Goal: Task Accomplishment & Management: Use online tool/utility

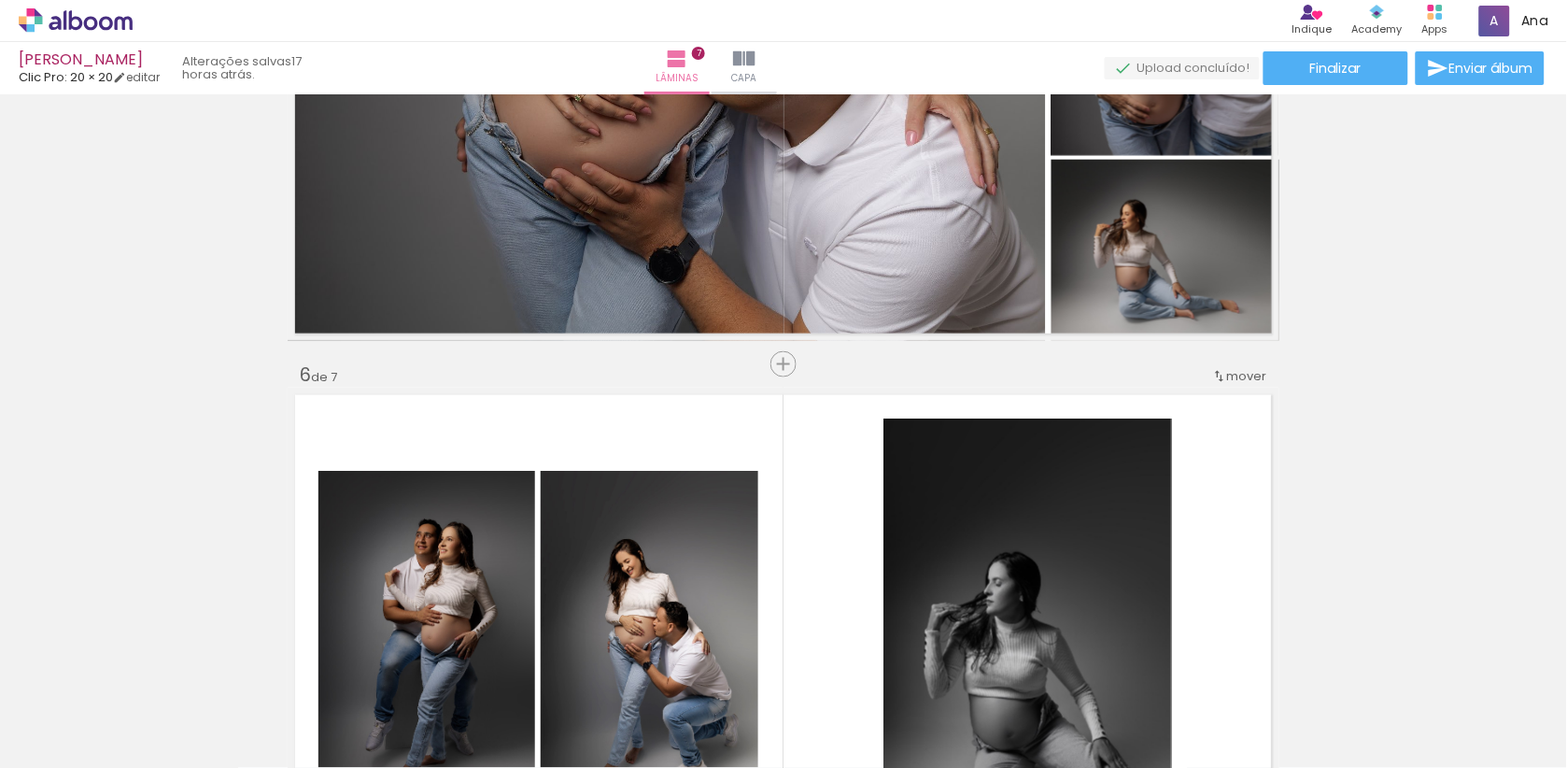
scroll to position [2837, 0]
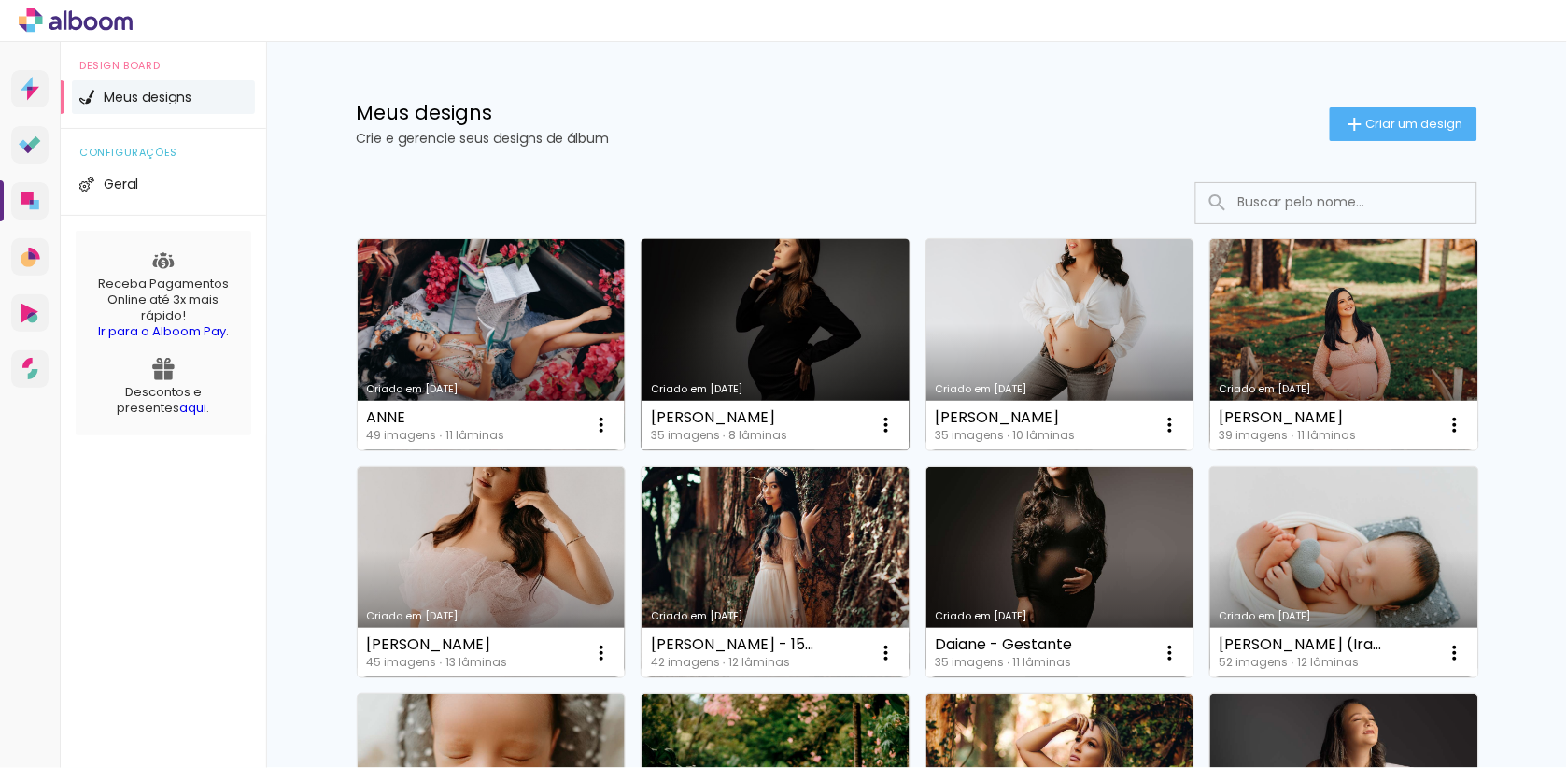
click at [763, 329] on link "Criado em [DATE]" at bounding box center [776, 344] width 268 height 211
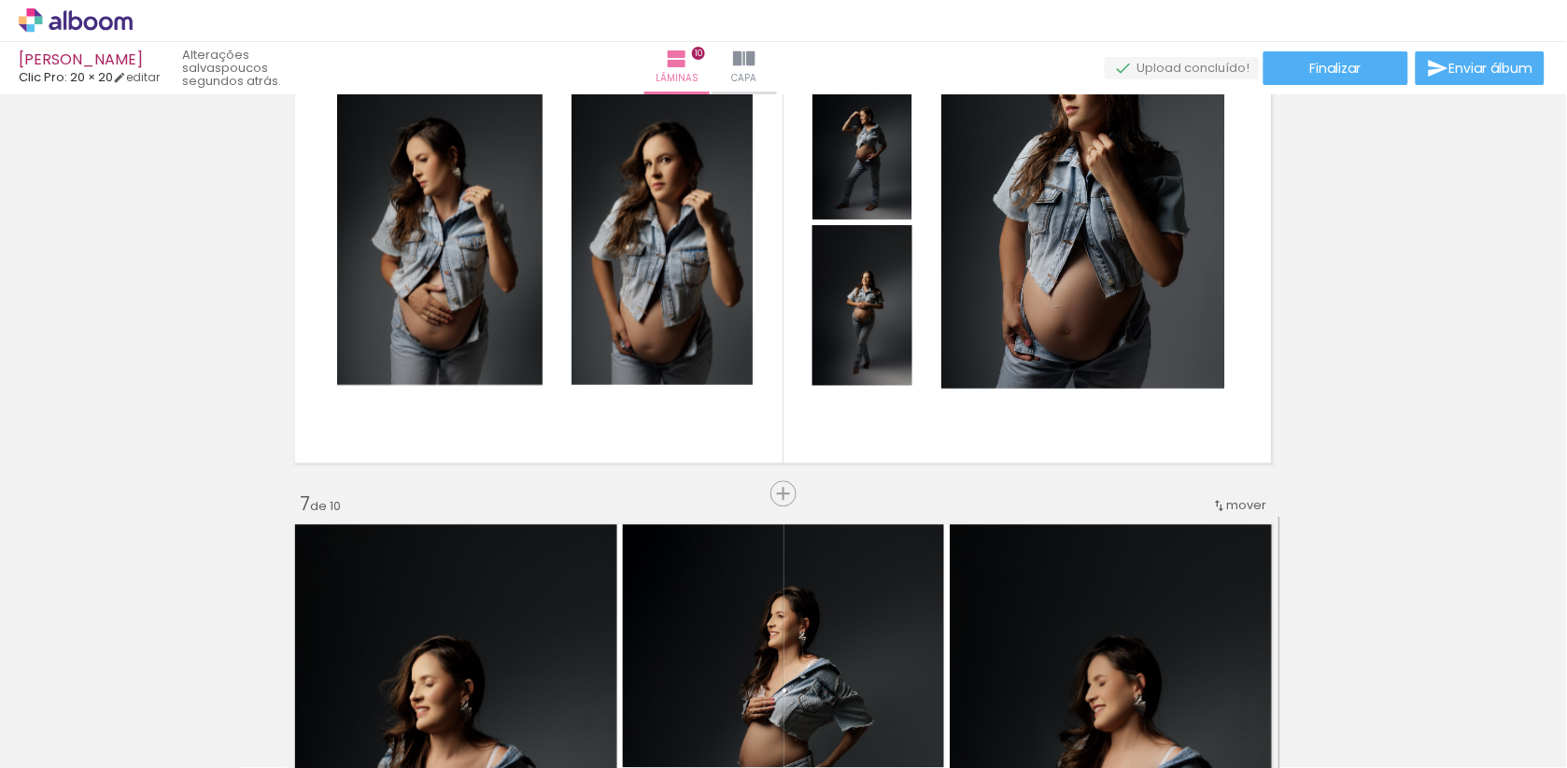
scroll to position [2877, 0]
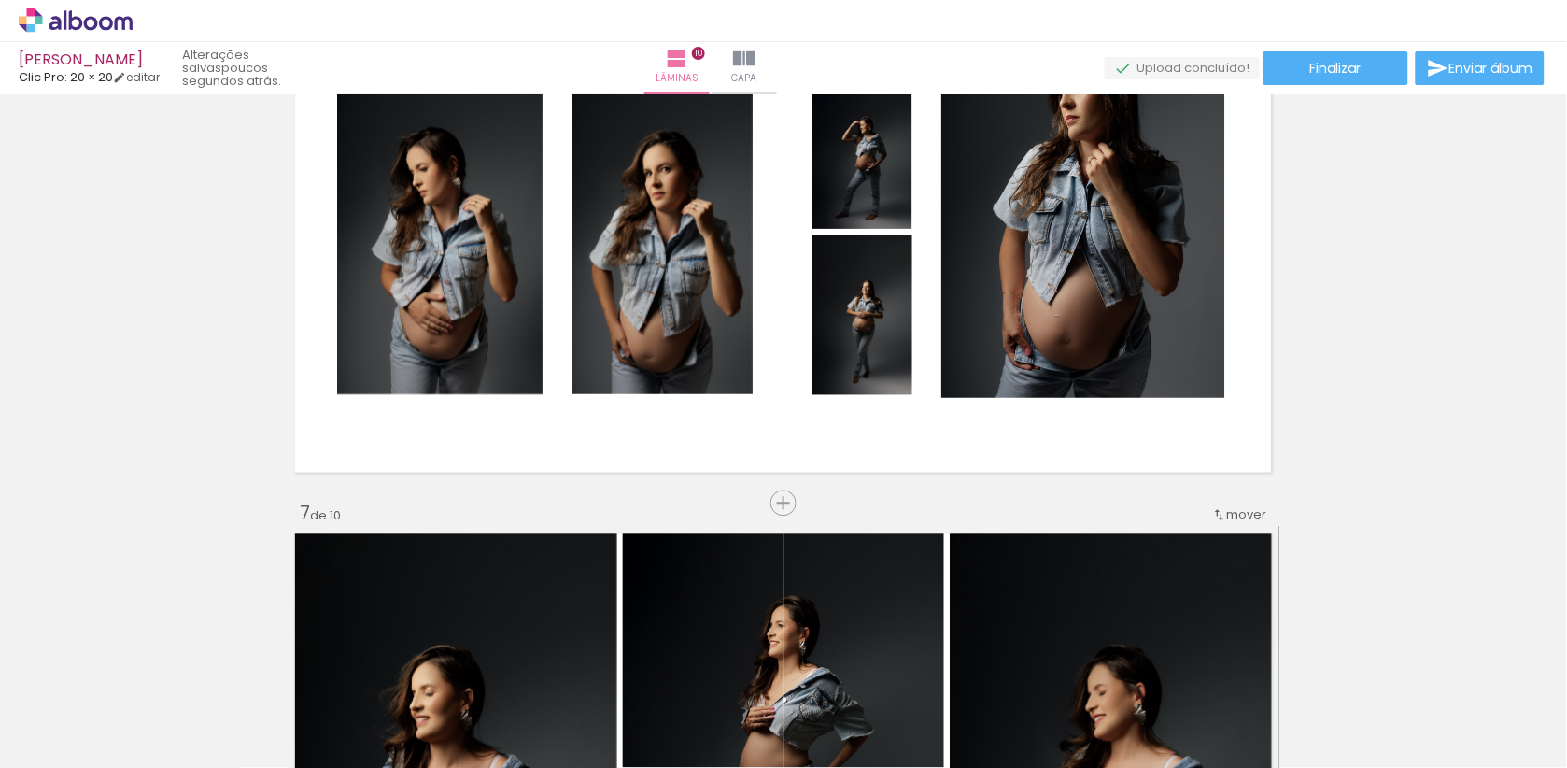
click at [1225, 517] on iron-icon at bounding box center [1219, 515] width 15 height 15
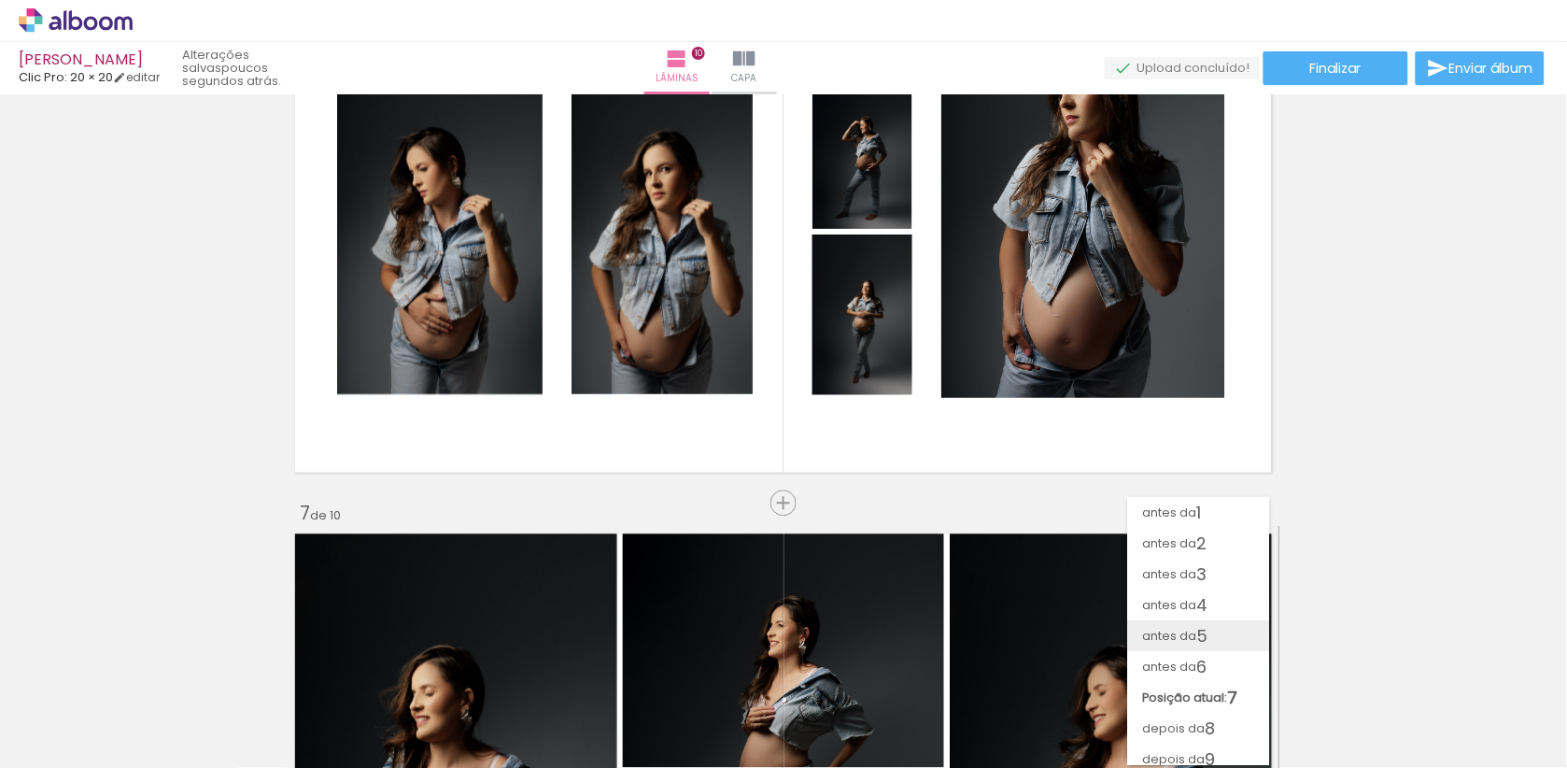
click at [1192, 634] on span "antes da" at bounding box center [1170, 635] width 54 height 31
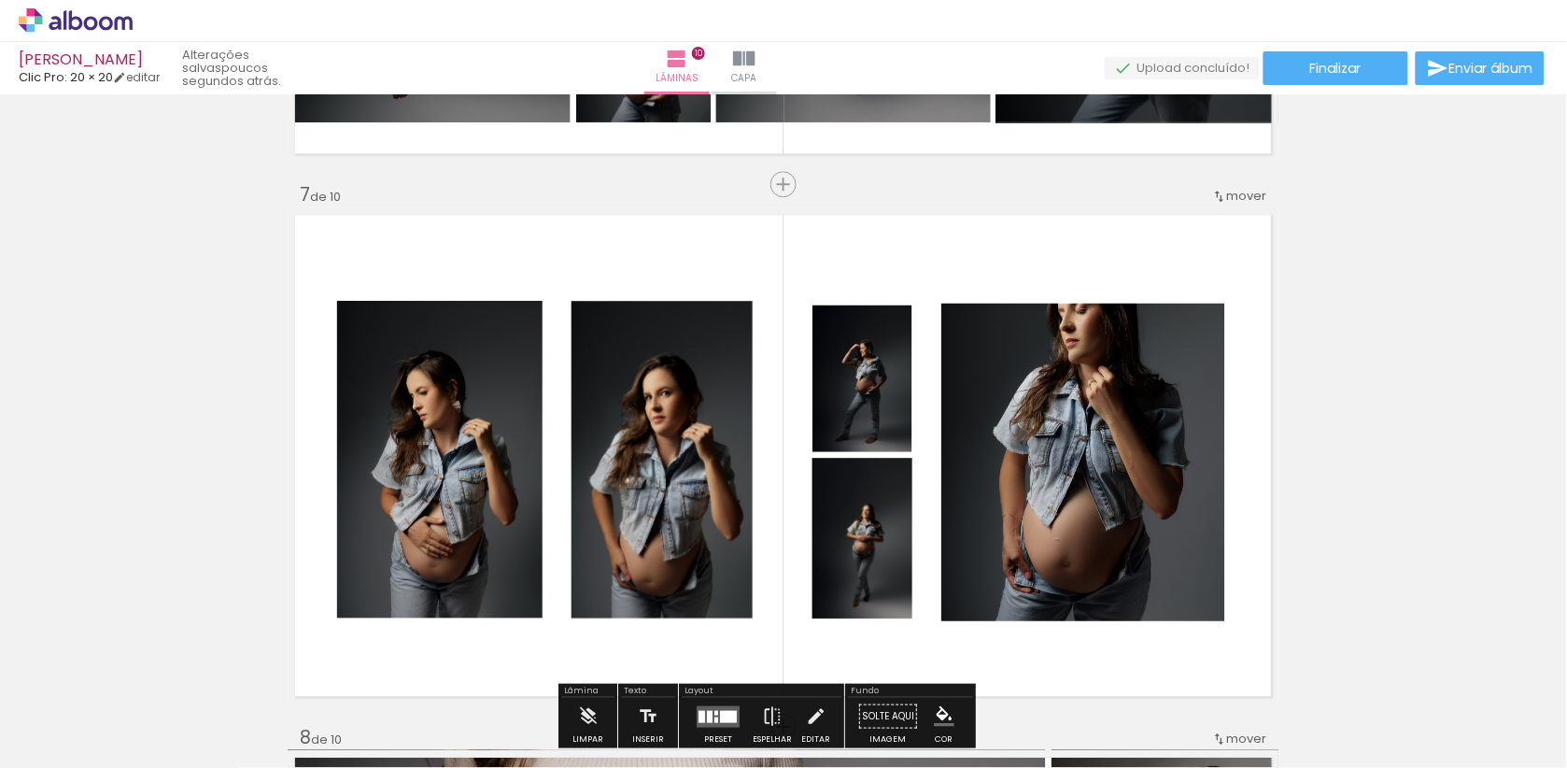
scroll to position [3195, 0]
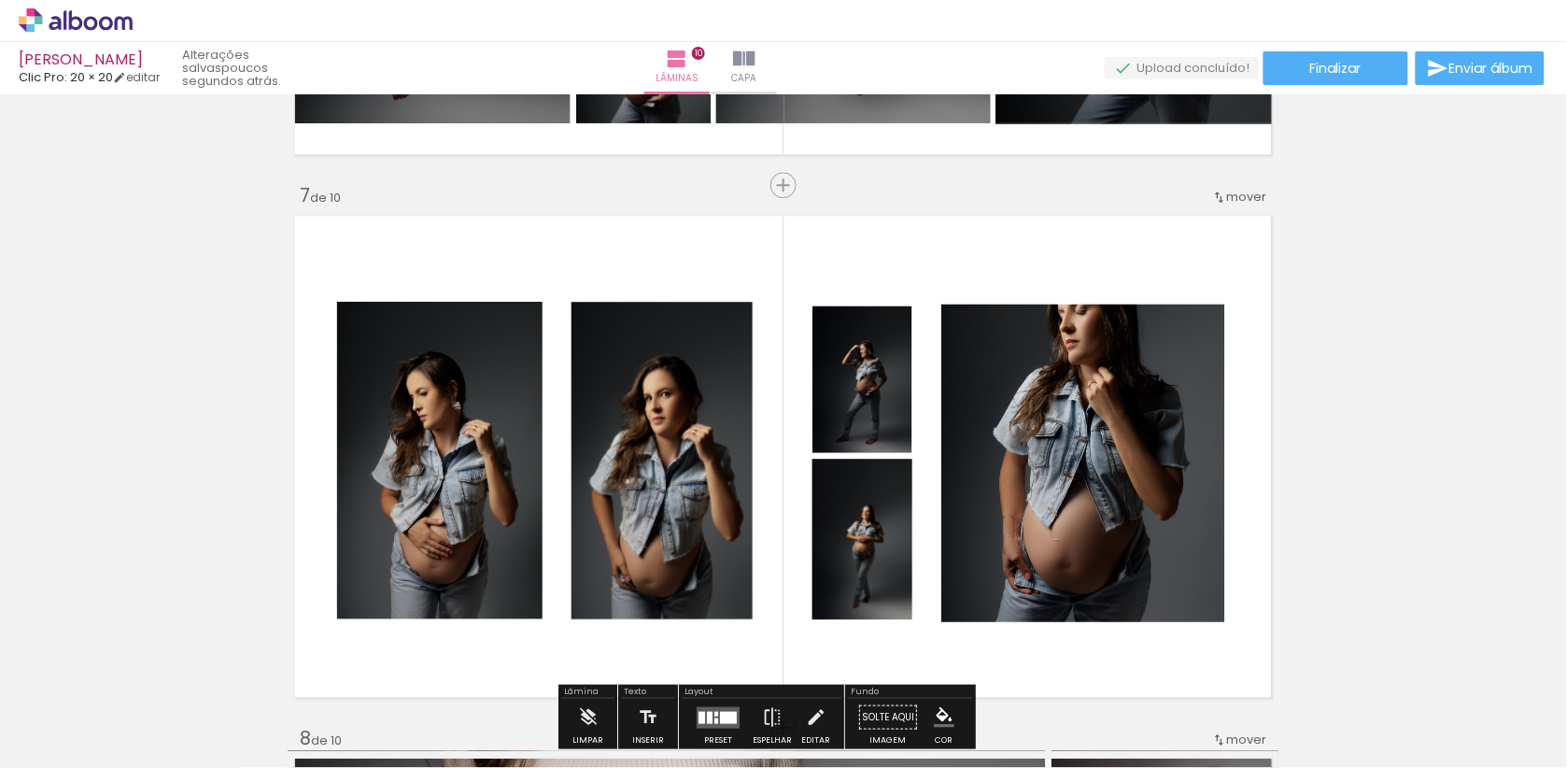
click at [1239, 201] on span "mover" at bounding box center [1247, 197] width 40 height 18
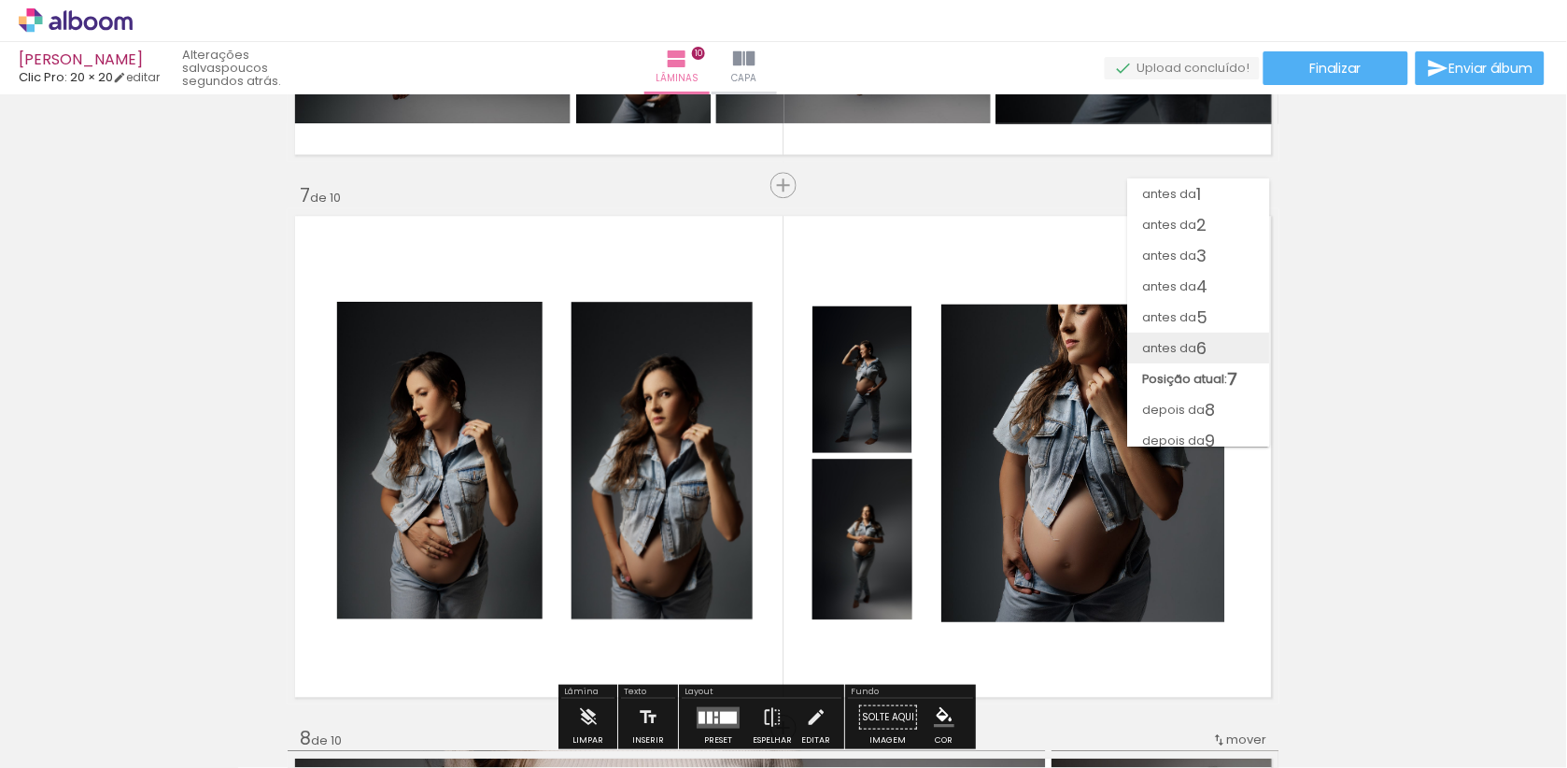
click at [1211, 346] on paper-item "antes da 6" at bounding box center [1199, 347] width 142 height 31
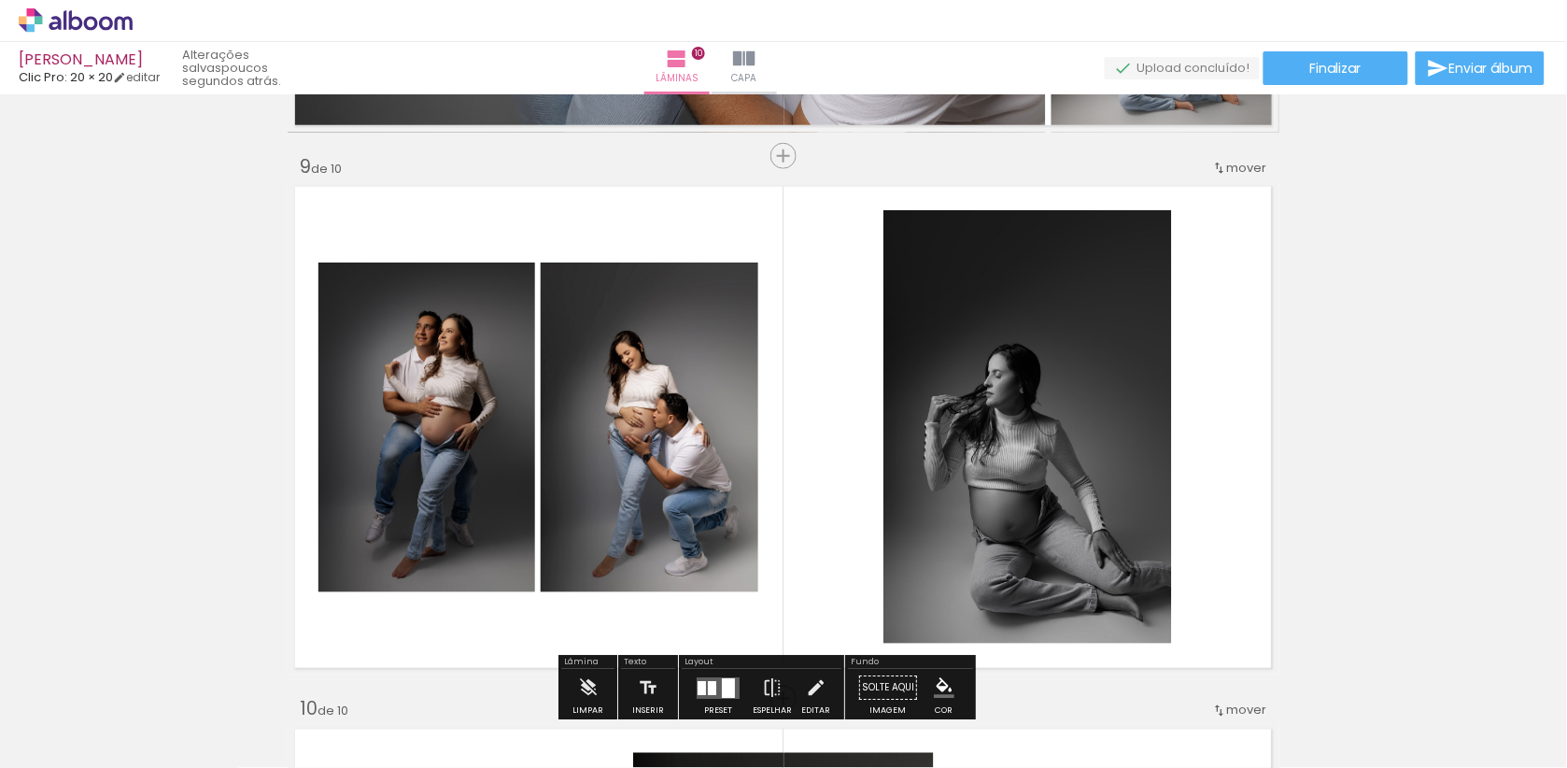
scroll to position [4174, 0]
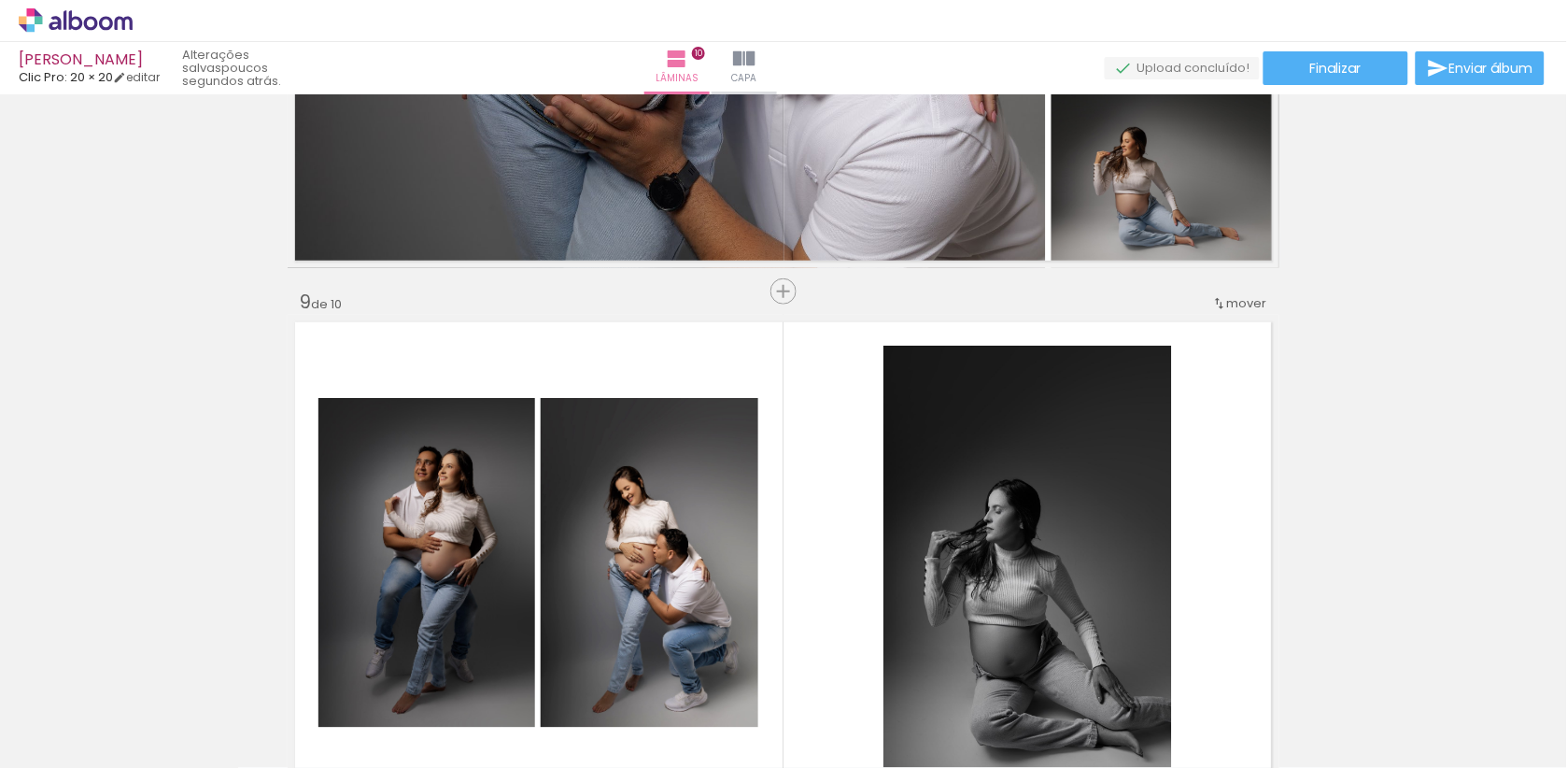
click at [1227, 303] on iron-icon at bounding box center [1219, 303] width 15 height 15
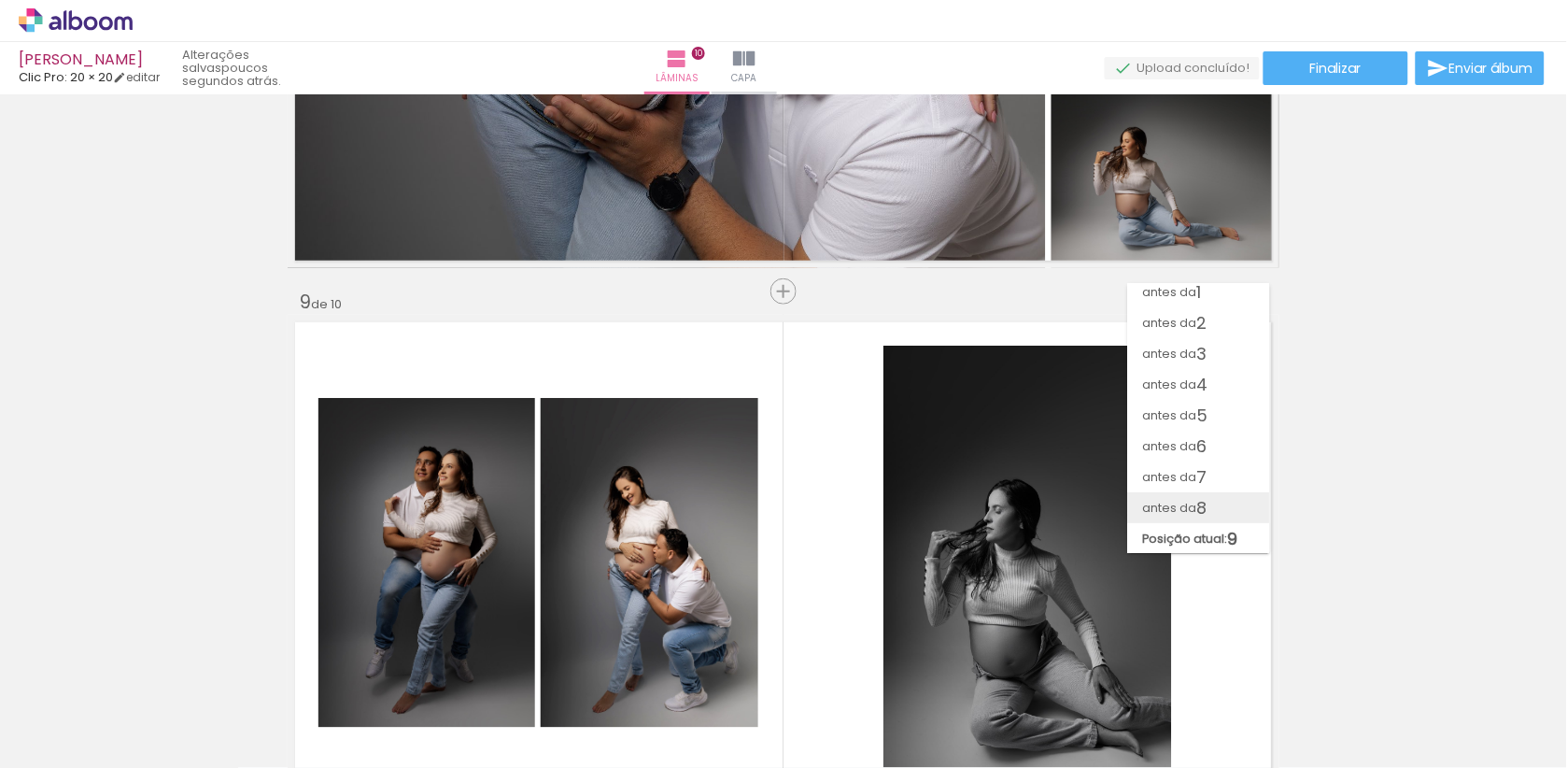
click at [1163, 515] on span "antes da" at bounding box center [1170, 507] width 54 height 31
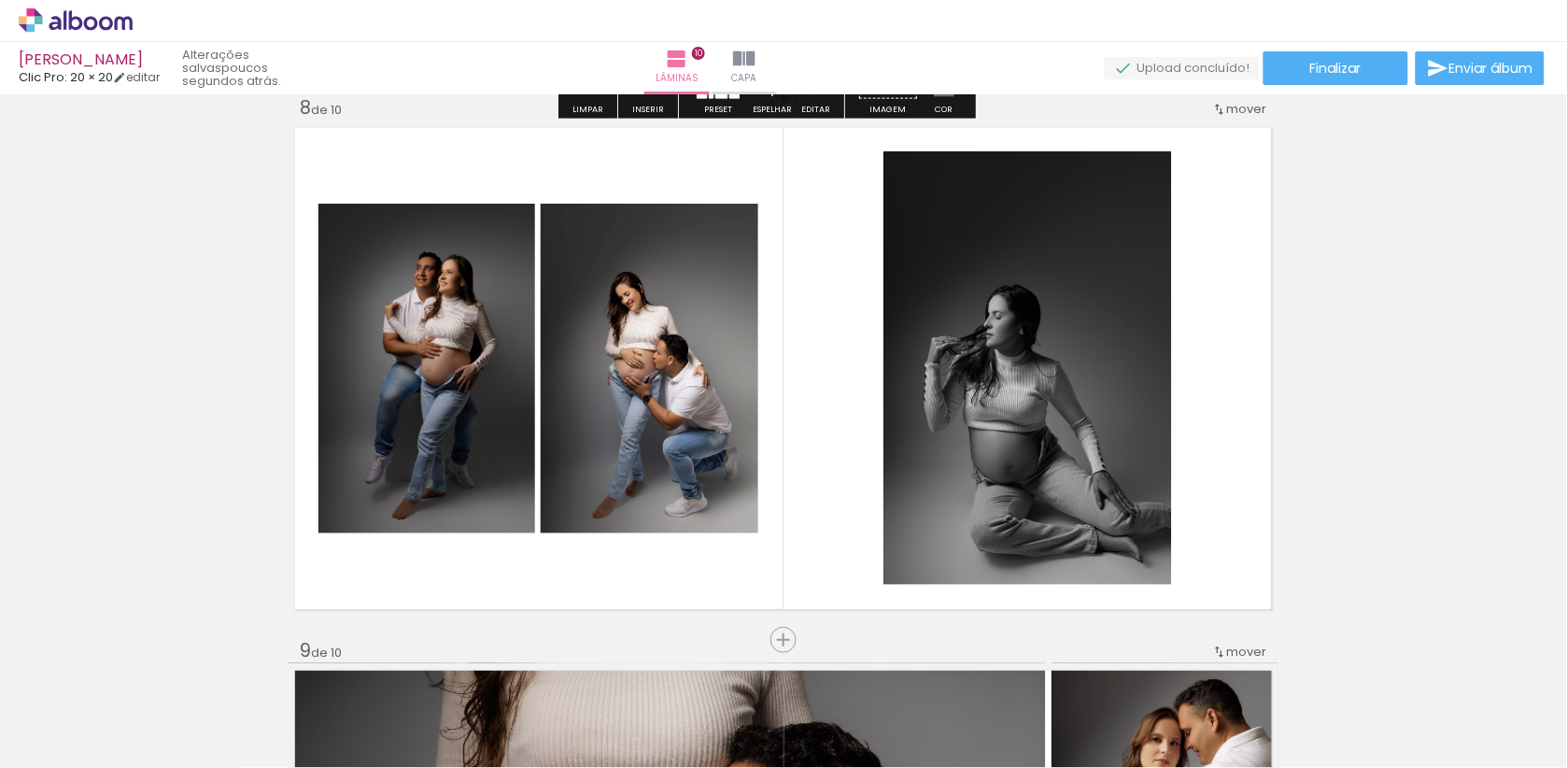
scroll to position [3866, 0]
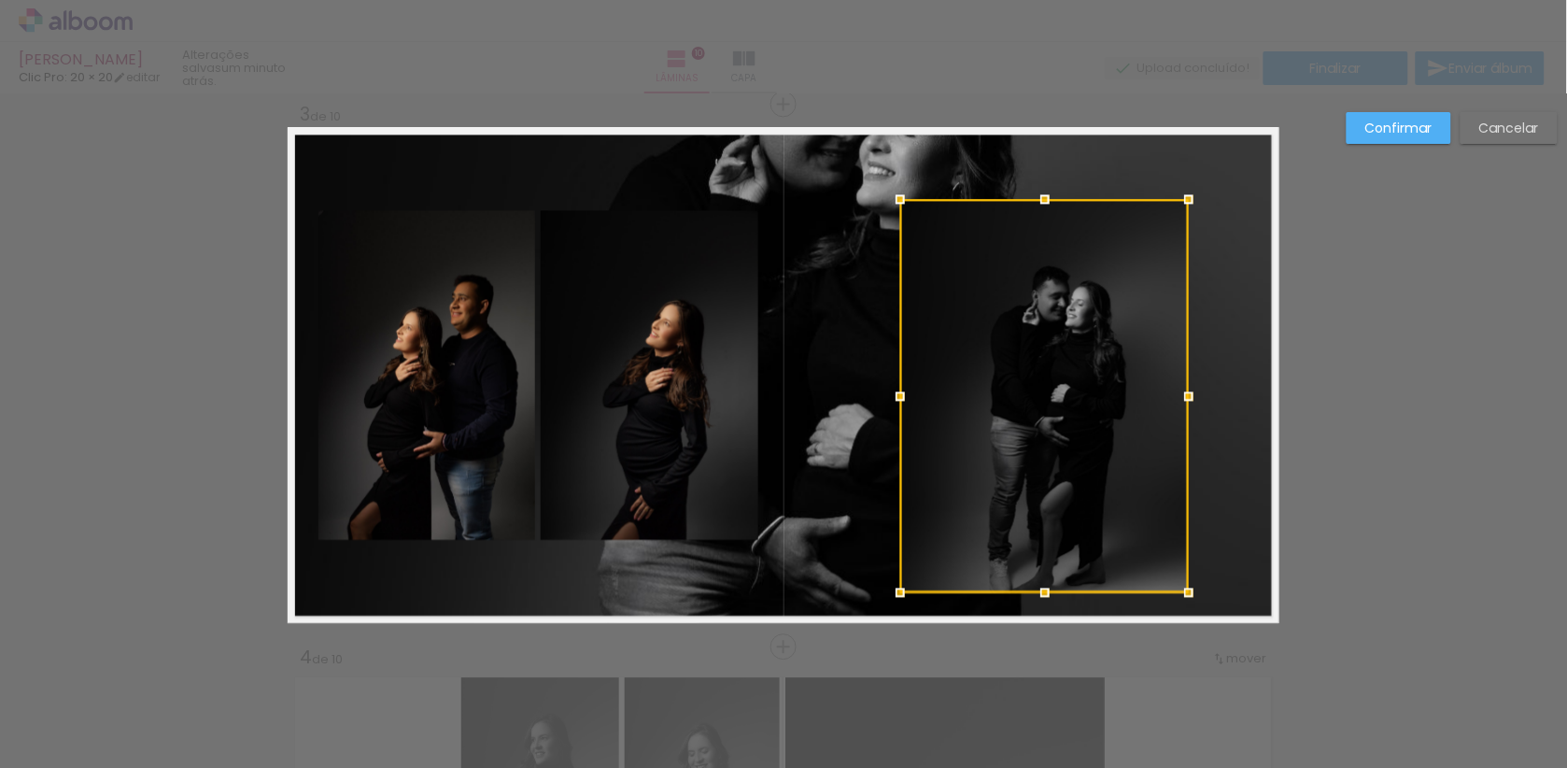
scroll to position [0, 1340]
click at [1043, 190] on div at bounding box center [1044, 199] width 37 height 37
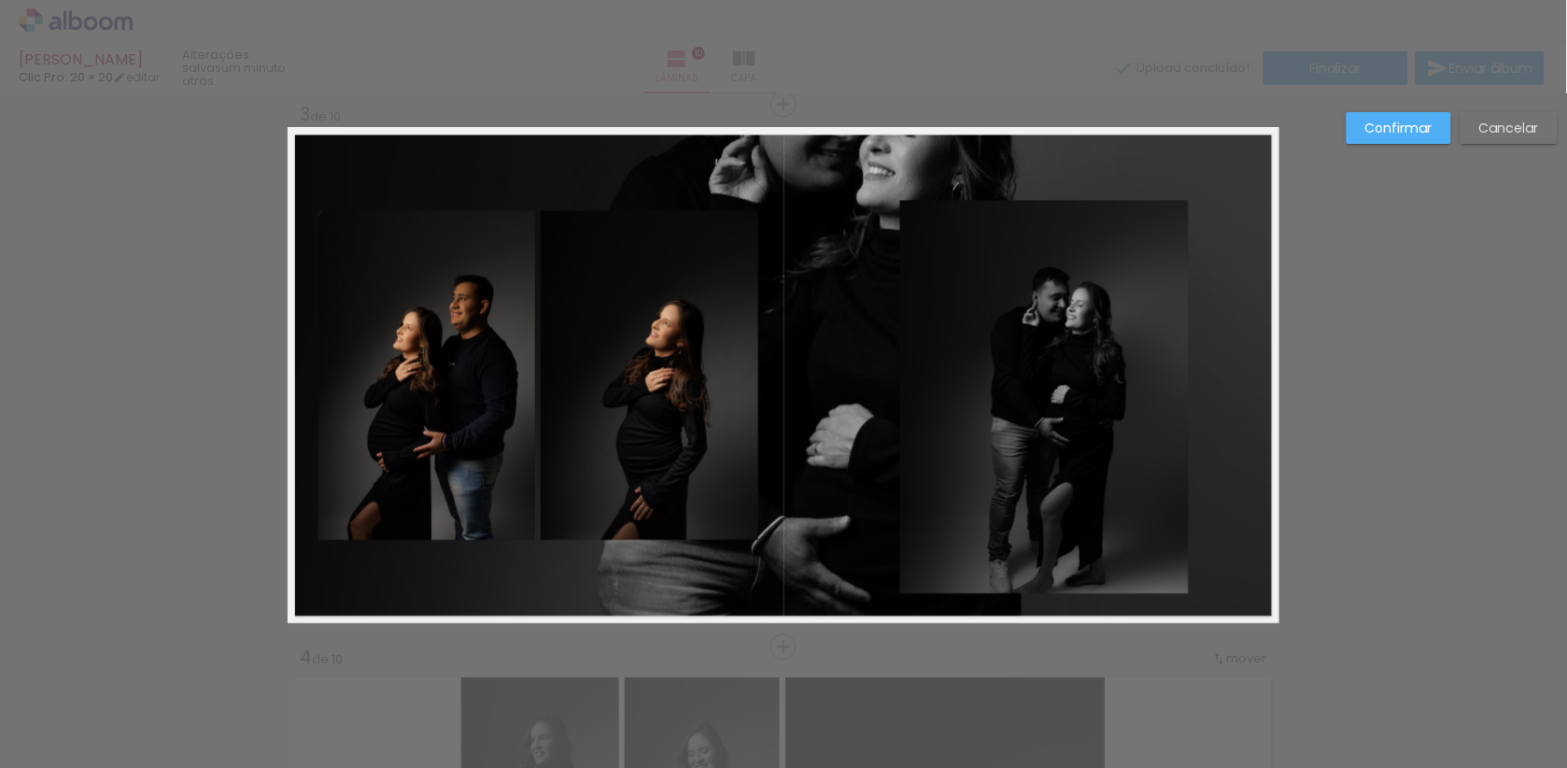
click at [1031, 457] on quentale-photo at bounding box center [1044, 396] width 289 height 392
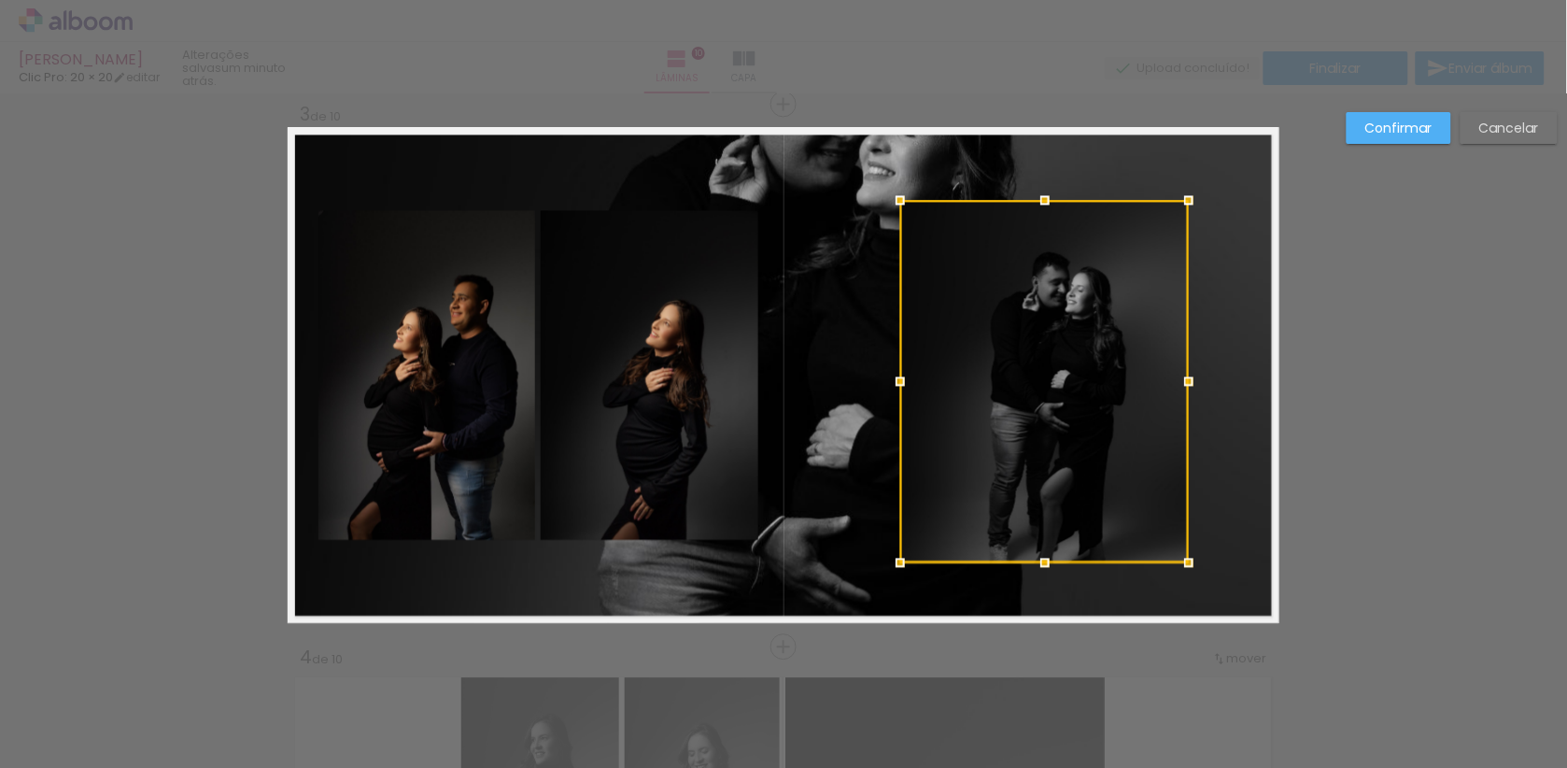
drag, startPoint x: 1047, startPoint y: 589, endPoint x: 1045, endPoint y: 559, distance: 29.9
click at [1047, 559] on div at bounding box center [1044, 561] width 37 height 37
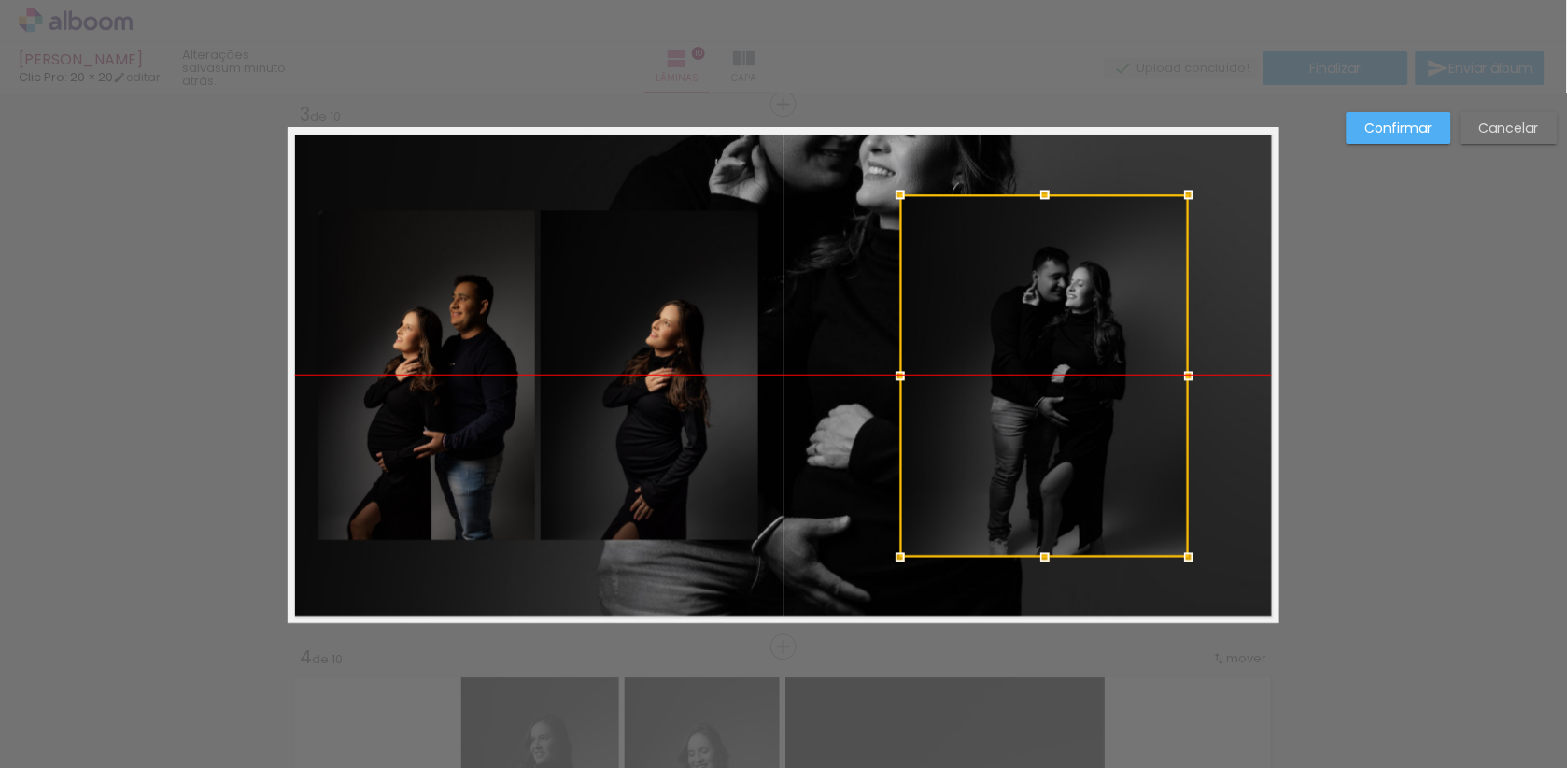
click at [1051, 444] on div at bounding box center [1044, 375] width 289 height 362
click at [0, 0] on slot "Confirmar" at bounding box center [0, 0] width 0 height 0
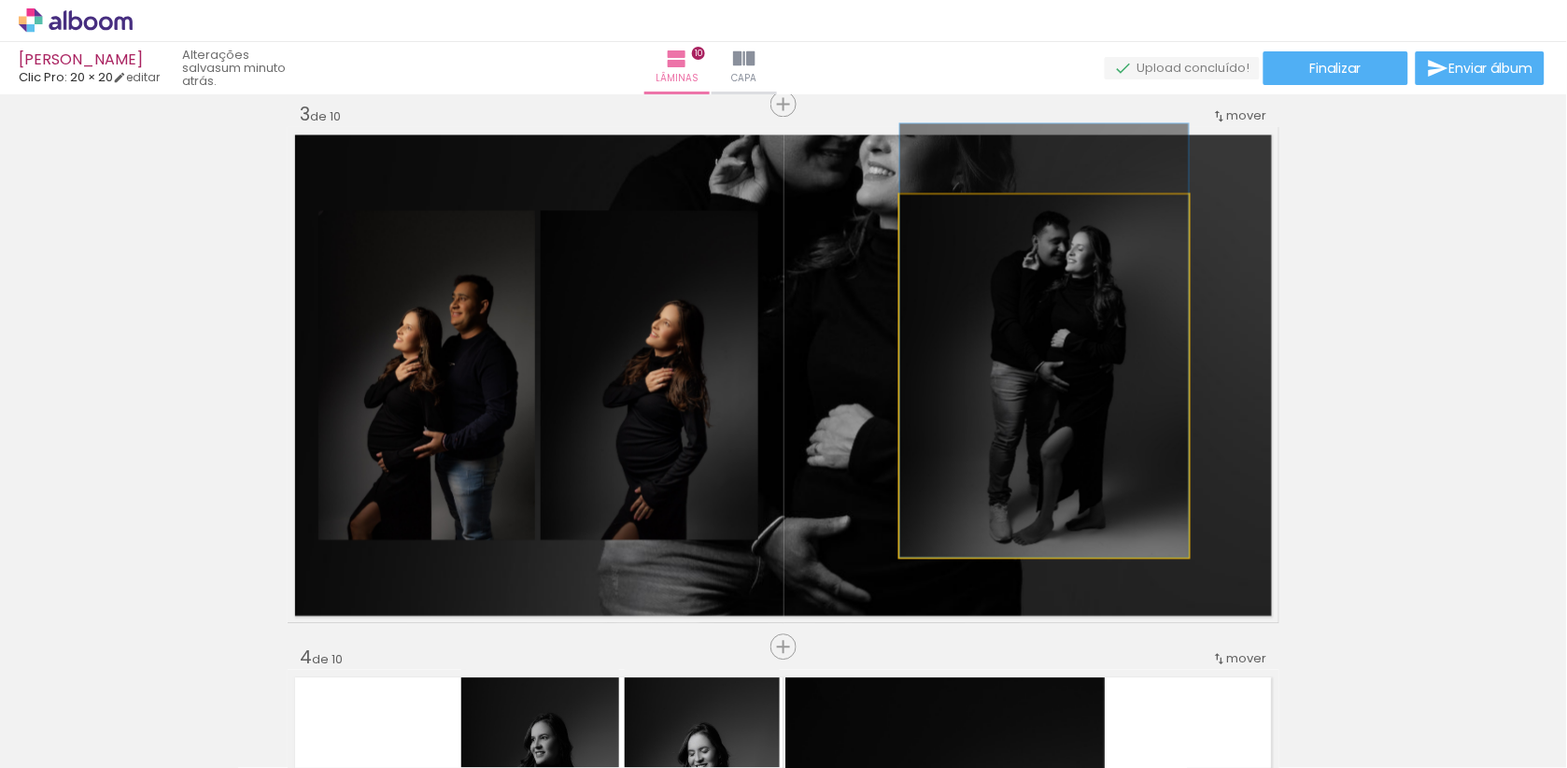
drag, startPoint x: 1123, startPoint y: 312, endPoint x: 1123, endPoint y: 275, distance: 37.4
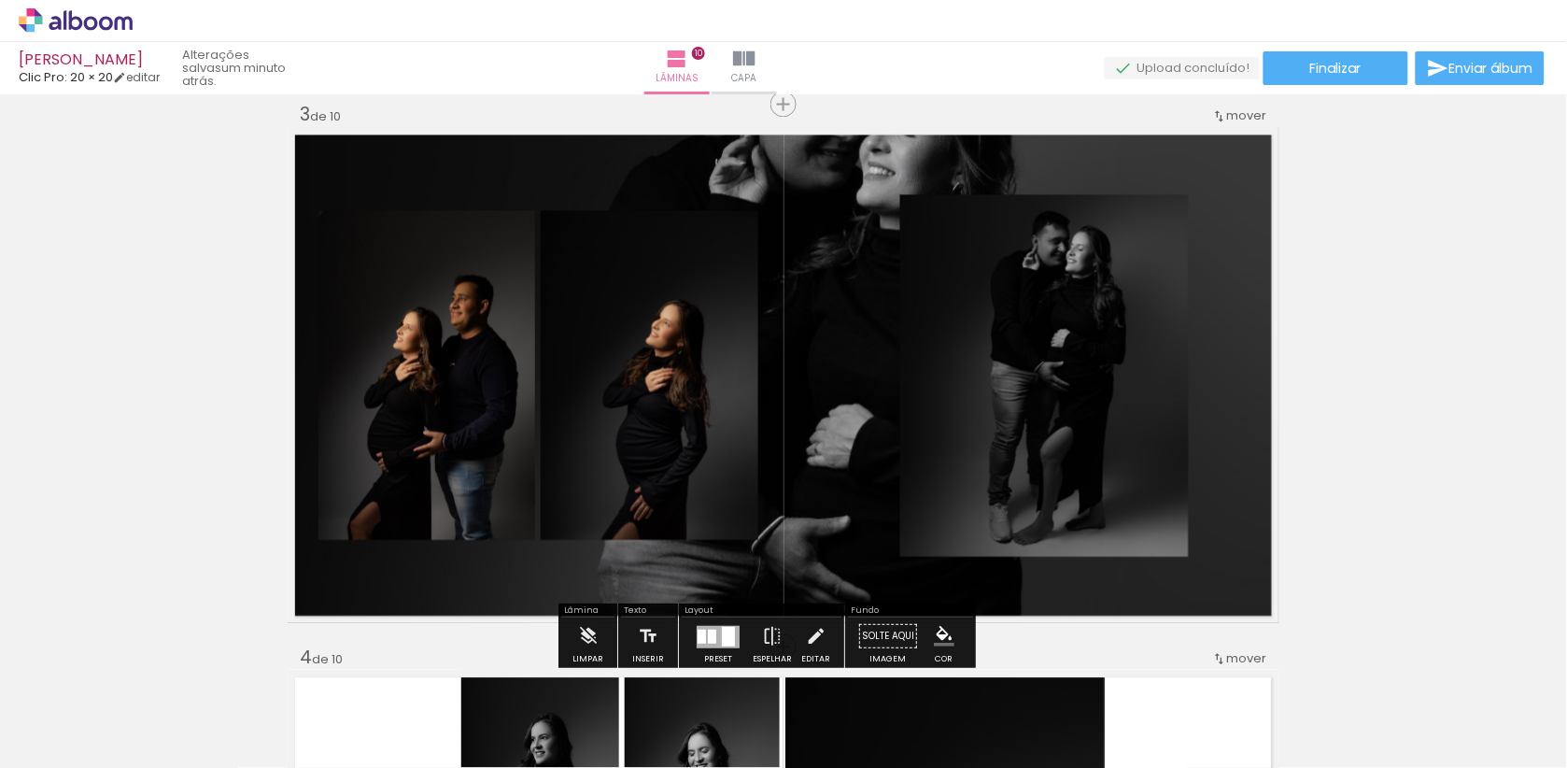
click at [1074, 350] on quentale-photo at bounding box center [1044, 375] width 289 height 362
click at [1085, 374] on quentale-photo at bounding box center [1044, 375] width 289 height 362
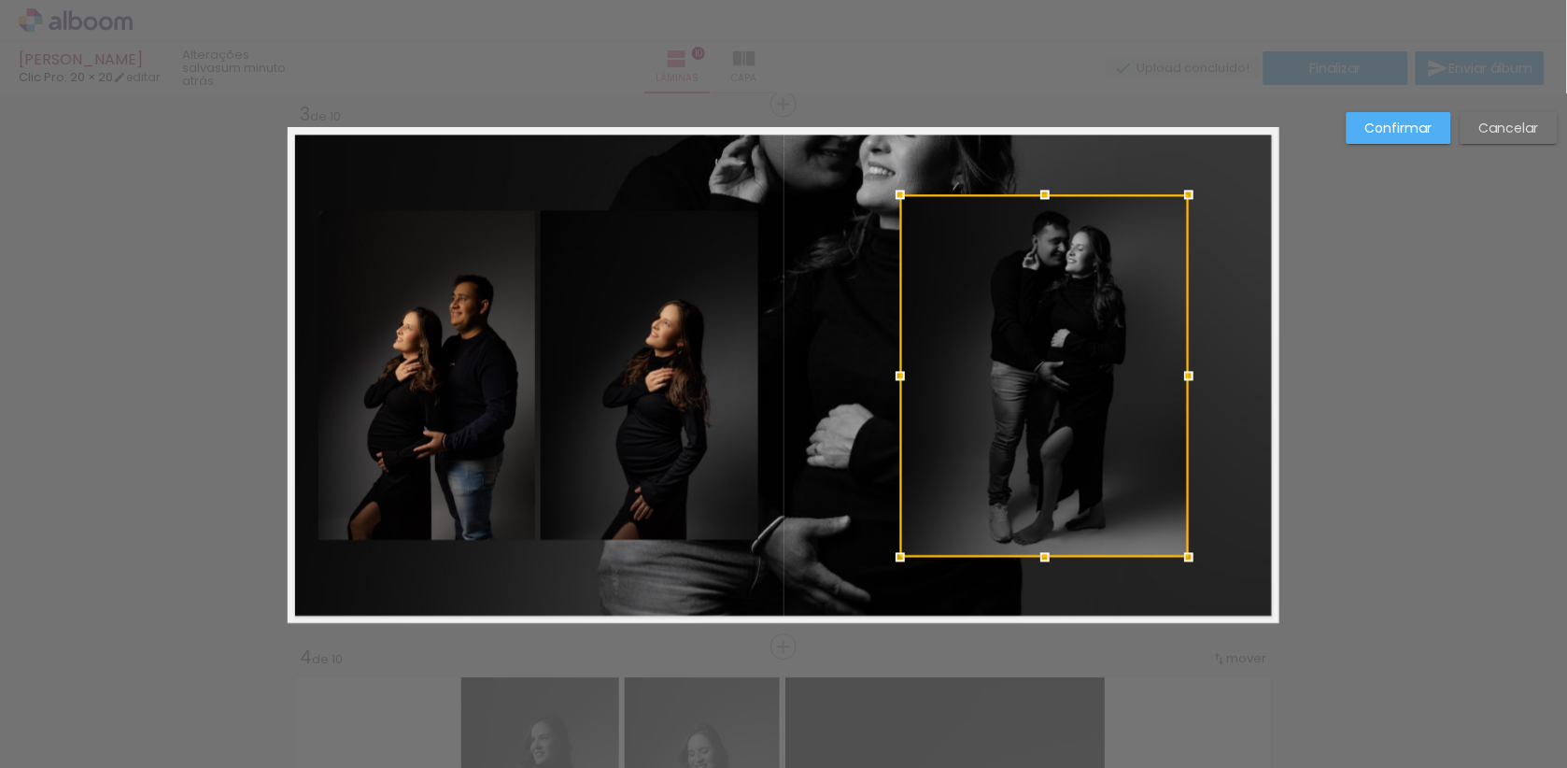
scroll to position [1107, 0]
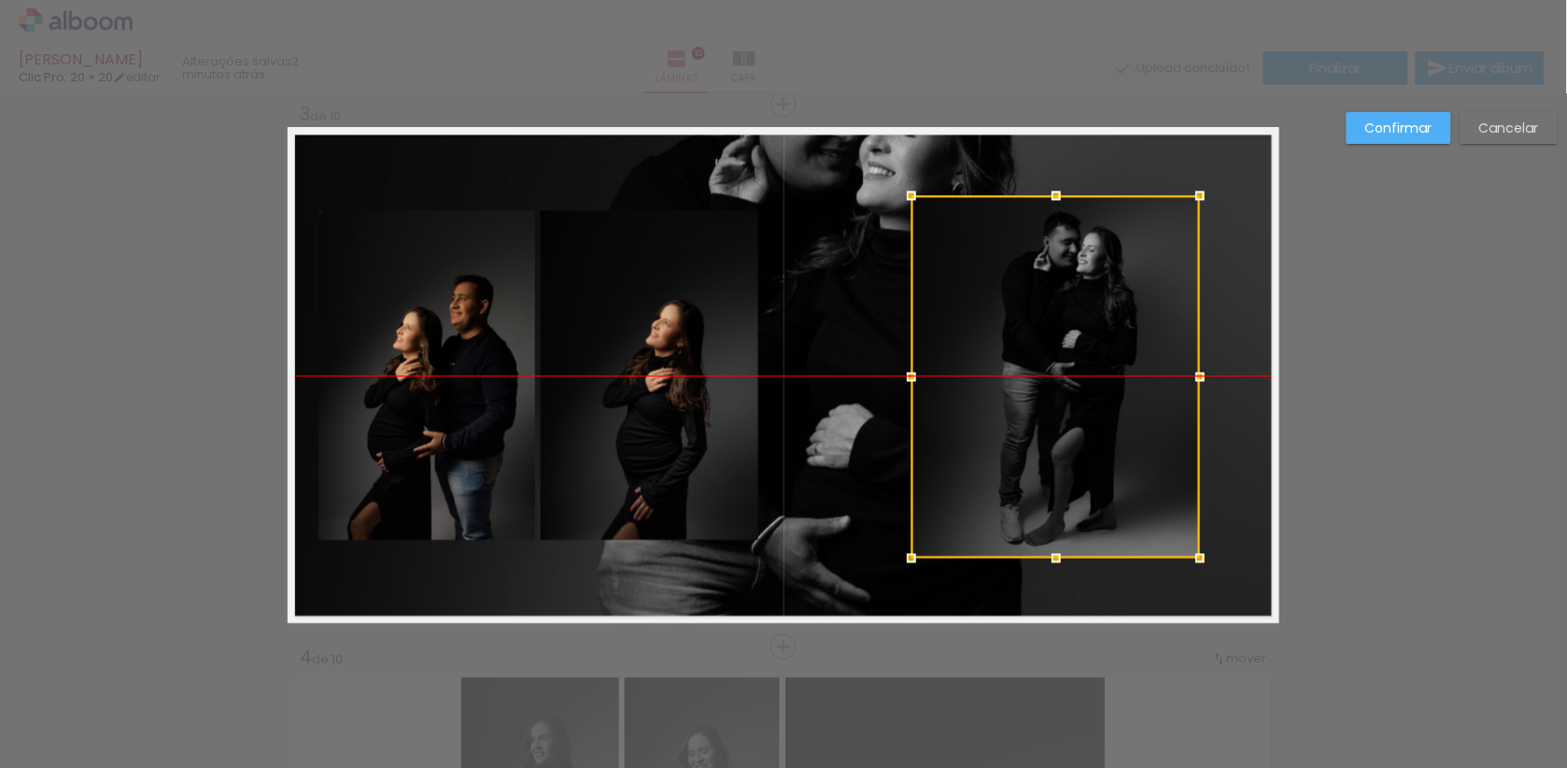
drag, startPoint x: 1049, startPoint y: 366, endPoint x: 1060, endPoint y: 364, distance: 11.4
click at [1060, 364] on div at bounding box center [1055, 376] width 289 height 362
click at [0, 0] on slot "Confirmar" at bounding box center [0, 0] width 0 height 0
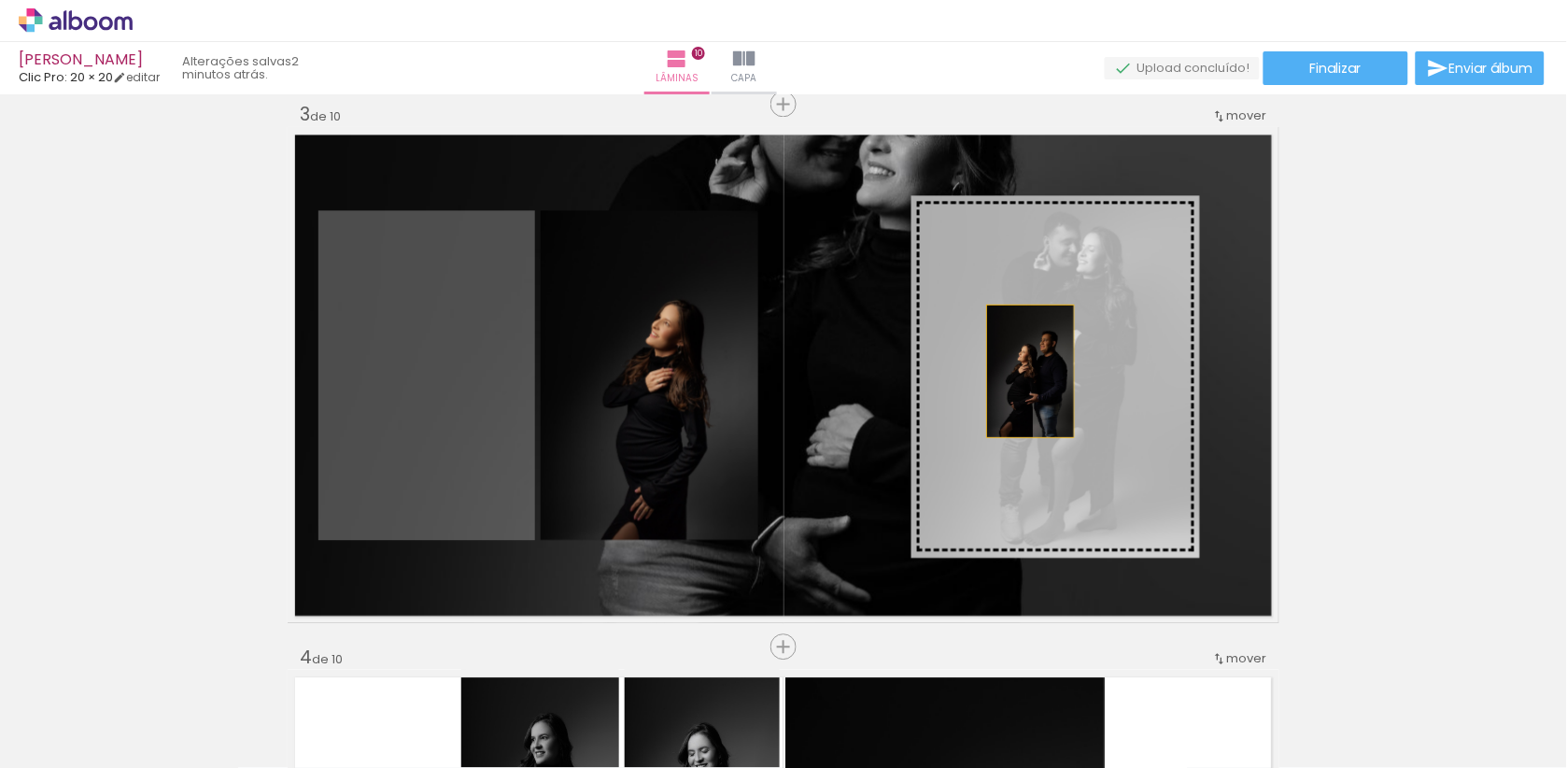
drag, startPoint x: 424, startPoint y: 402, endPoint x: 1035, endPoint y: 366, distance: 611.8
click at [0, 0] on slot at bounding box center [0, 0] width 0 height 0
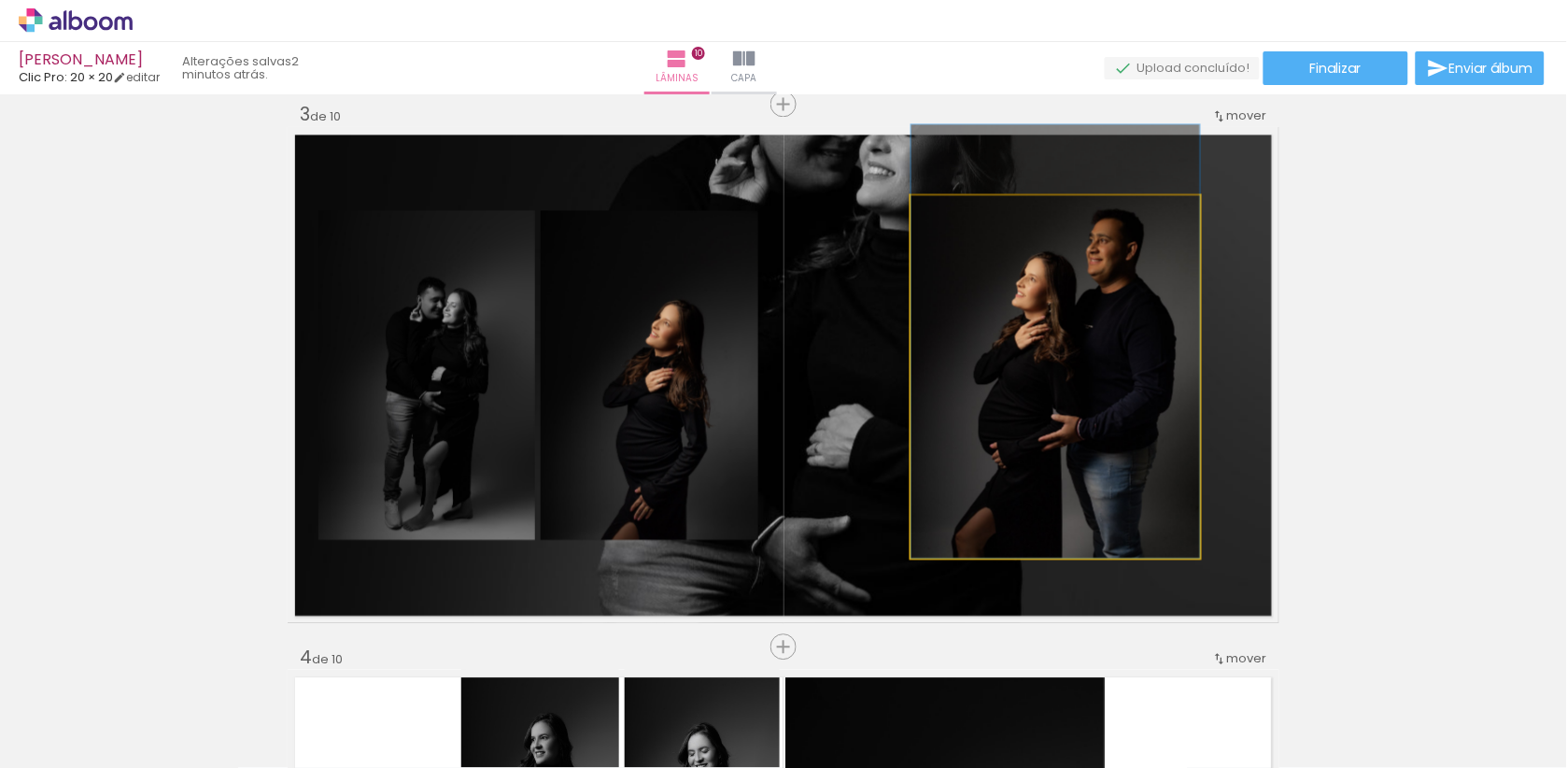
drag, startPoint x: 1035, startPoint y: 366, endPoint x: 1037, endPoint y: 316, distance: 50.5
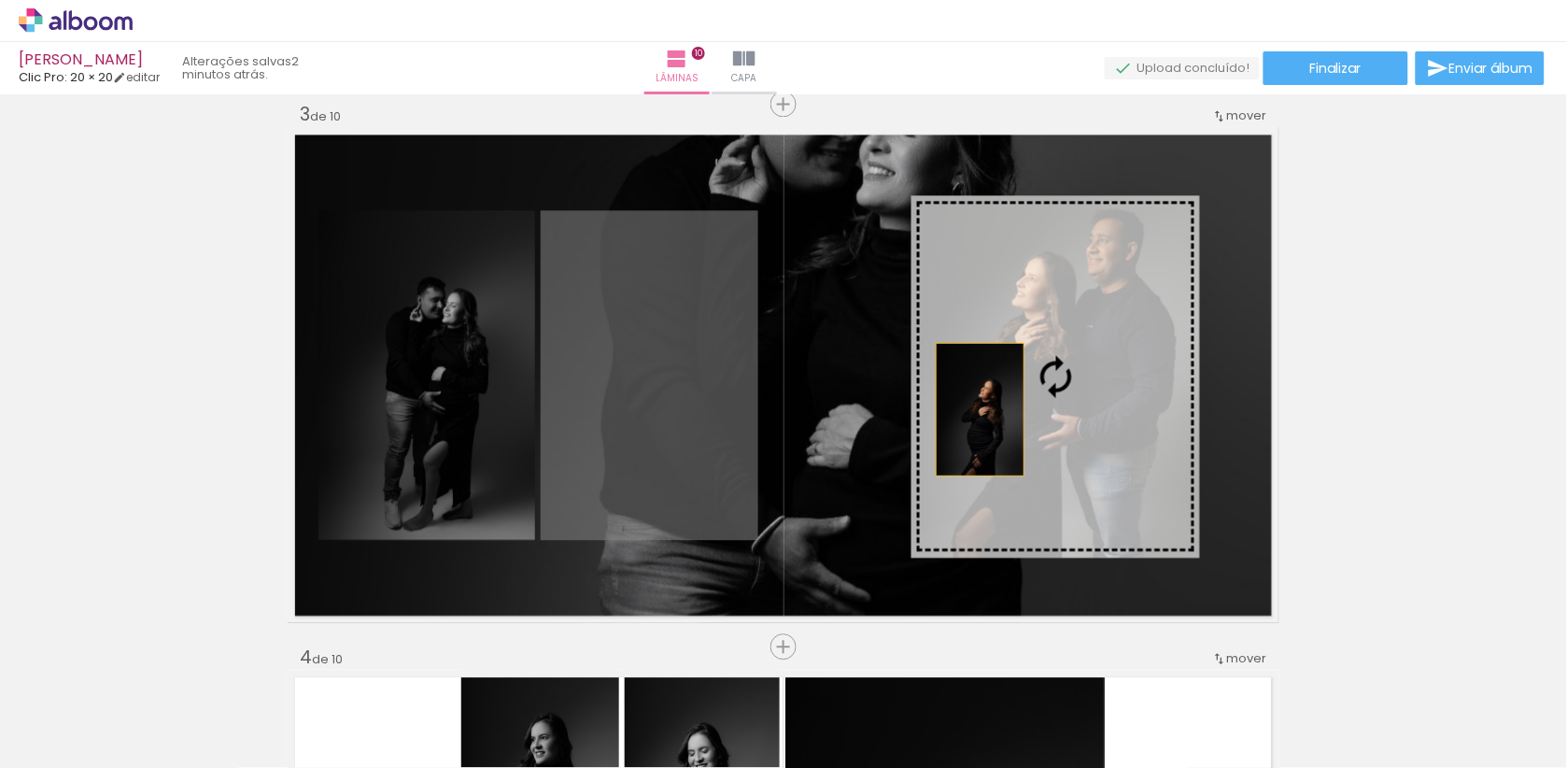
drag, startPoint x: 638, startPoint y: 424, endPoint x: 975, endPoint y: 406, distance: 337.6
click at [0, 0] on slot at bounding box center [0, 0] width 0 height 0
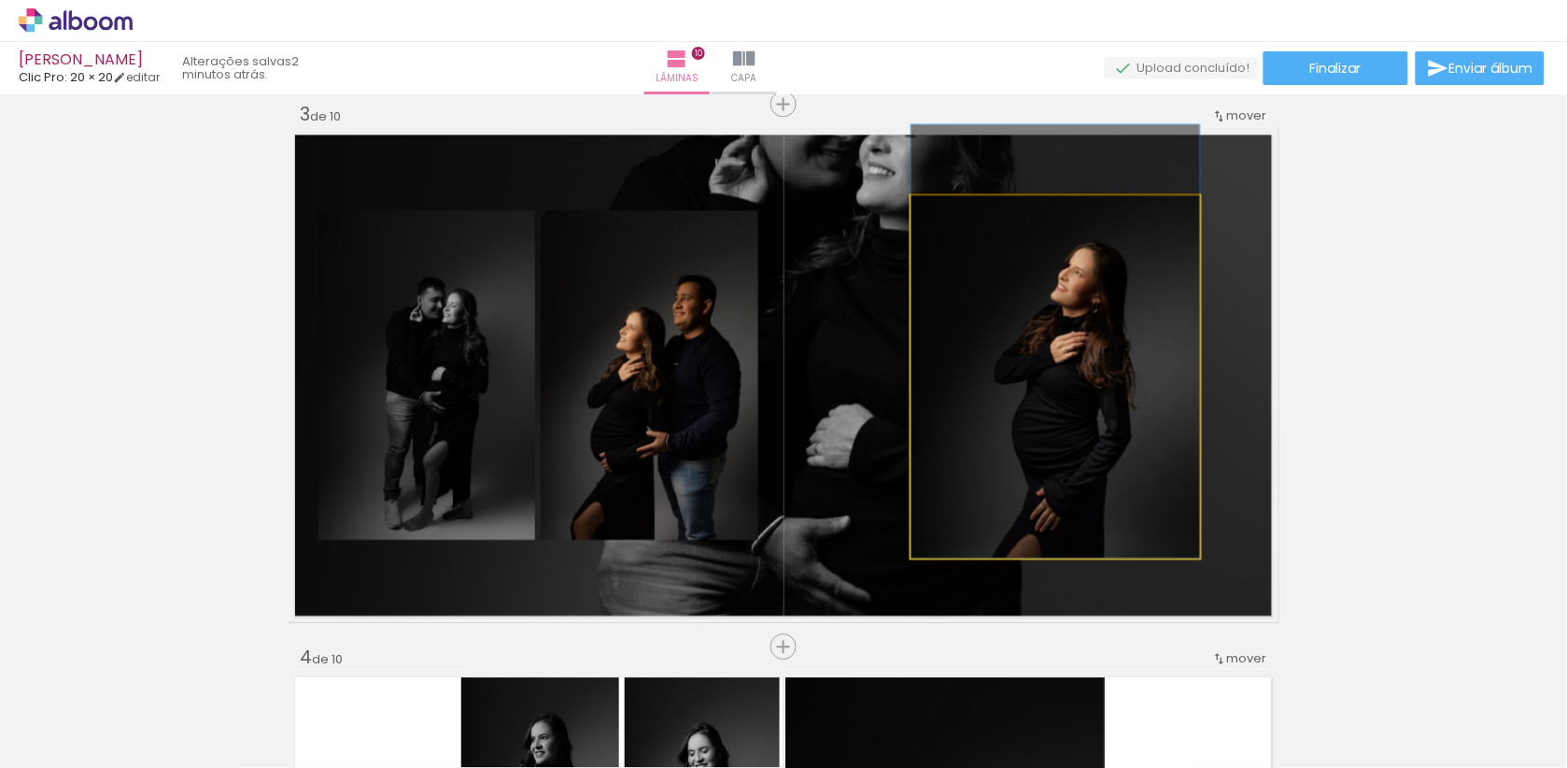
drag, startPoint x: 975, startPoint y: 406, endPoint x: 975, endPoint y: 337, distance: 69.1
click at [975, 337] on div at bounding box center [1055, 340] width 289 height 433
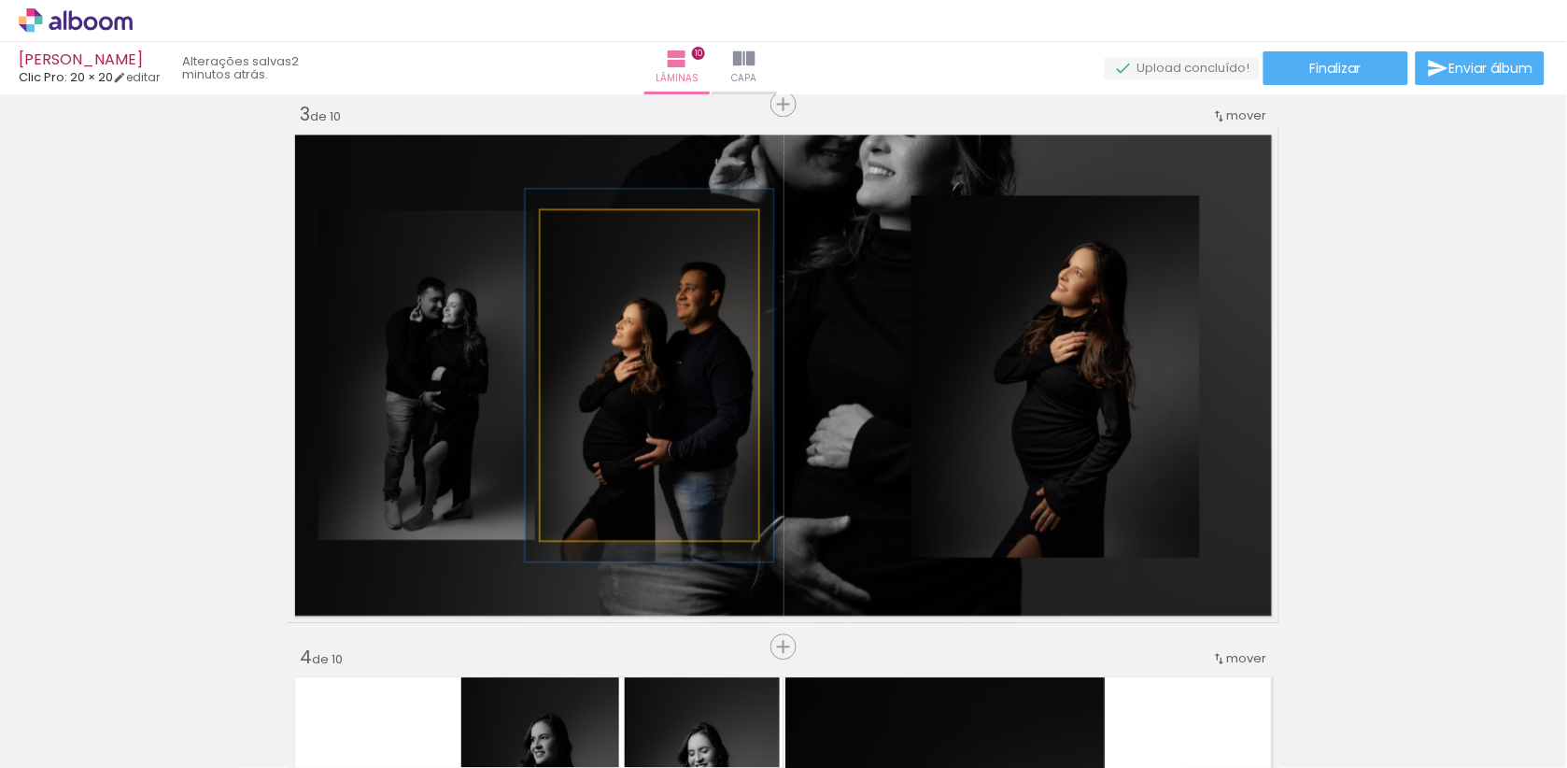
type paper-slider "114"
click at [597, 226] on div at bounding box center [593, 229] width 17 height 17
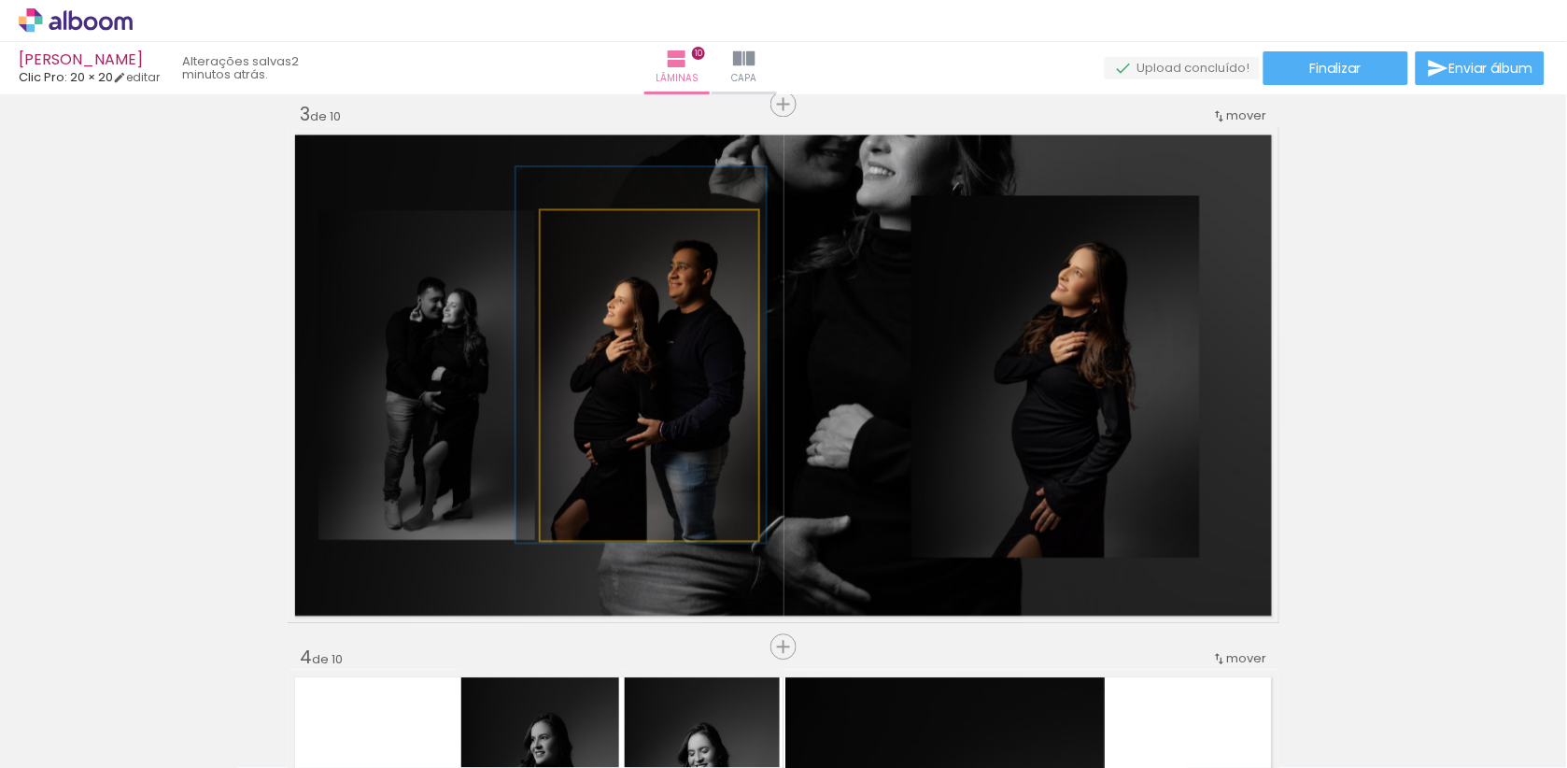
drag, startPoint x: 626, startPoint y: 397, endPoint x: 617, endPoint y: 376, distance: 22.2
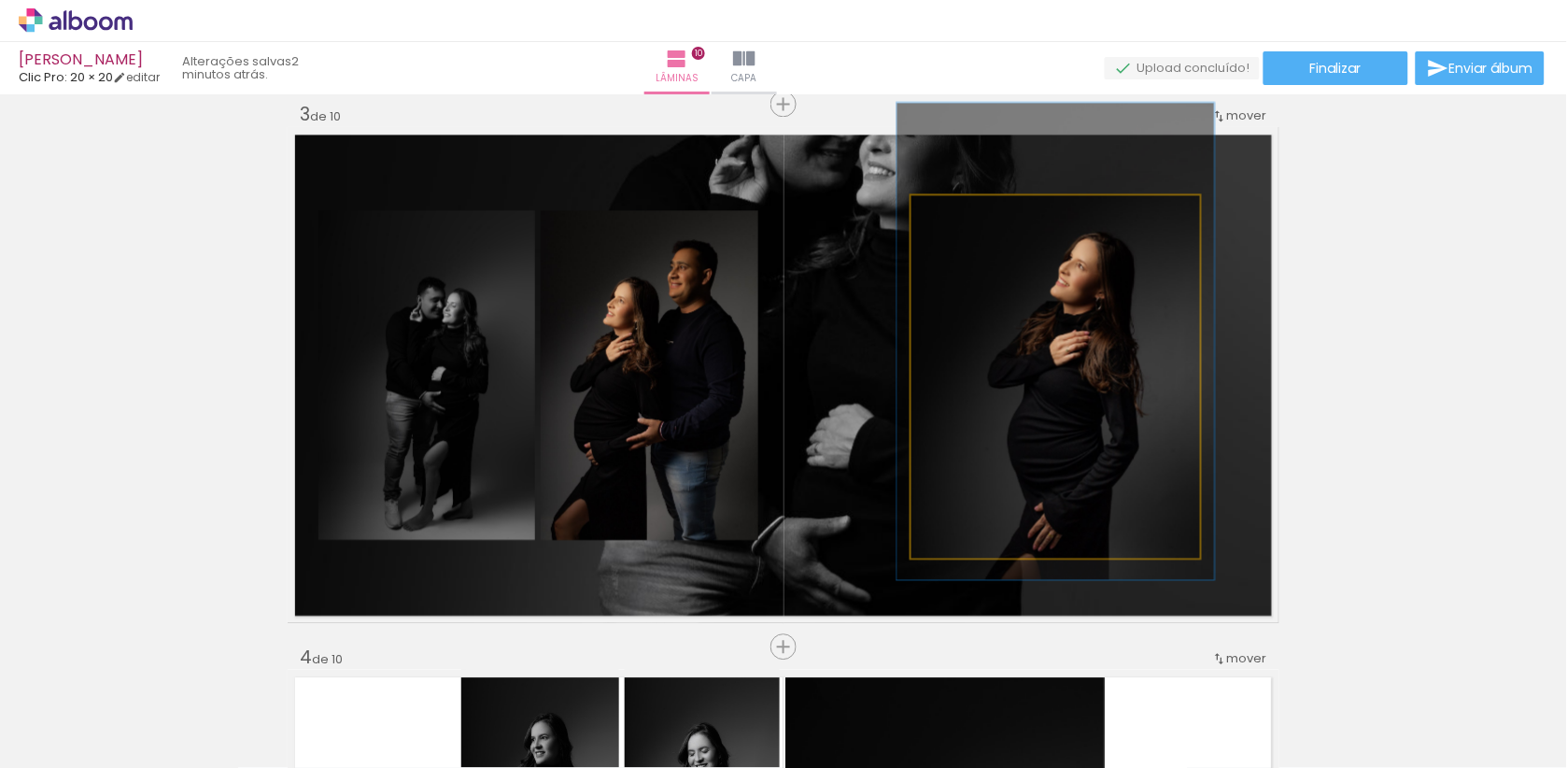
type paper-slider "110"
click at [967, 215] on div at bounding box center [962, 215] width 30 height 30
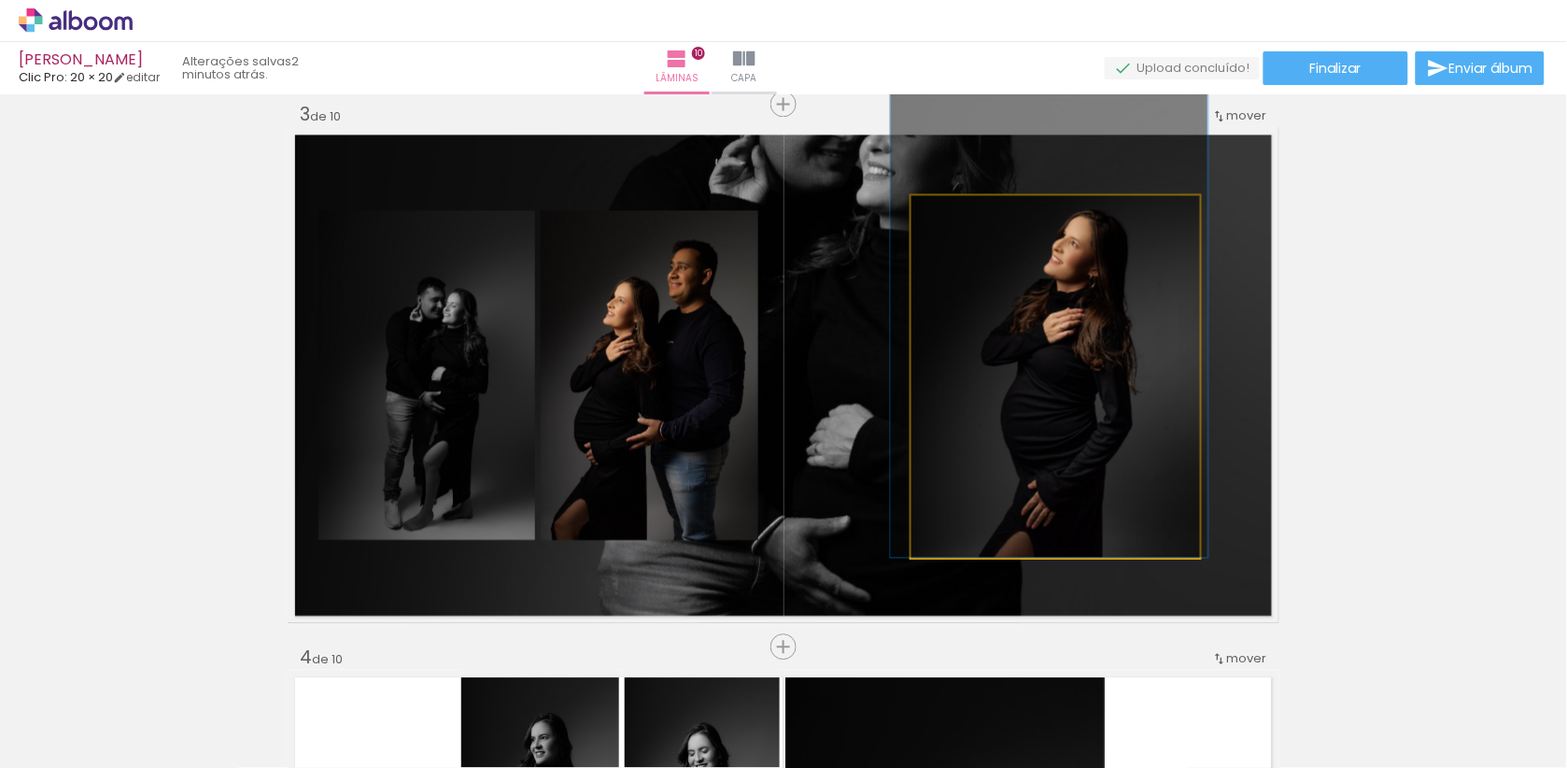
drag, startPoint x: 1061, startPoint y: 372, endPoint x: 1054, endPoint y: 331, distance: 40.7
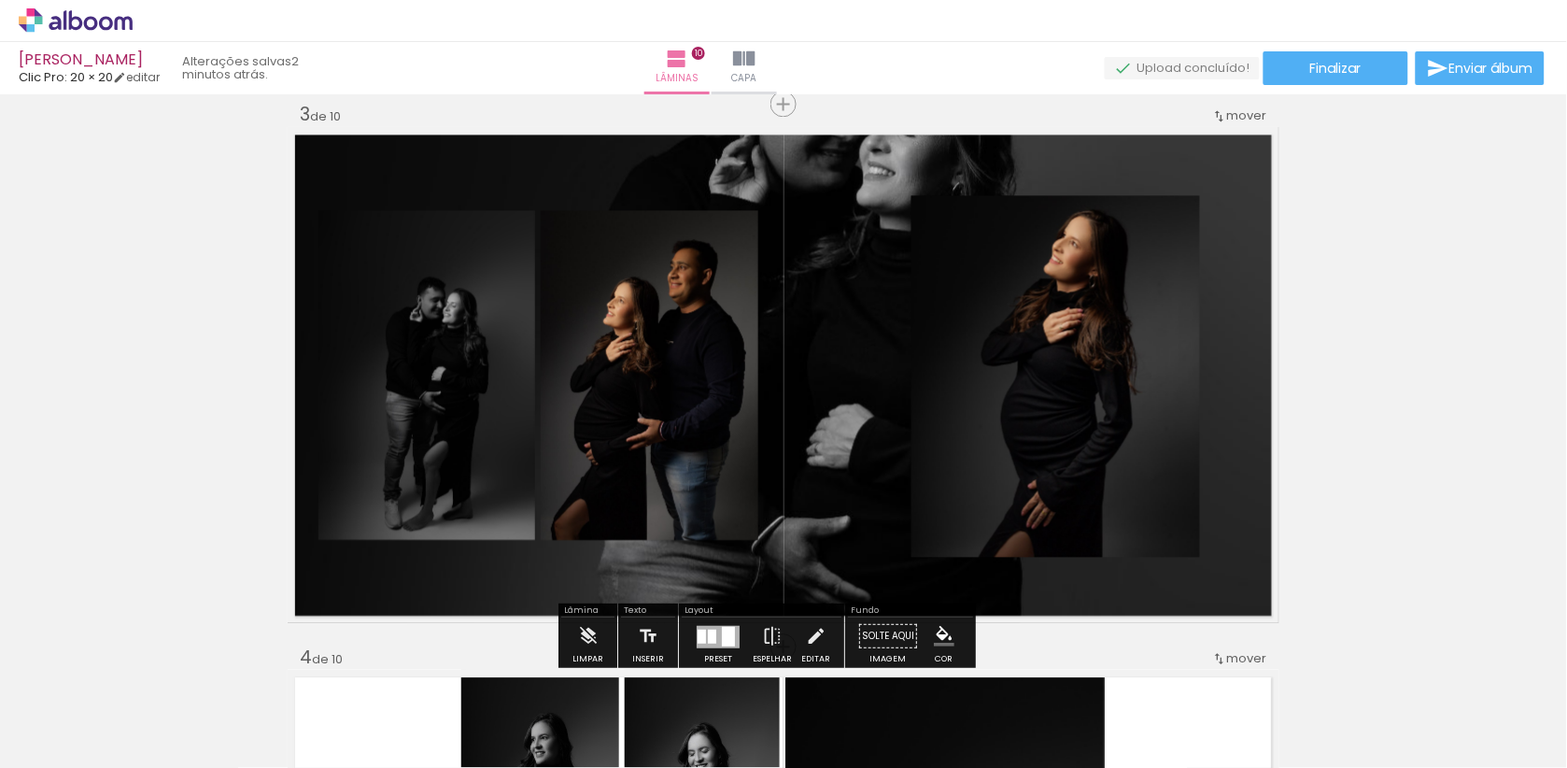
click at [917, 639] on paper-button "Solte aqui Imagem" at bounding box center [887, 641] width 67 height 48
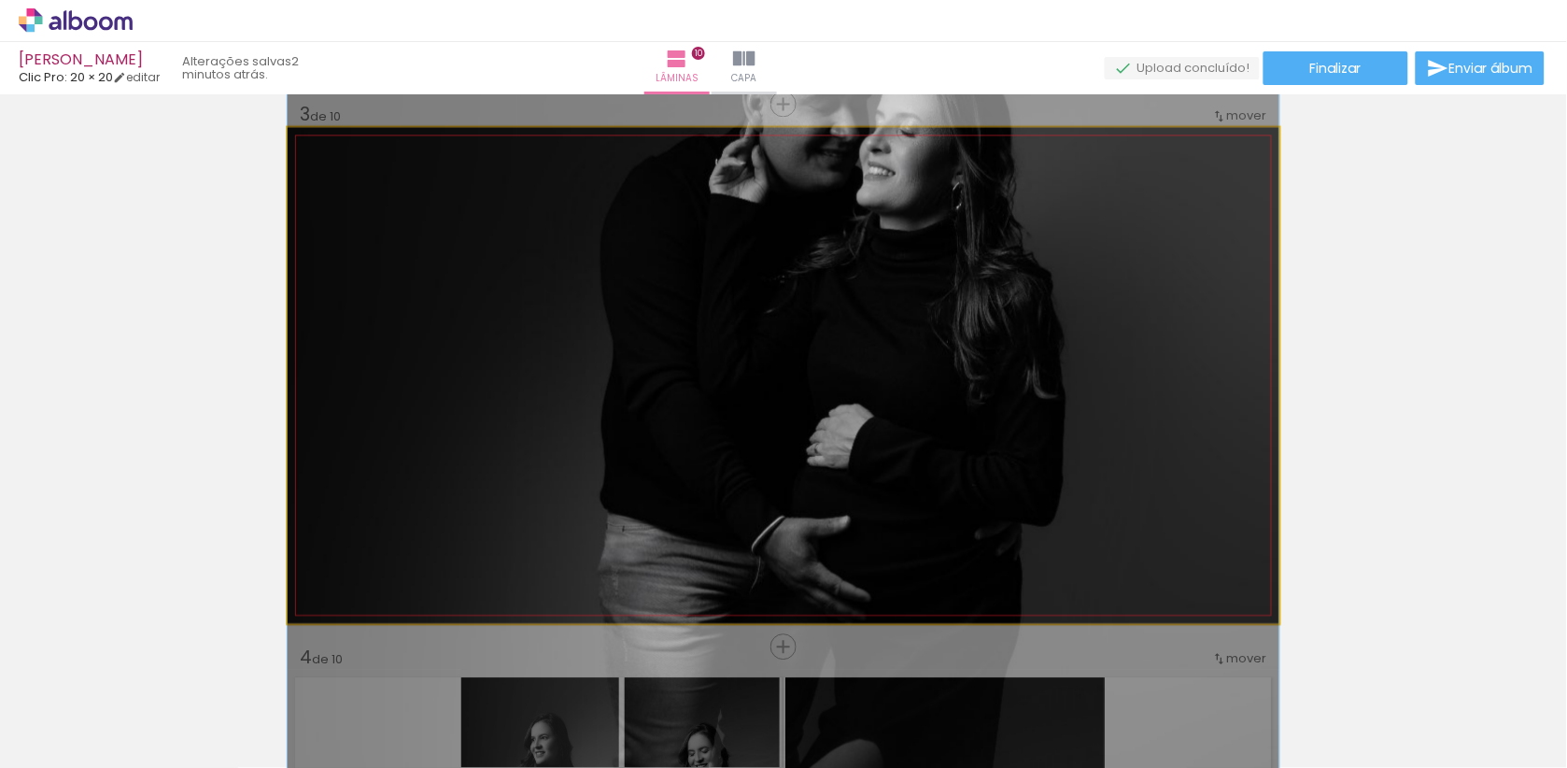
drag, startPoint x: 875, startPoint y: 484, endPoint x: 842, endPoint y: 484, distance: 32.7
click at [842, 484] on div at bounding box center [784, 443] width 992 height 1488
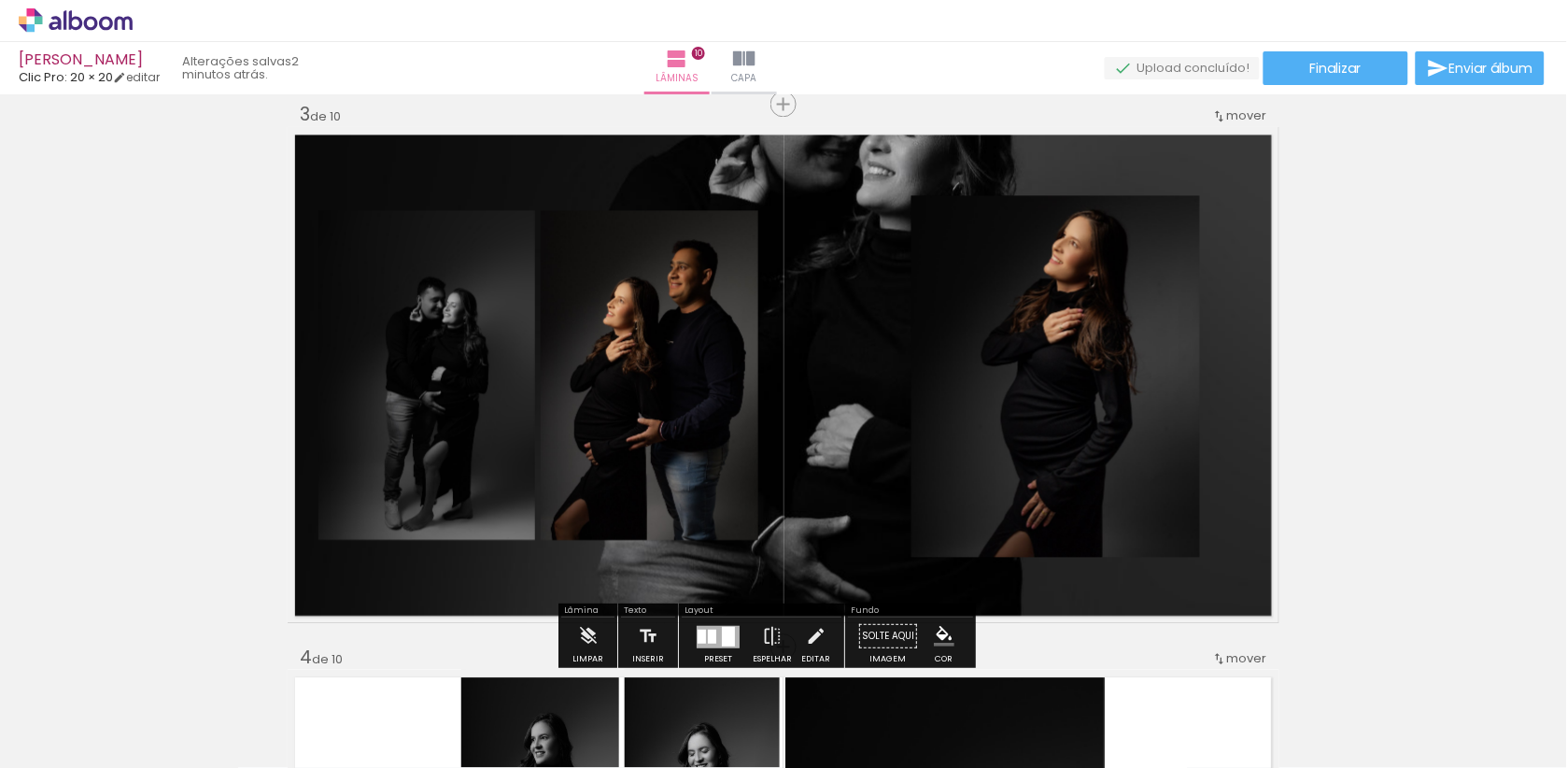
click at [920, 625] on paper-button "Solte aqui Imagem" at bounding box center [887, 641] width 67 height 48
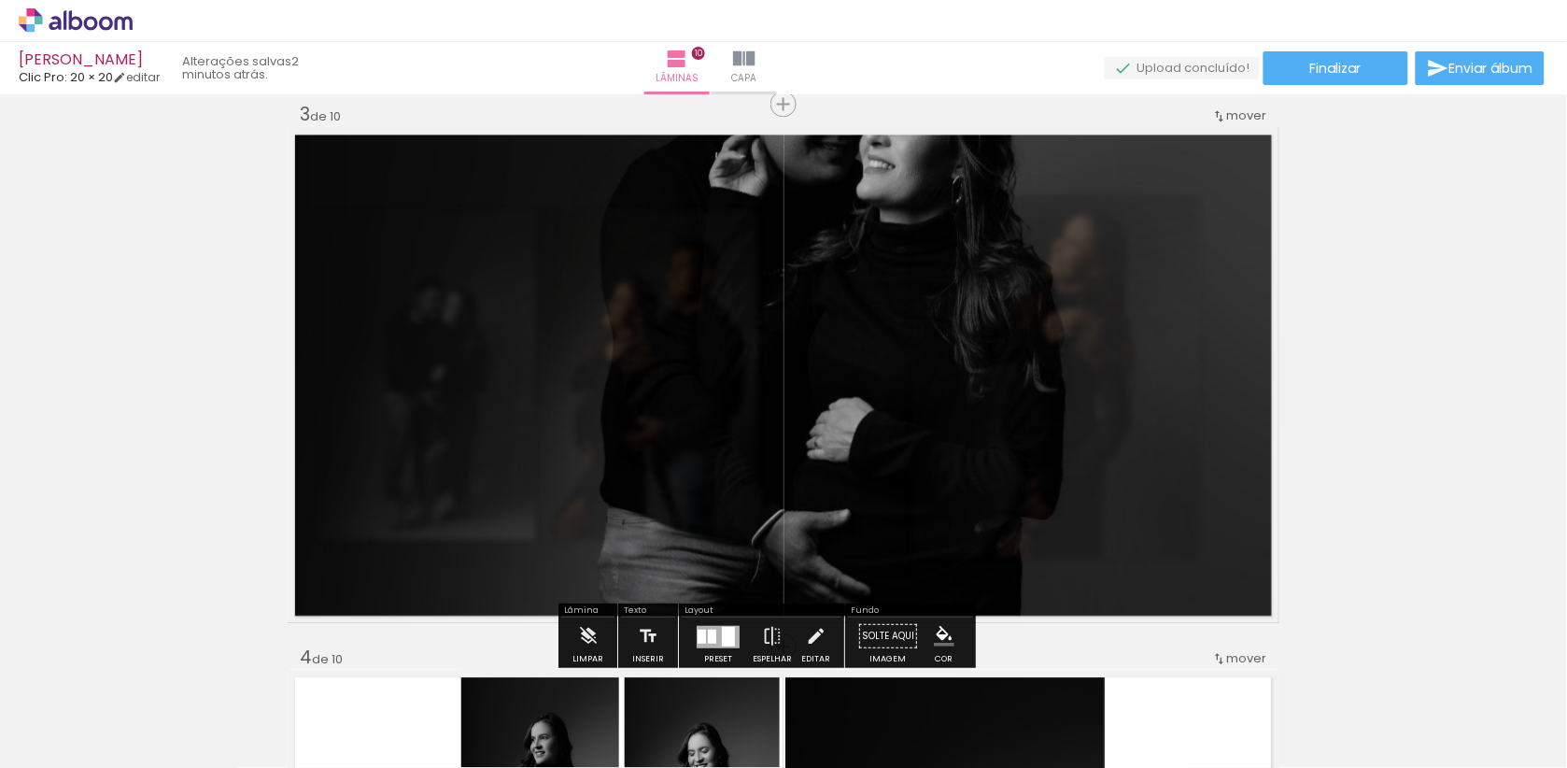
click at [1272, 519] on quentale-photo at bounding box center [784, 375] width 992 height 496
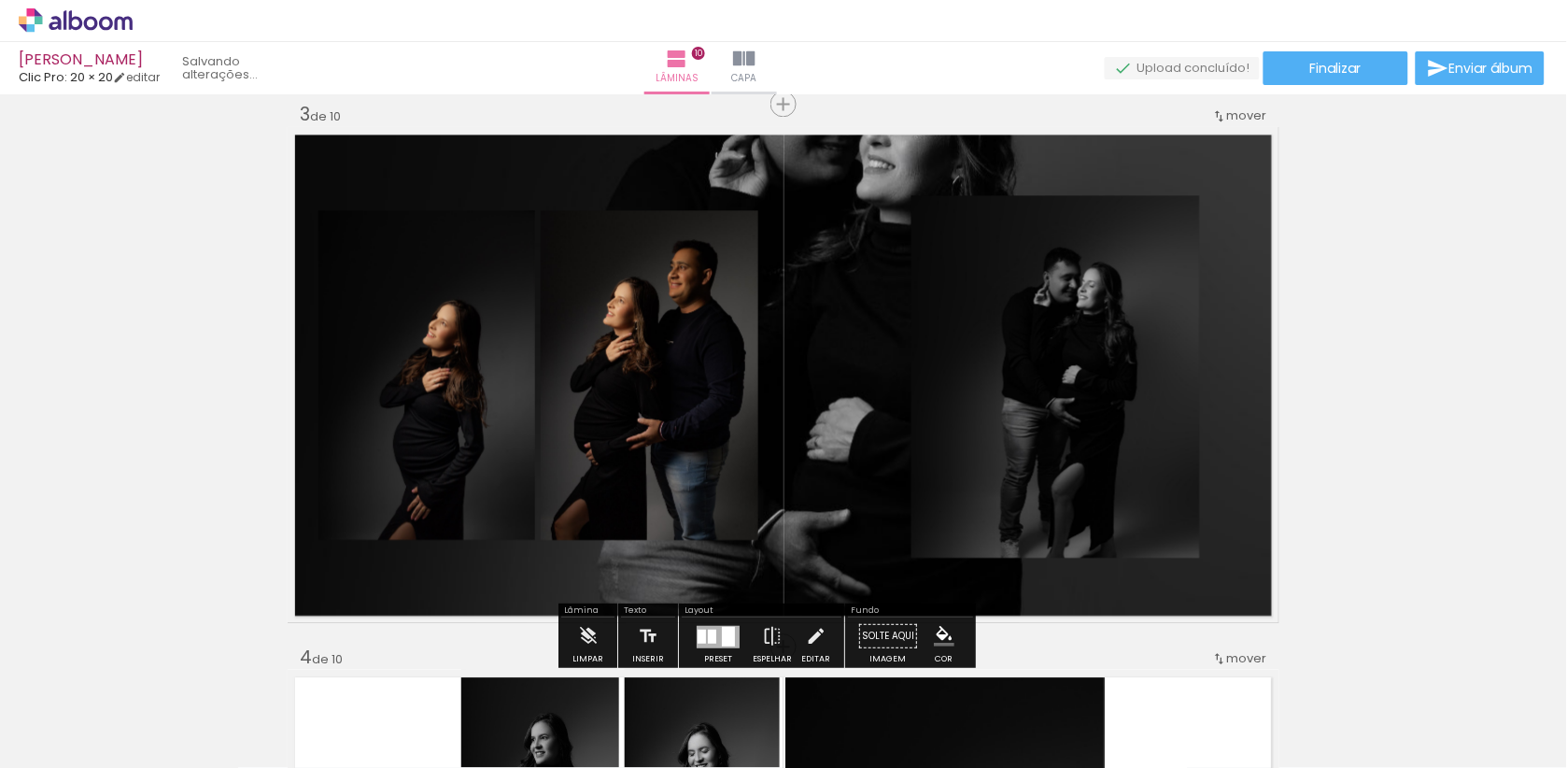
drag, startPoint x: 507, startPoint y: 432, endPoint x: 1059, endPoint y: 430, distance: 551.9
click at [0, 0] on slot at bounding box center [0, 0] width 0 height 0
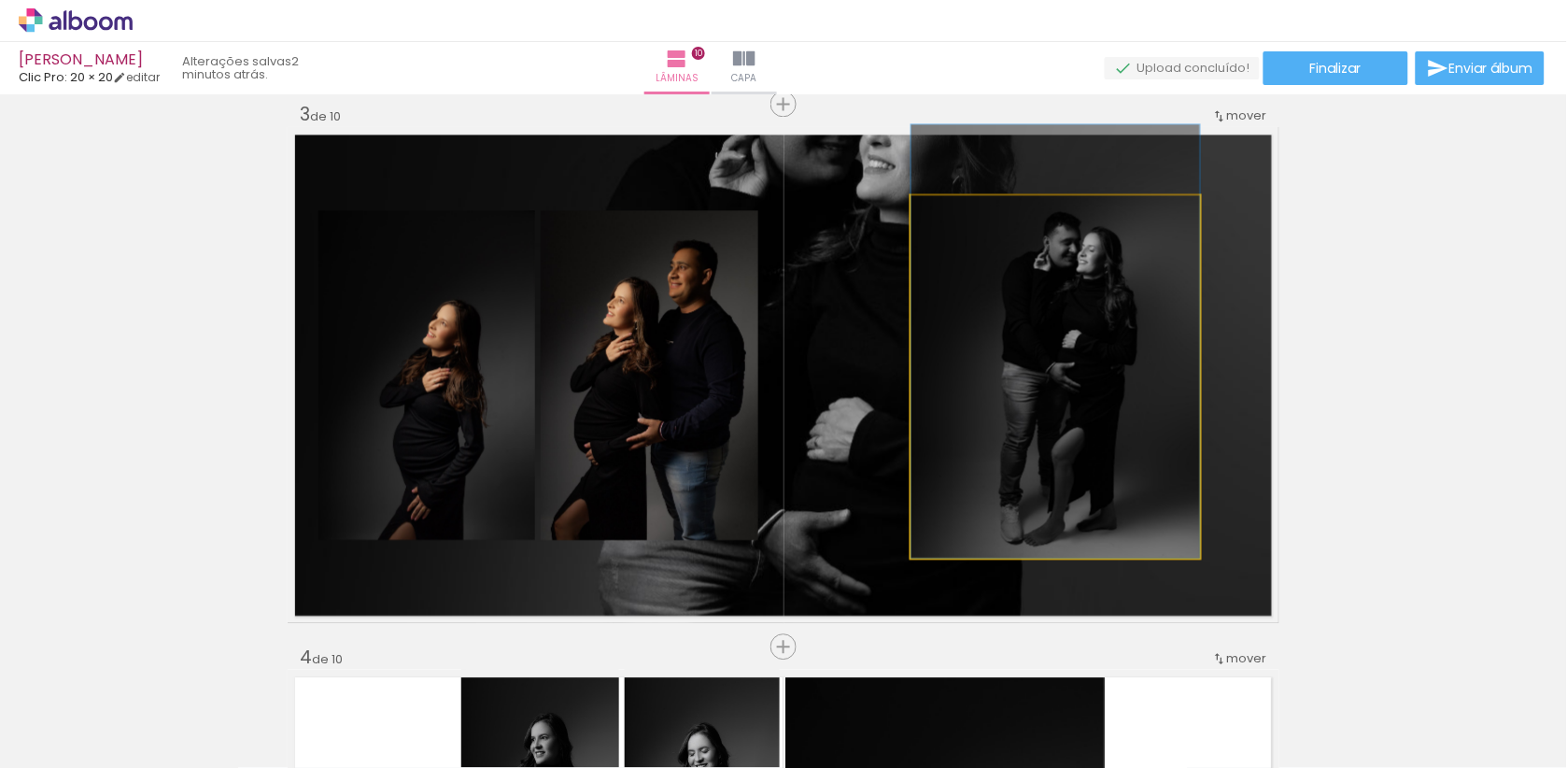
drag, startPoint x: 1138, startPoint y: 408, endPoint x: 1137, endPoint y: 361, distance: 46.7
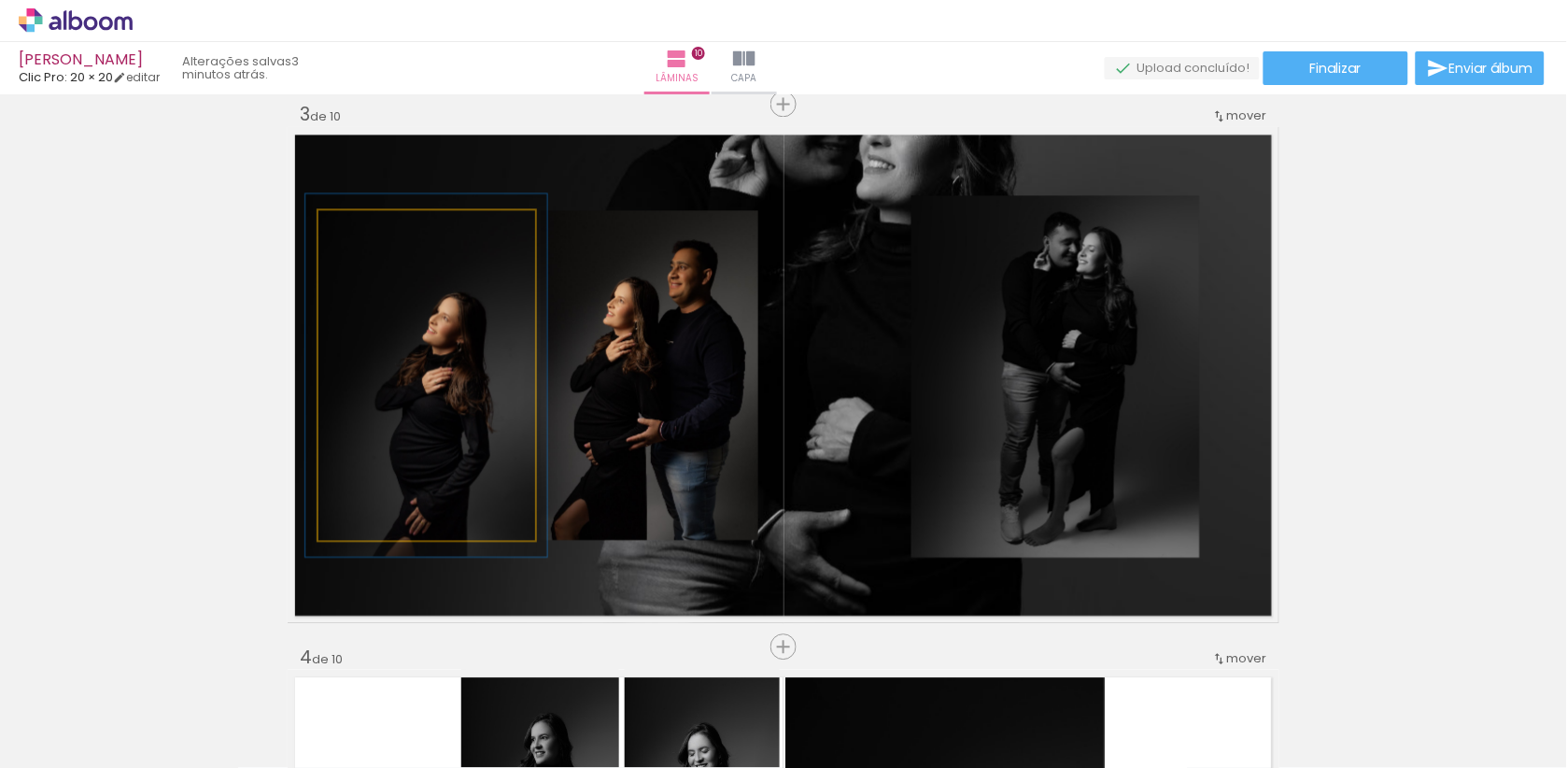
click at [372, 231] on div at bounding box center [368, 229] width 17 height 17
drag, startPoint x: 401, startPoint y: 297, endPoint x: 401, endPoint y: 271, distance: 26.1
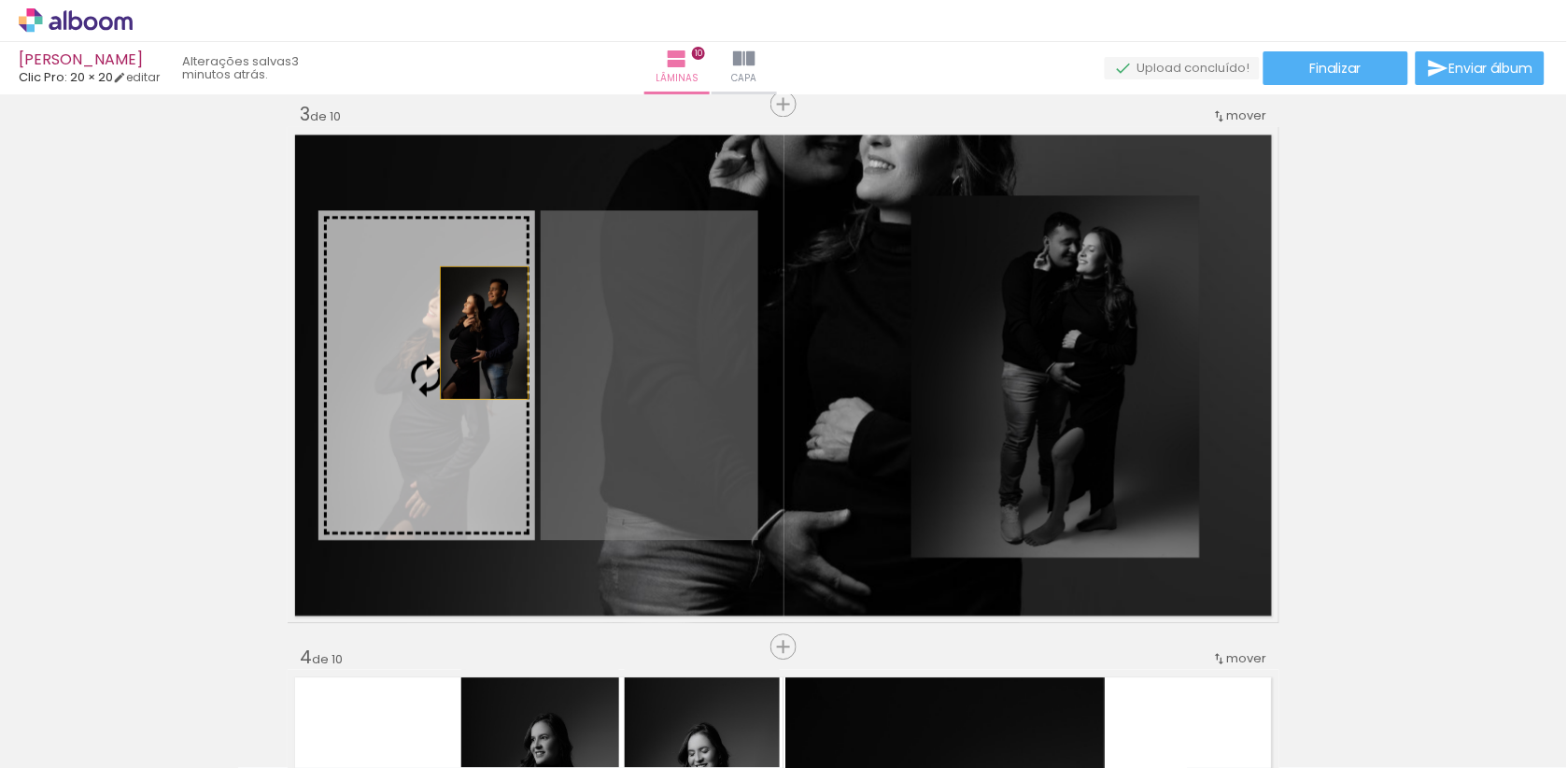
drag, startPoint x: 714, startPoint y: 331, endPoint x: 480, endPoint y: 329, distance: 234.4
click at [0, 0] on slot at bounding box center [0, 0] width 0 height 0
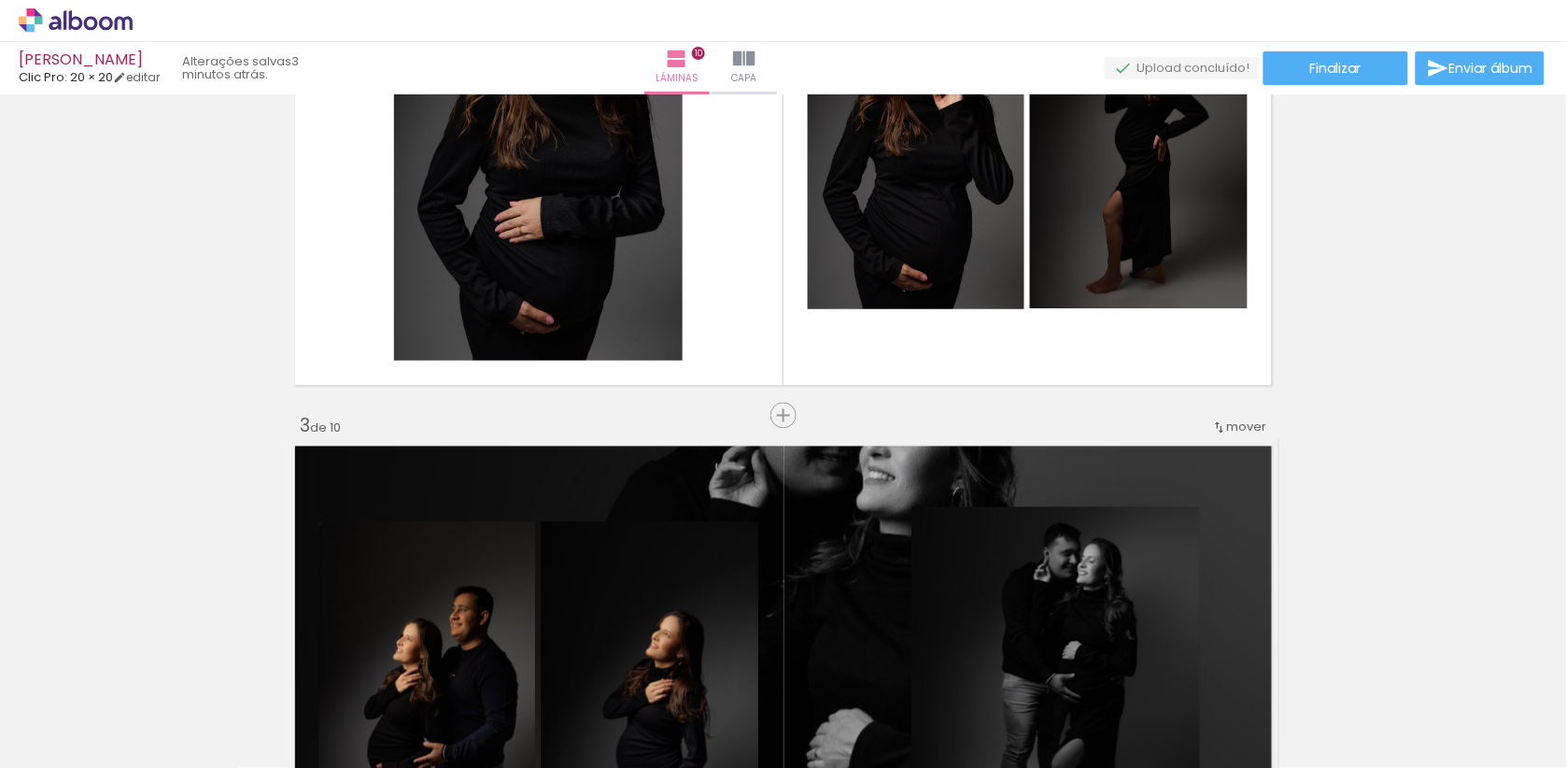
scroll to position [820, 0]
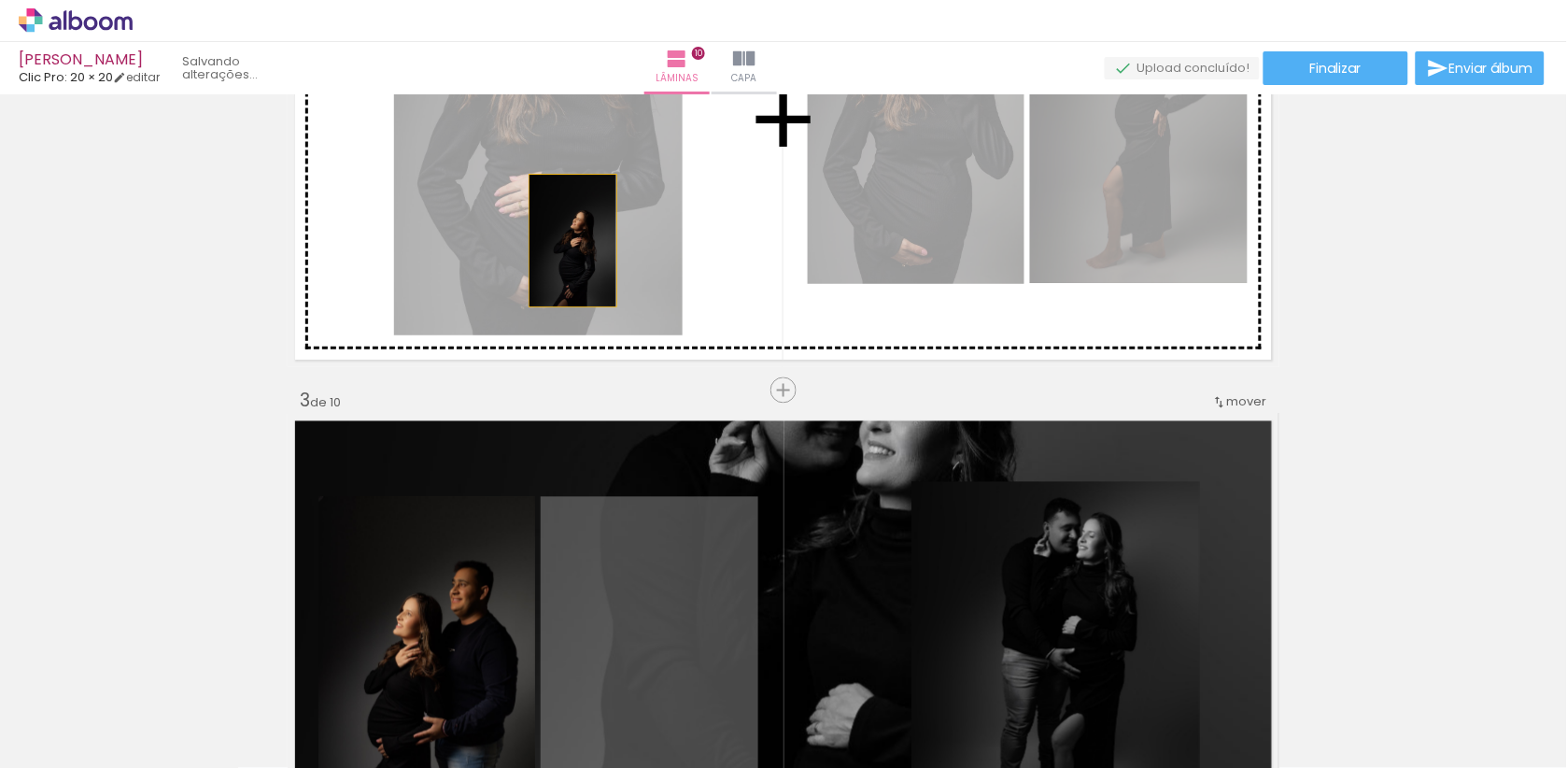
drag, startPoint x: 662, startPoint y: 599, endPoint x: 573, endPoint y: 240, distance: 369.4
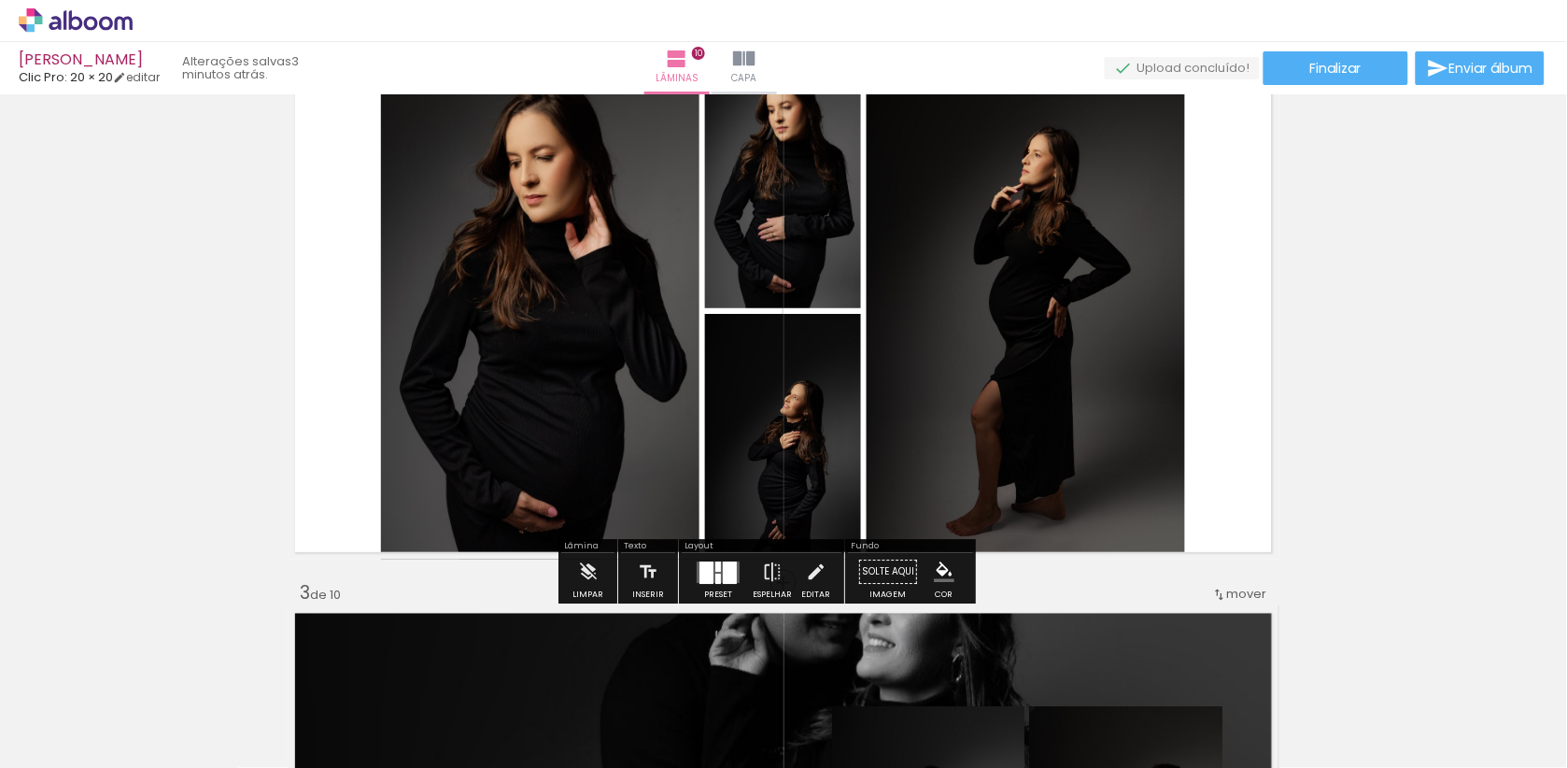
scroll to position [612, 0]
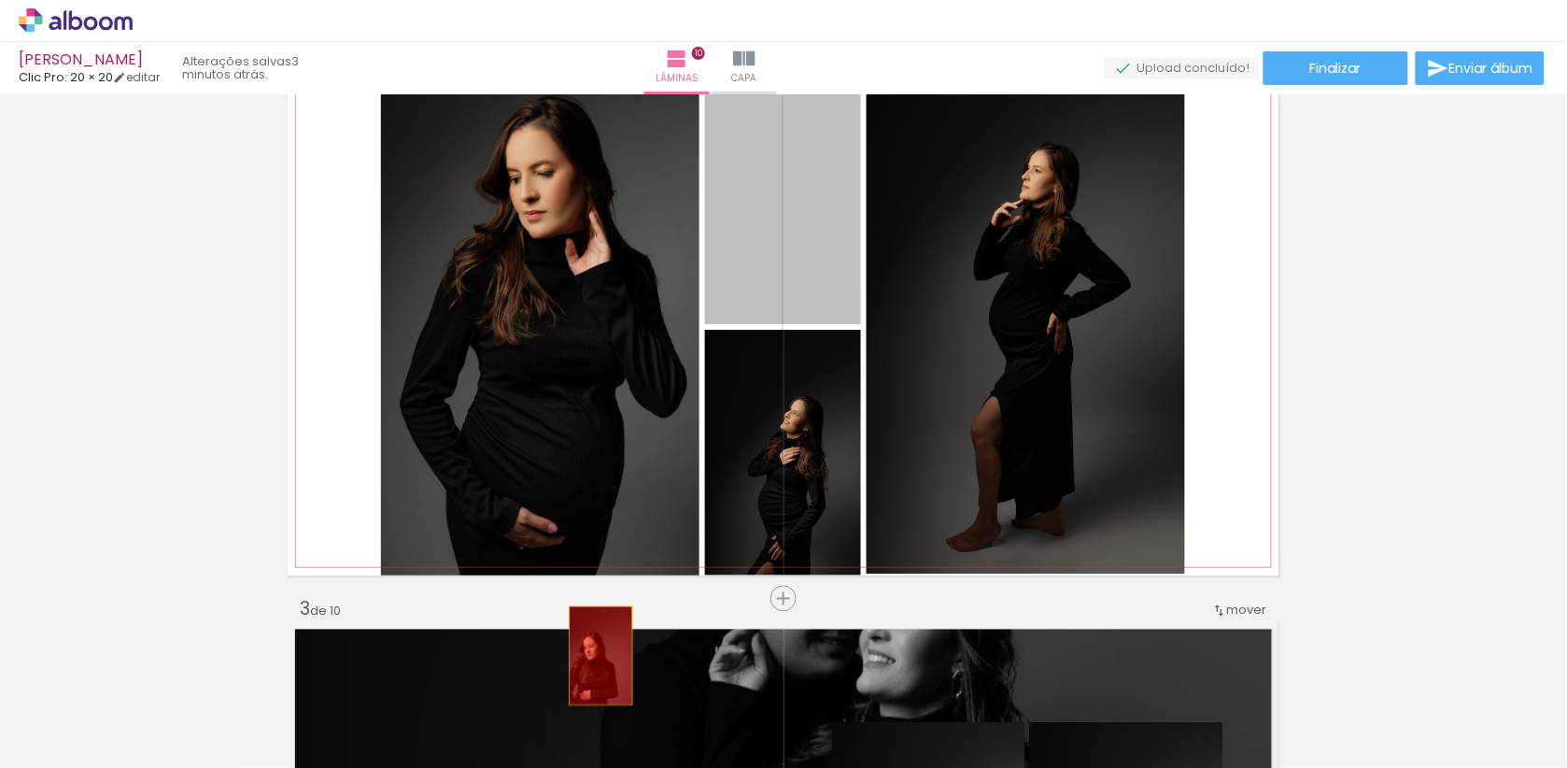
drag, startPoint x: 782, startPoint y: 233, endPoint x: 601, endPoint y: 656, distance: 459.8
click at [601, 656] on quentale-workspace at bounding box center [783, 384] width 1567 height 768
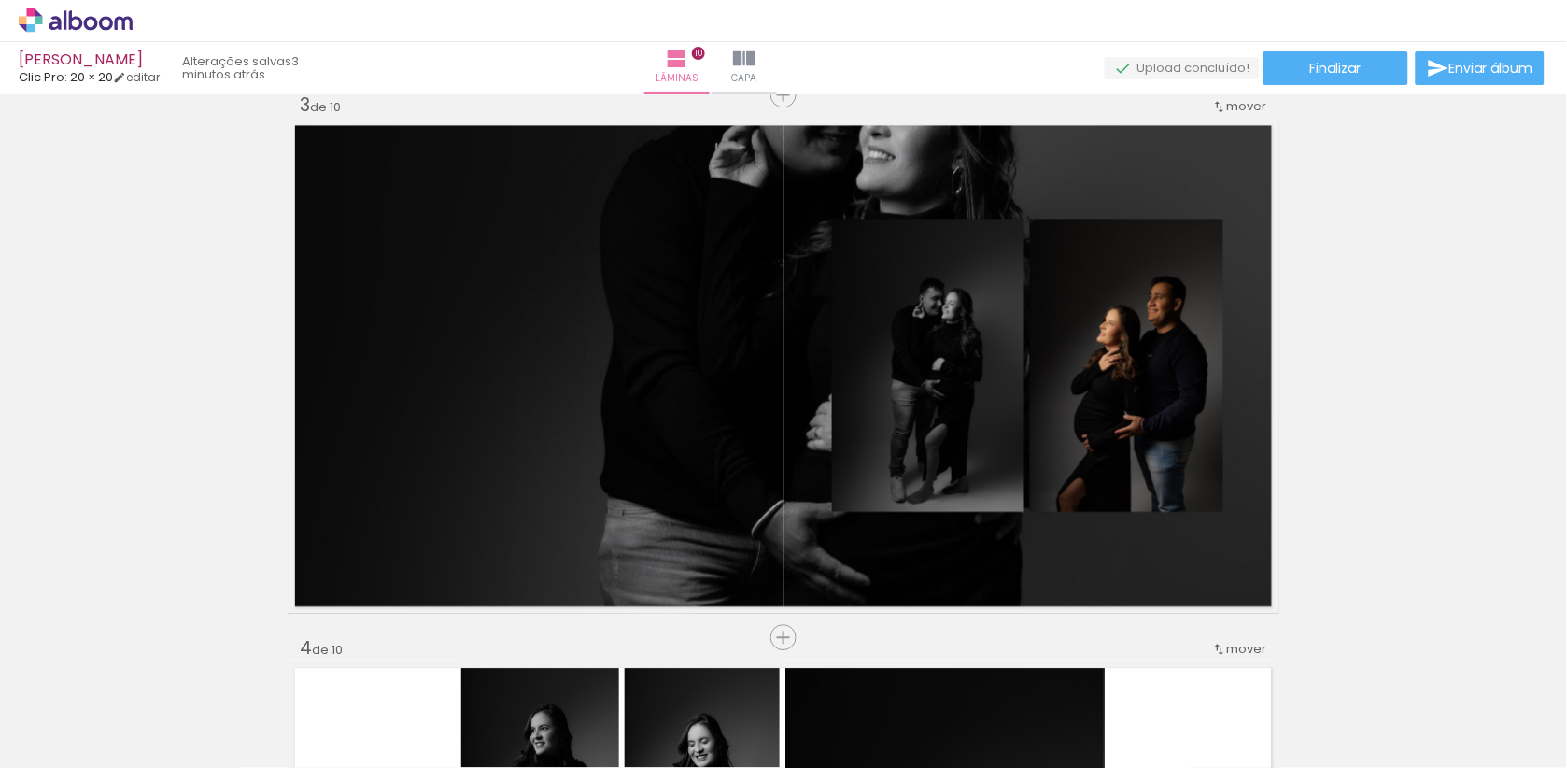
scroll to position [0, 172]
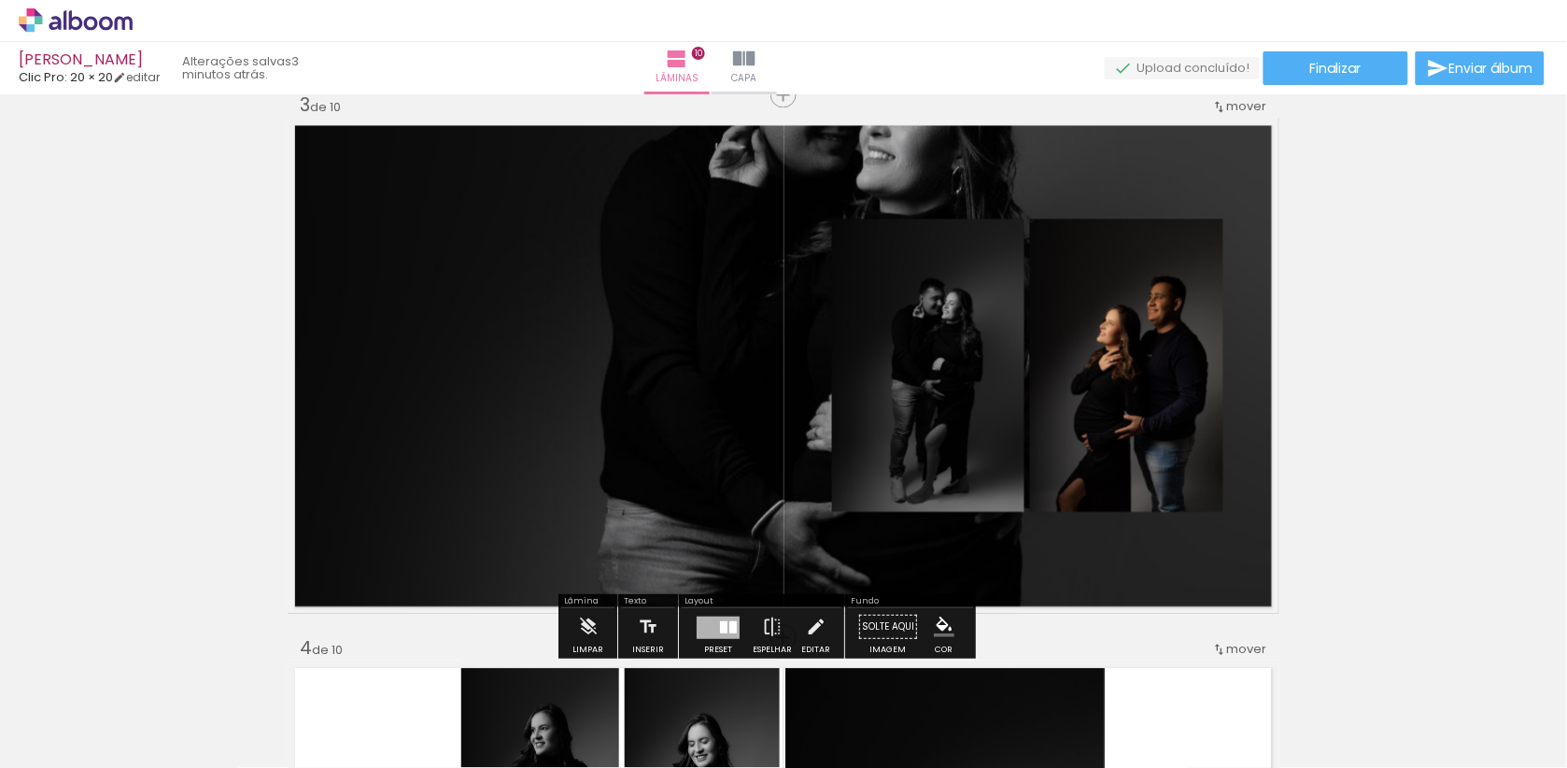
click at [993, 421] on quentale-photo at bounding box center [928, 365] width 192 height 293
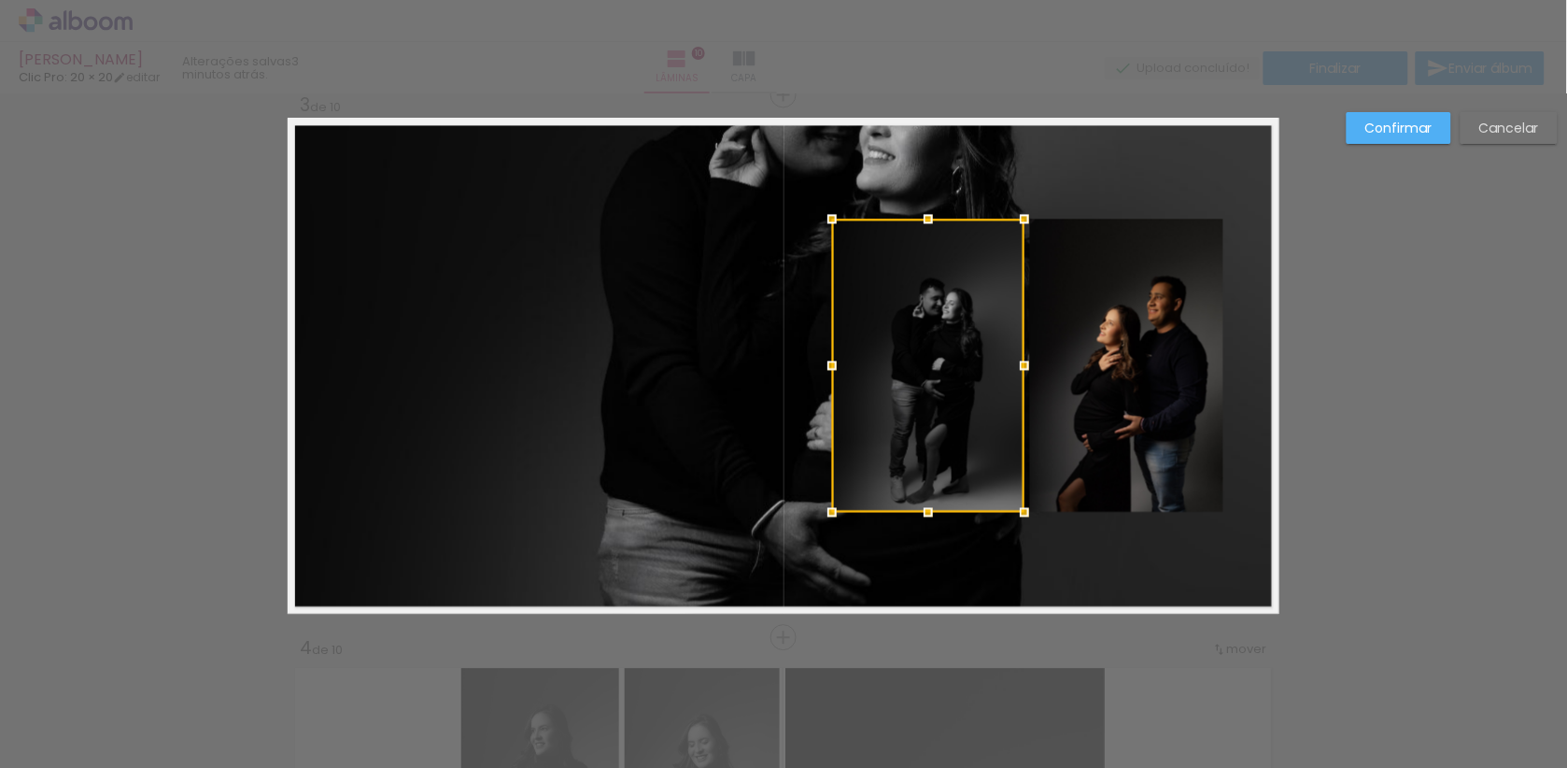
scroll to position [1107, 0]
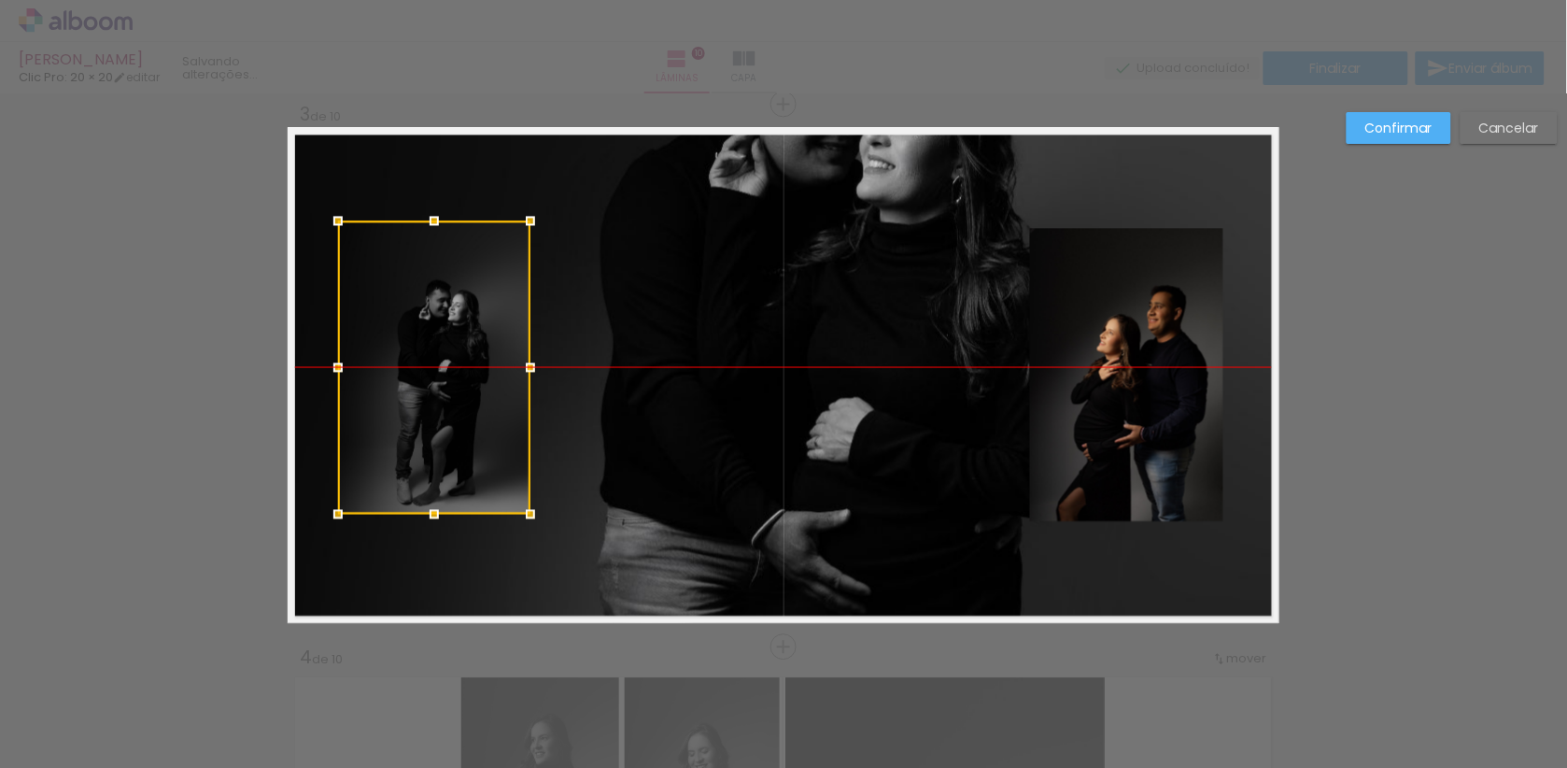
drag, startPoint x: 974, startPoint y: 410, endPoint x: 1194, endPoint y: 396, distance: 220.8
click at [481, 407] on div at bounding box center [434, 366] width 192 height 293
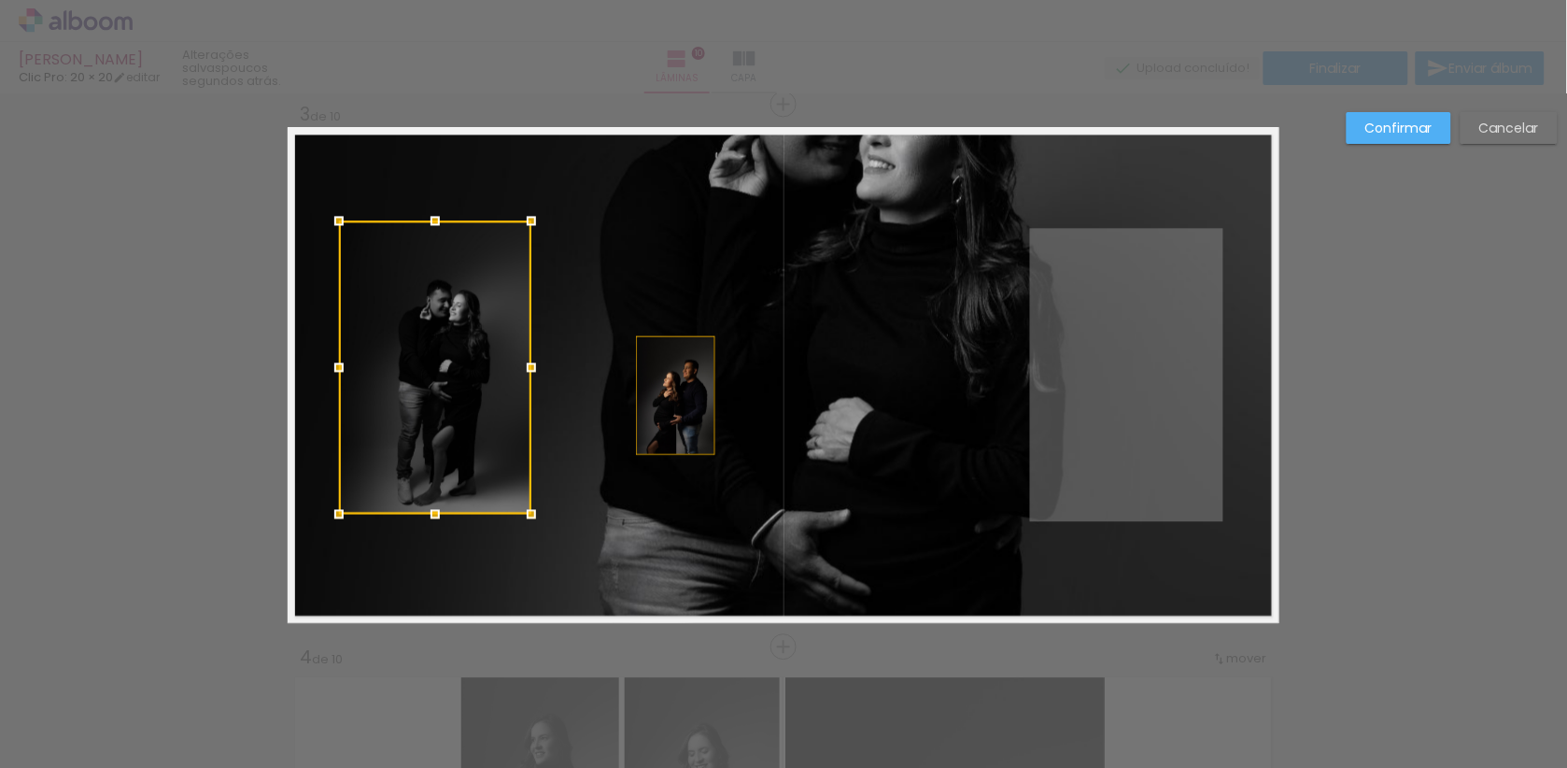
drag, startPoint x: 1209, startPoint y: 393, endPoint x: 674, endPoint y: 394, distance: 535.1
click at [674, 394] on quentale-layouter at bounding box center [784, 375] width 992 height 496
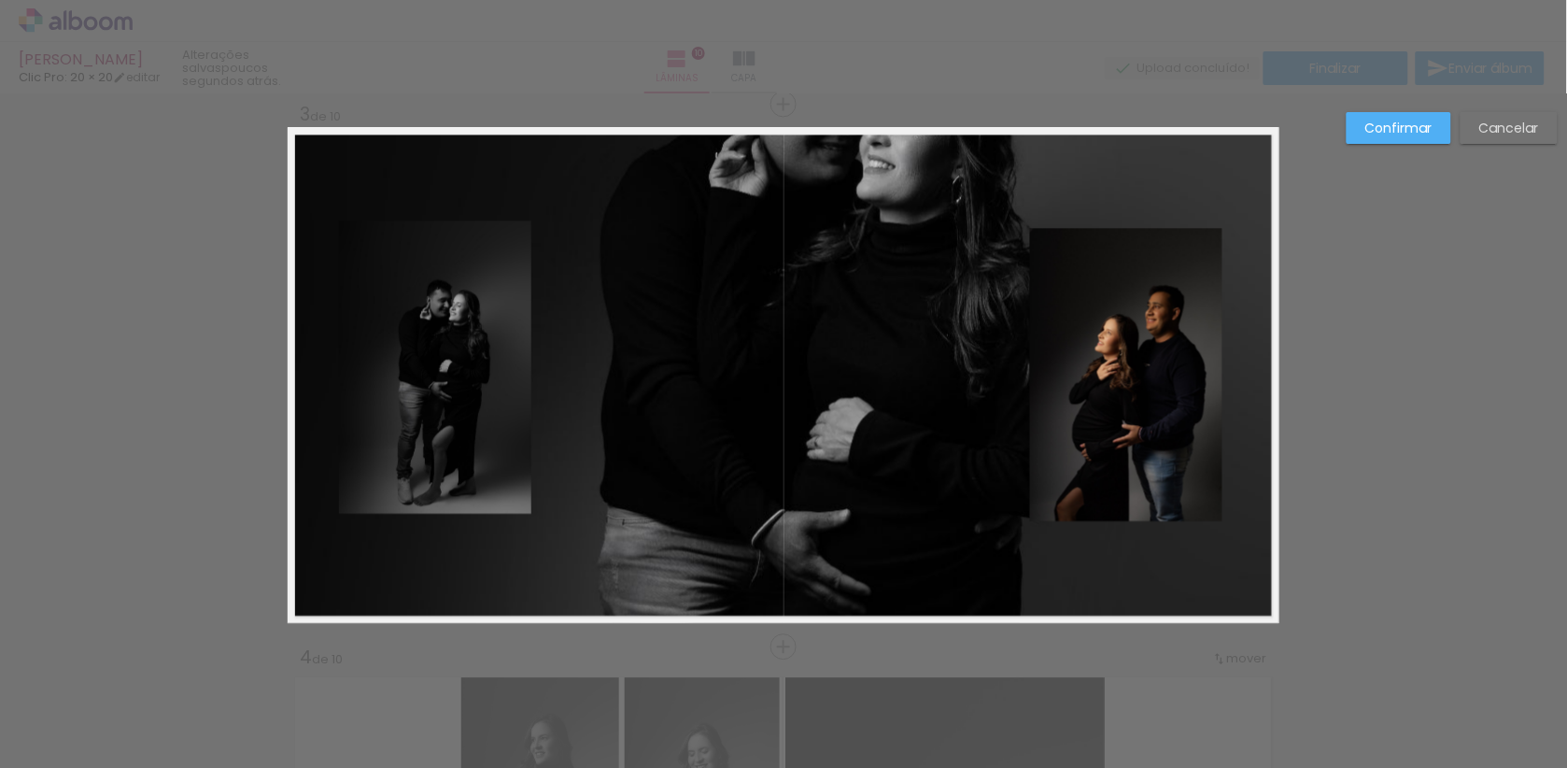
click at [1169, 306] on quentale-photo at bounding box center [1126, 374] width 193 height 293
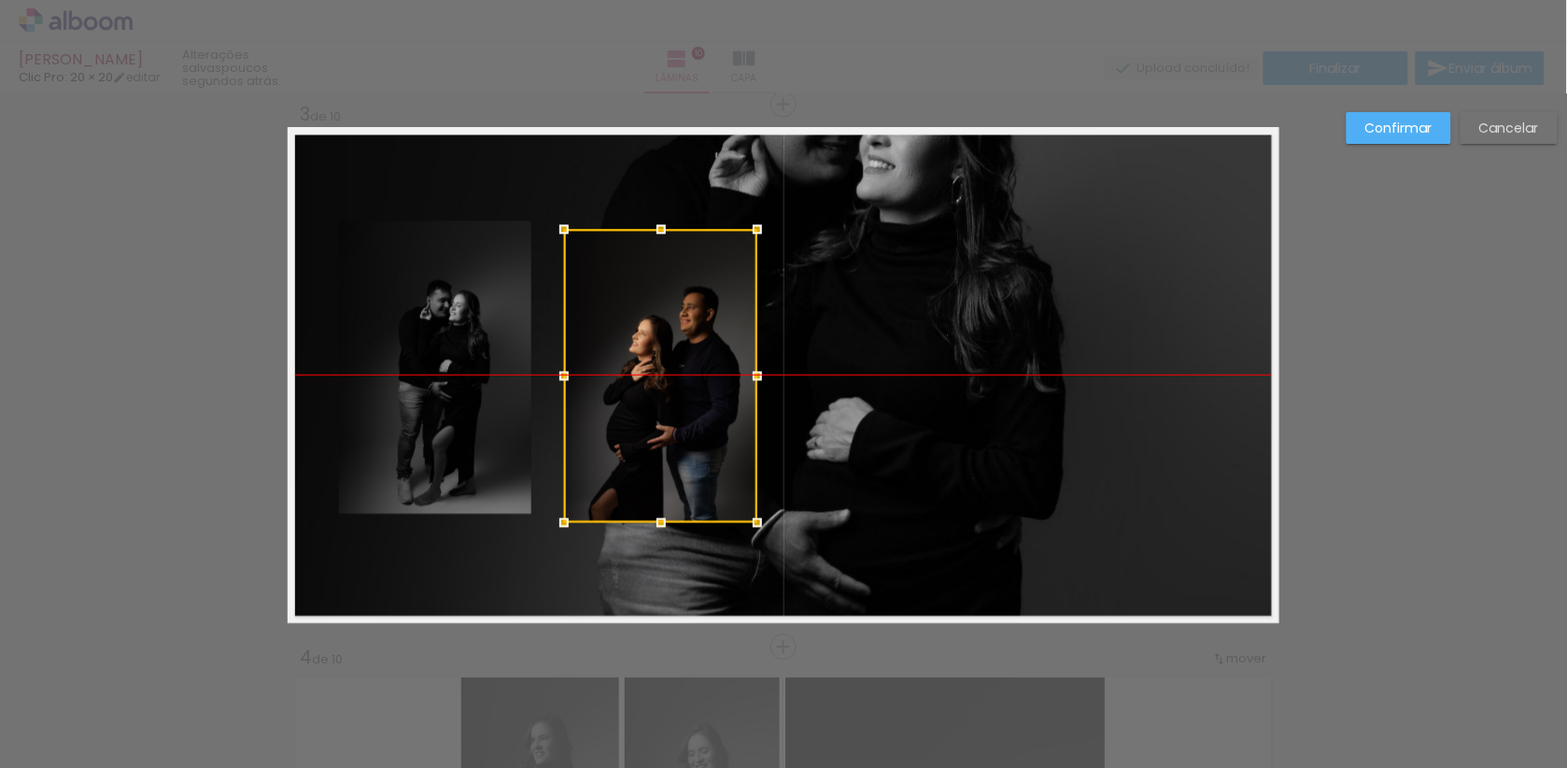
drag, startPoint x: 1166, startPoint y: 360, endPoint x: 700, endPoint y: 368, distance: 466.0
click at [700, 368] on div at bounding box center [660, 375] width 193 height 293
click at [1361, 130] on paper-button "Confirmar" at bounding box center [1399, 128] width 105 height 32
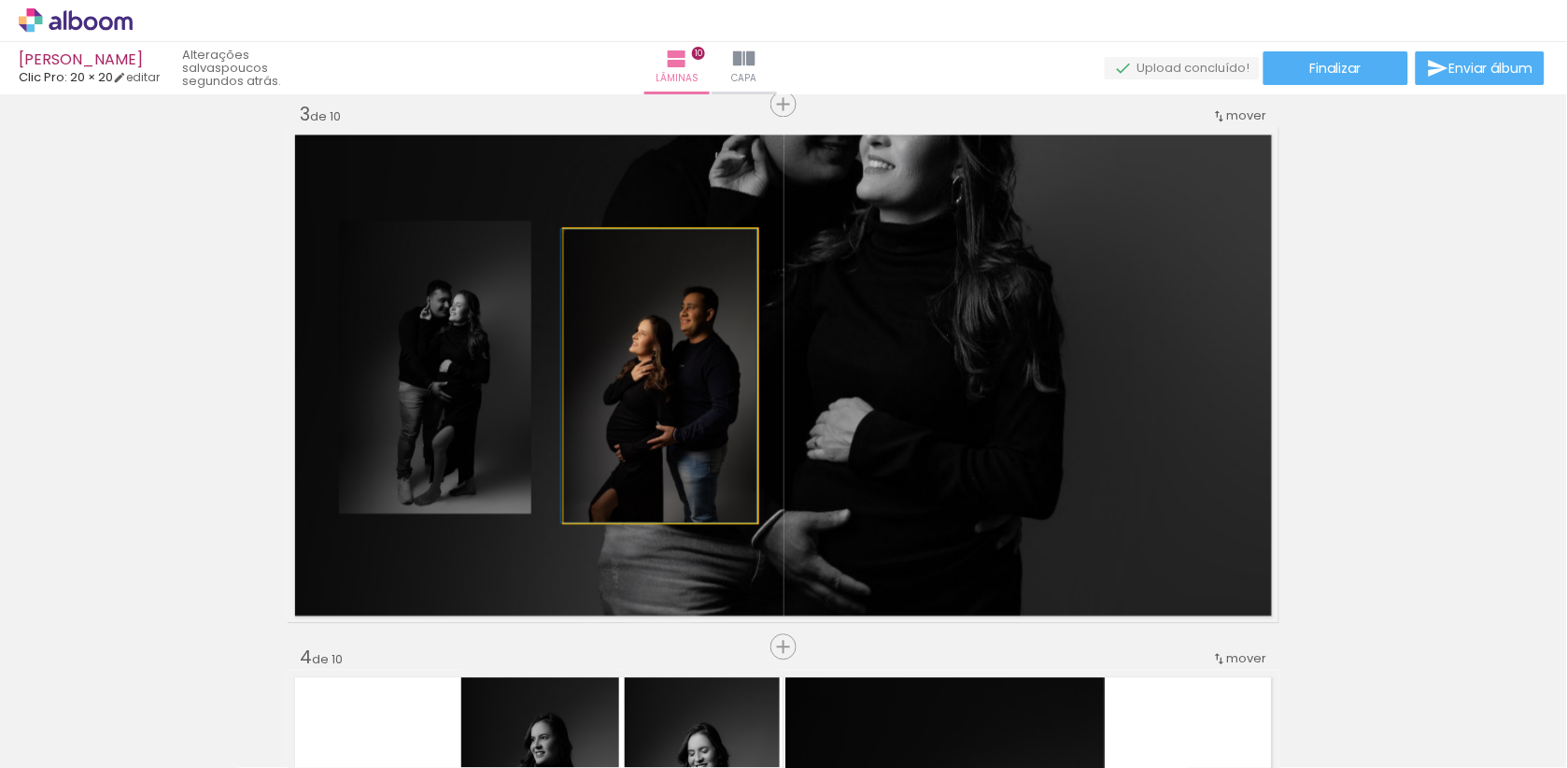
click at [719, 352] on quentale-photo at bounding box center [660, 375] width 193 height 293
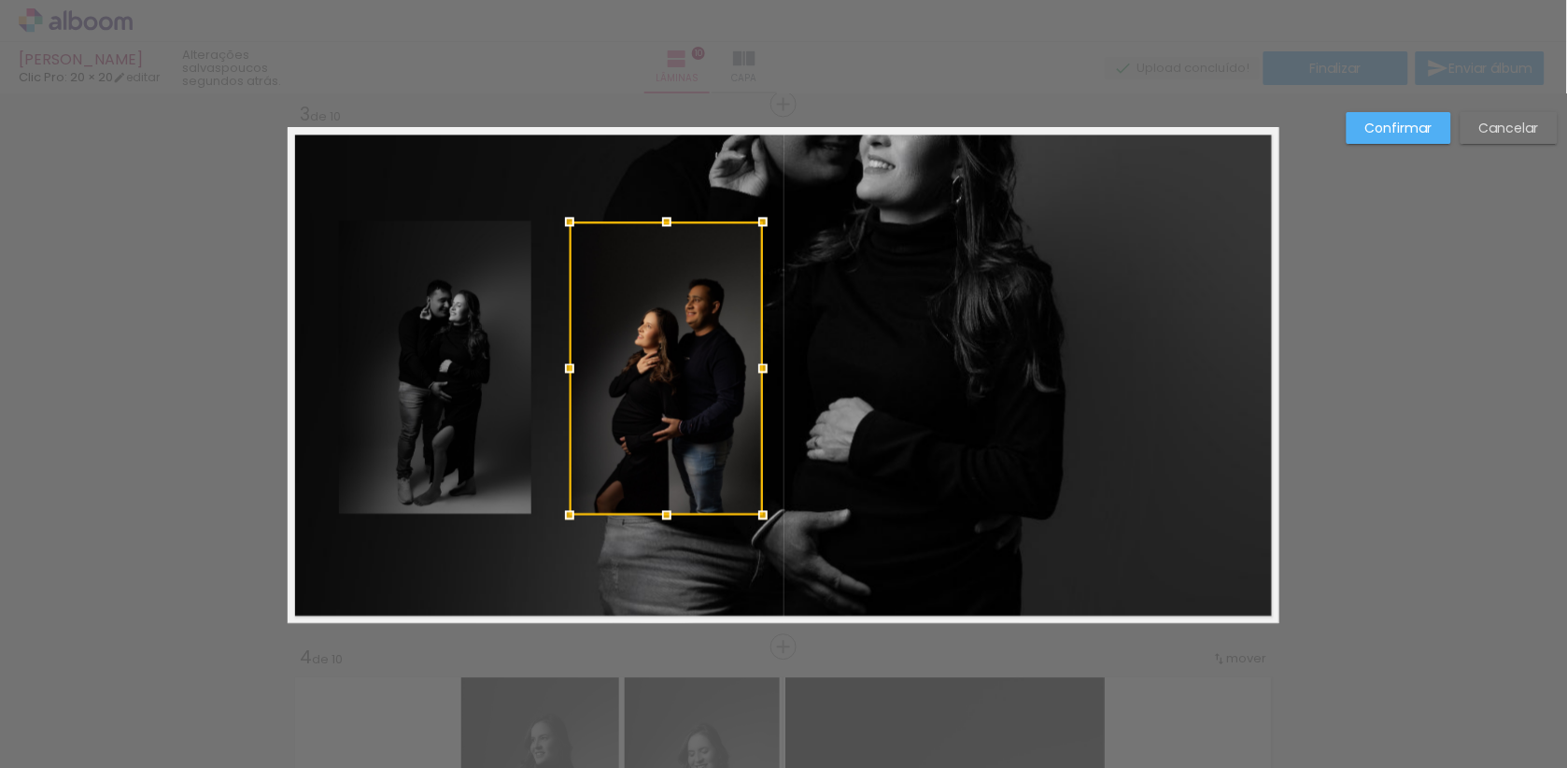
drag, startPoint x: 717, startPoint y: 354, endPoint x: 723, endPoint y: 344, distance: 11.7
click at [723, 344] on div at bounding box center [666, 367] width 193 height 293
click at [0, 0] on slot "Confirmar" at bounding box center [0, 0] width 0 height 0
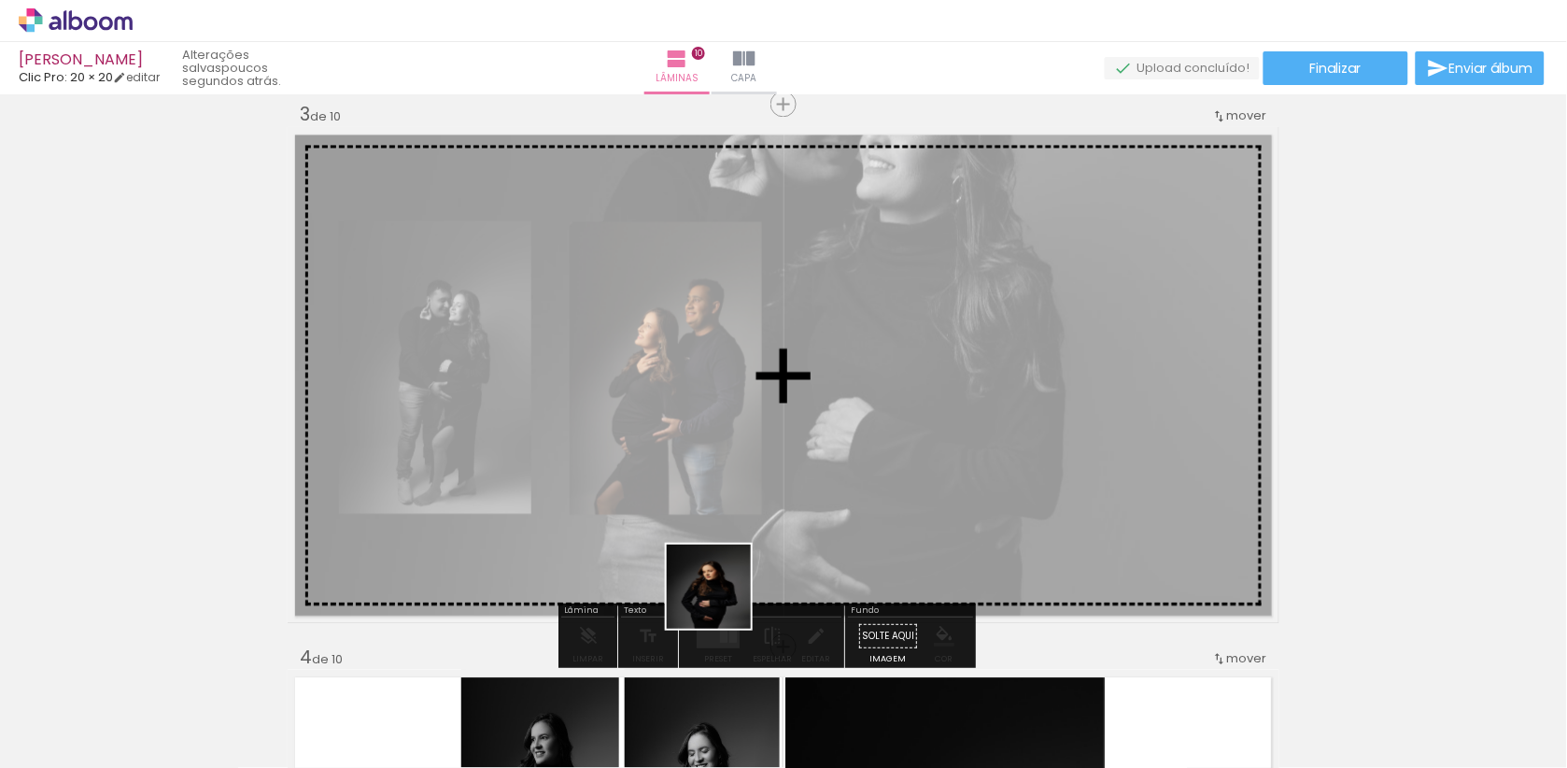
drag, startPoint x: 636, startPoint y: 711, endPoint x: 852, endPoint y: 476, distance: 318.5
click at [852, 476] on quentale-workspace at bounding box center [783, 384] width 1567 height 768
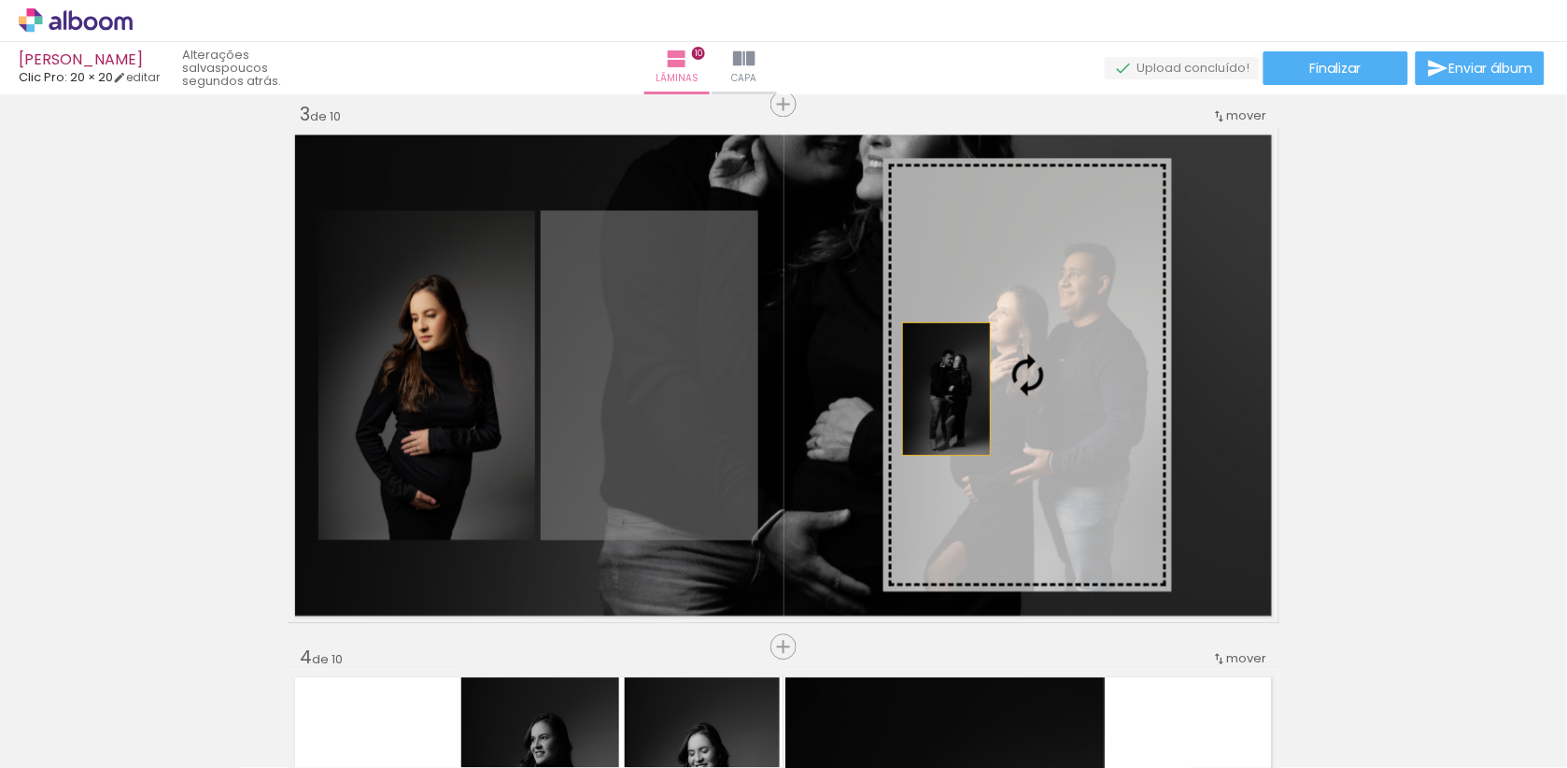
drag, startPoint x: 628, startPoint y: 382, endPoint x: 941, endPoint y: 381, distance: 313.8
click at [0, 0] on slot at bounding box center [0, 0] width 0 height 0
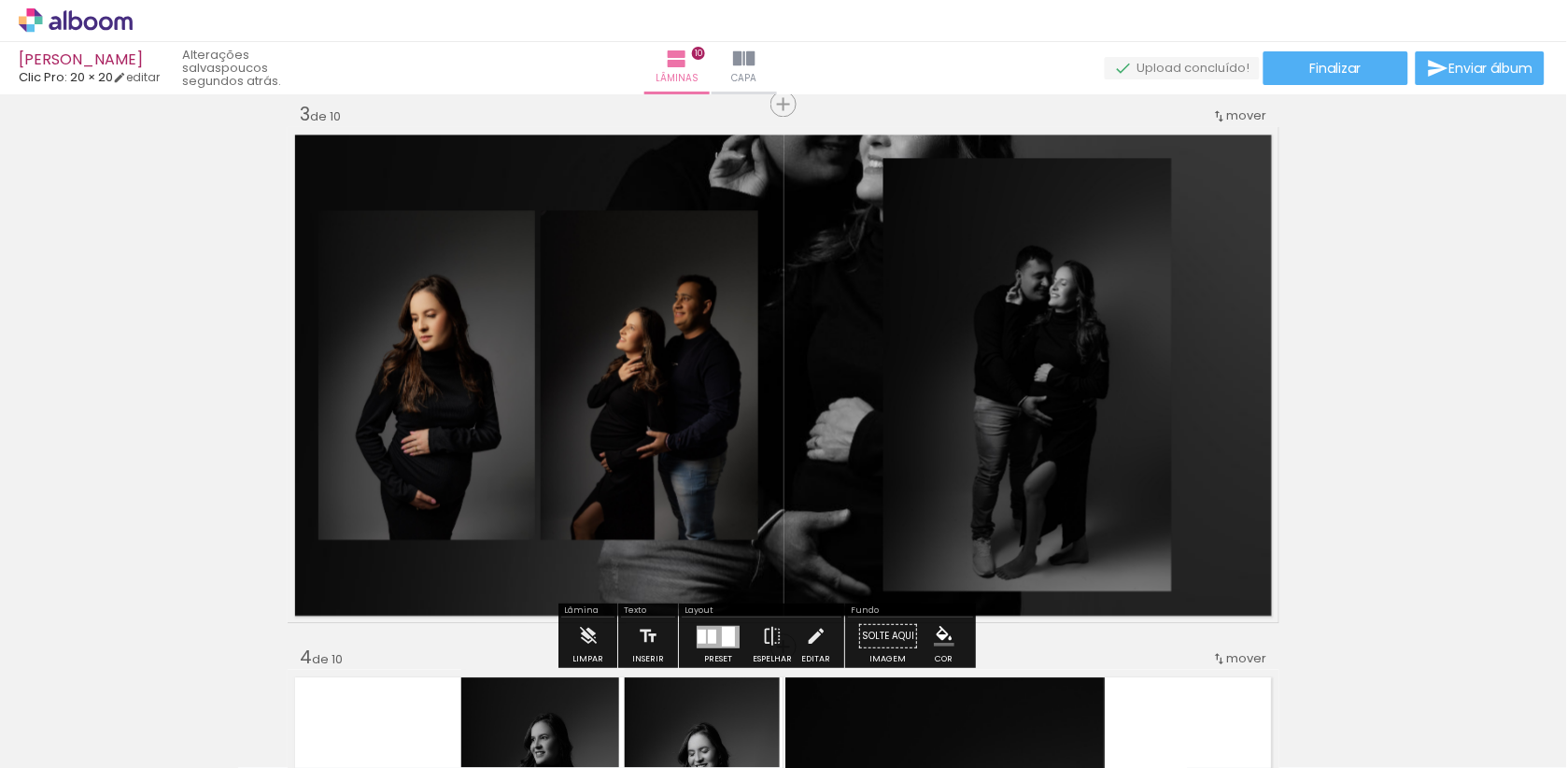
click at [942, 382] on quentale-photo at bounding box center [1027, 374] width 289 height 433
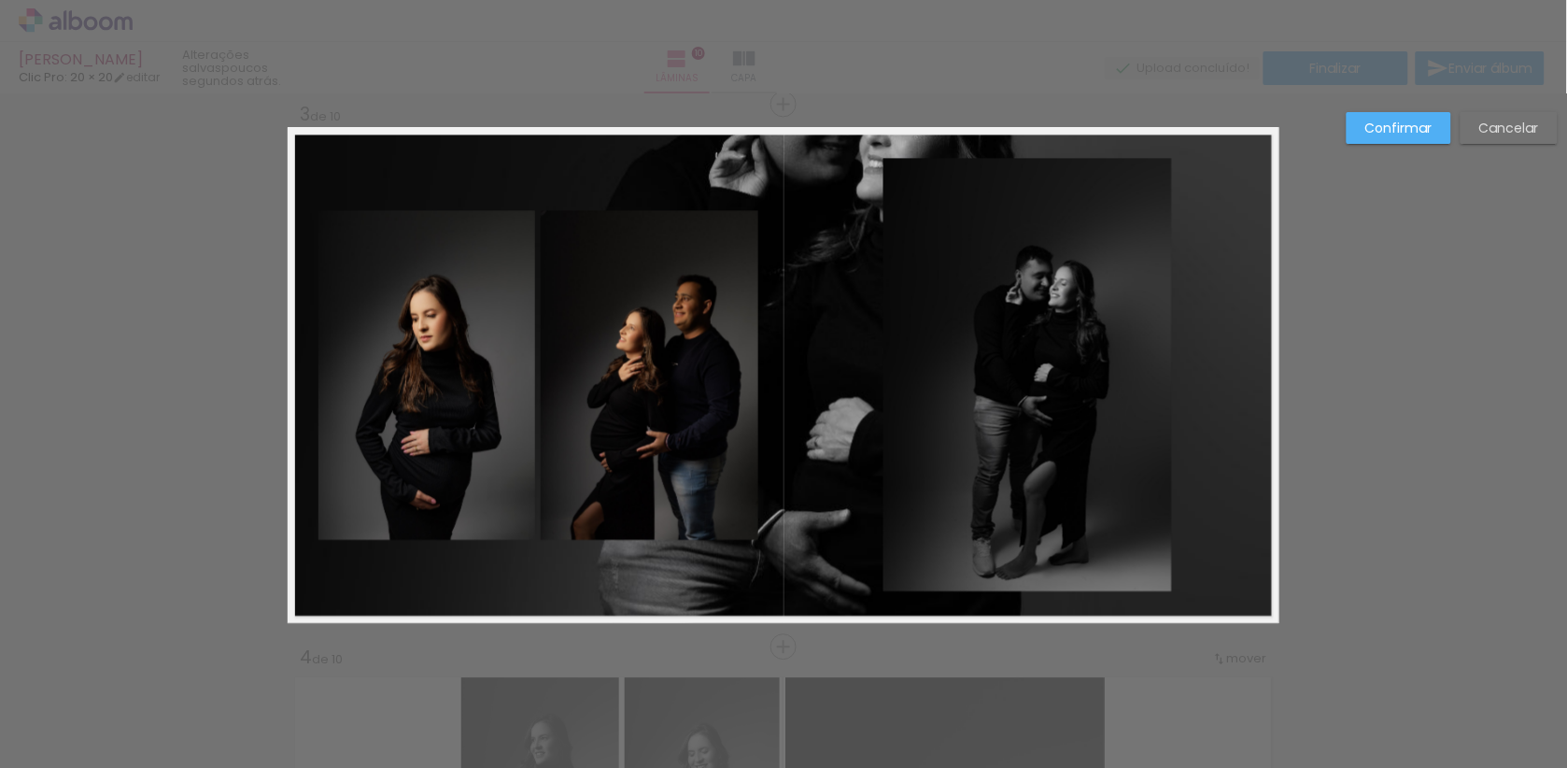
click at [982, 222] on quentale-photo at bounding box center [1027, 374] width 289 height 433
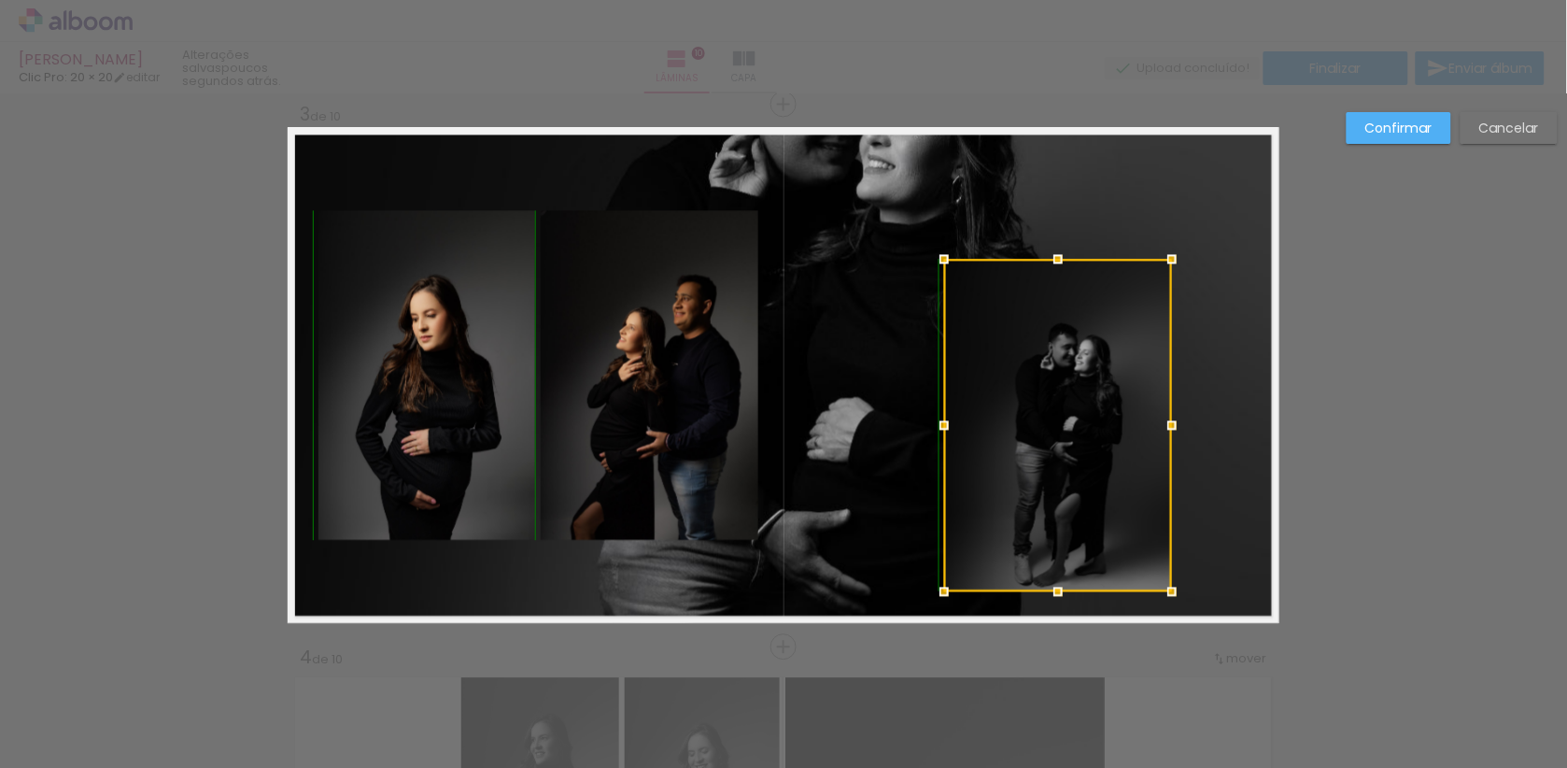
drag, startPoint x: 875, startPoint y: 154, endPoint x: 936, endPoint y: 257, distance: 119.3
click at [936, 257] on div at bounding box center [943, 258] width 37 height 37
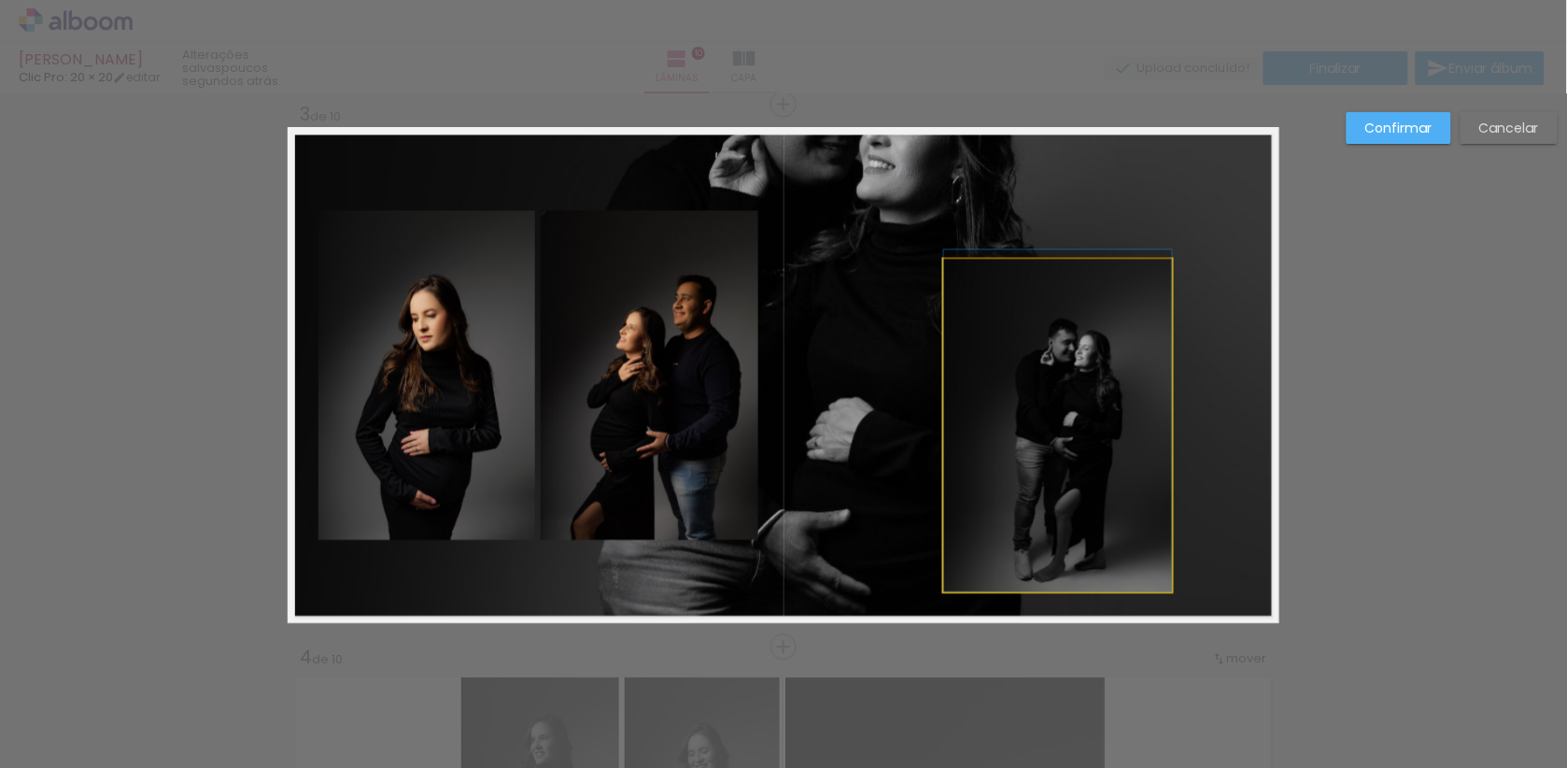
drag, startPoint x: 1043, startPoint y: 363, endPoint x: 1042, endPoint y: 340, distance: 23.4
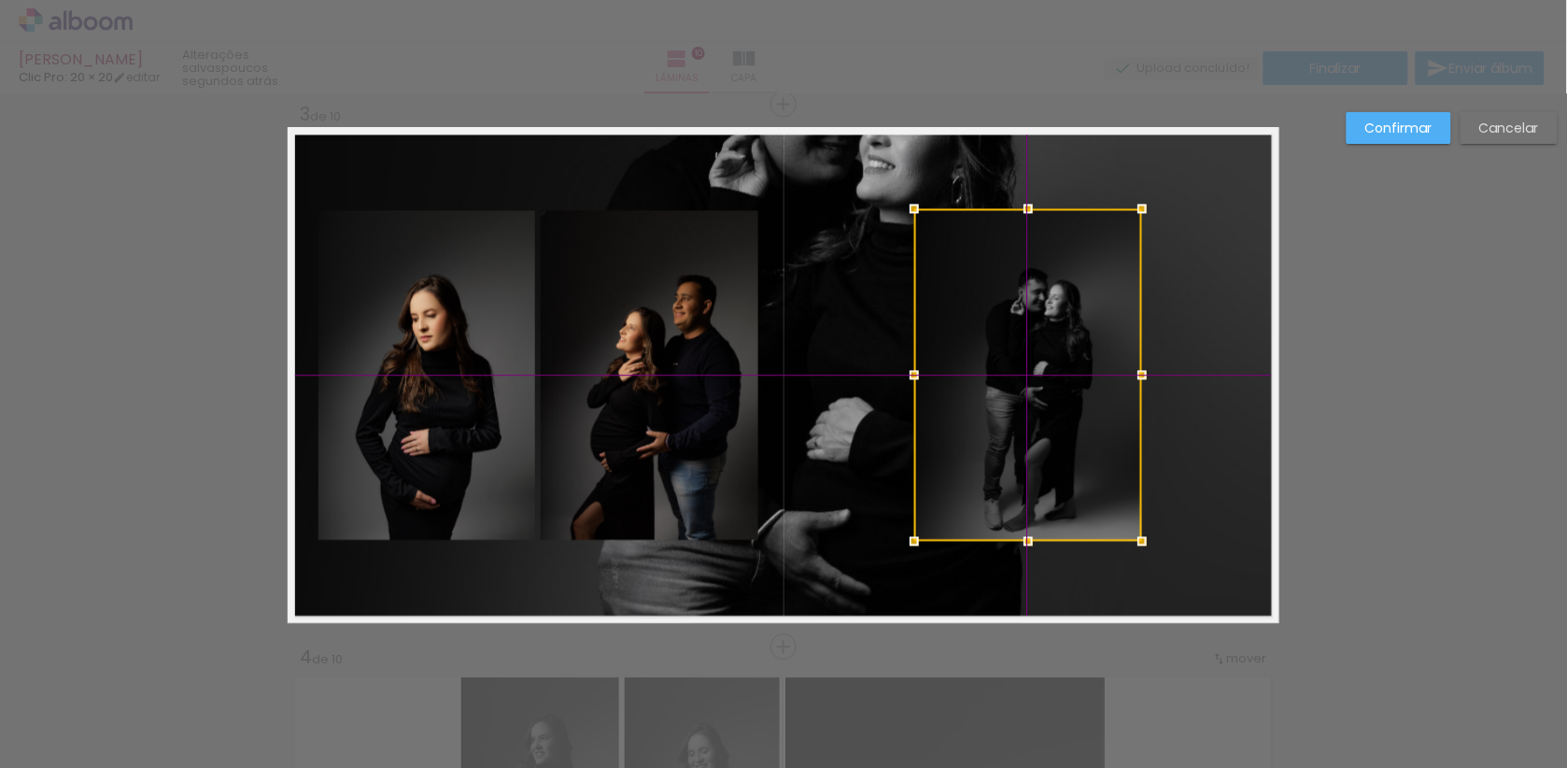
drag, startPoint x: 1049, startPoint y: 382, endPoint x: 1055, endPoint y: 322, distance: 60.1
click at [1055, 322] on div at bounding box center [1028, 374] width 228 height 332
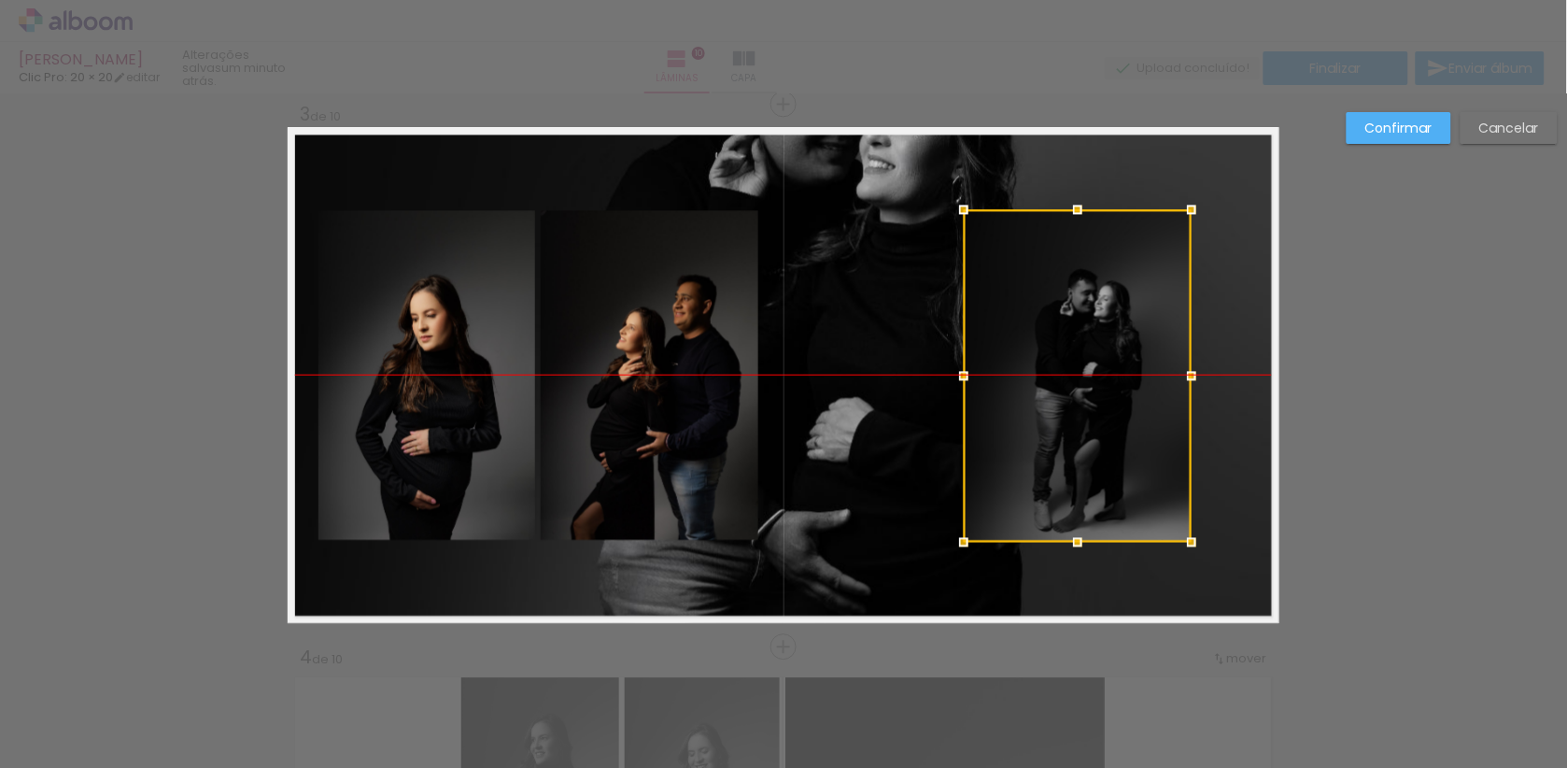
drag, startPoint x: 1017, startPoint y: 340, endPoint x: 1064, endPoint y: 338, distance: 46.7
click at [1064, 339] on div at bounding box center [1078, 375] width 228 height 332
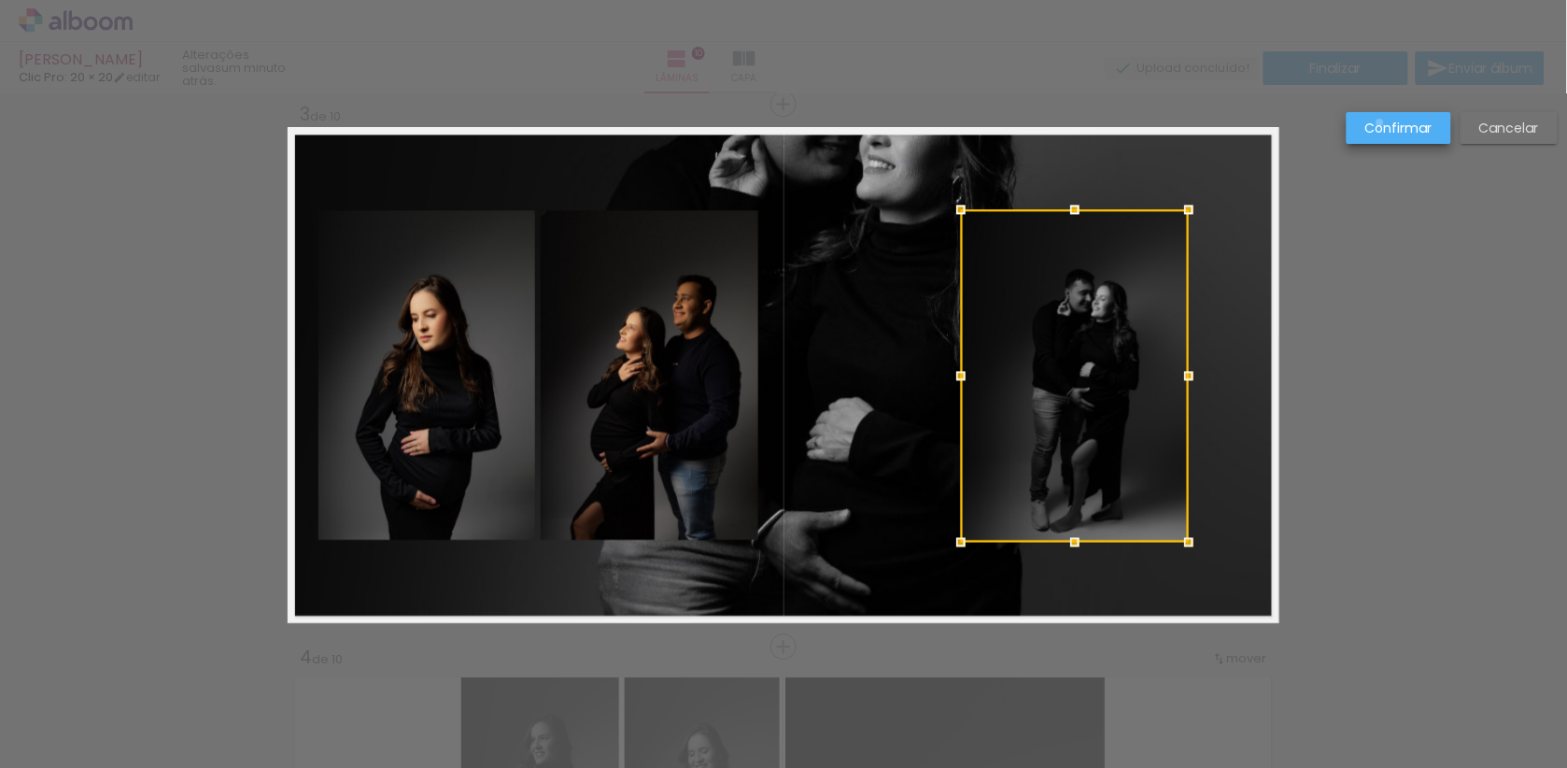
click at [0, 0] on slot "Confirmar" at bounding box center [0, 0] width 0 height 0
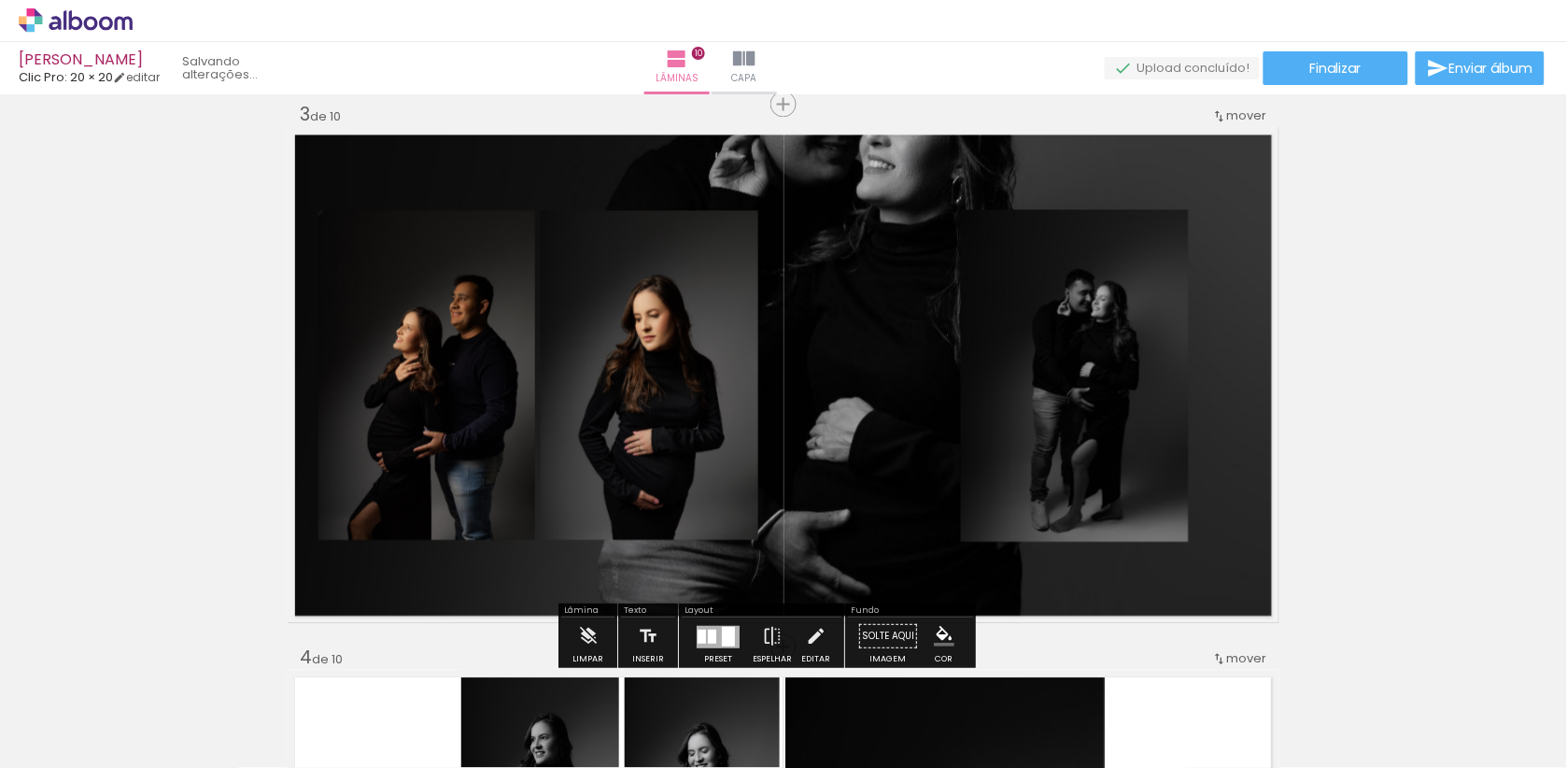
drag, startPoint x: 665, startPoint y: 345, endPoint x: 503, endPoint y: 338, distance: 161.7
click at [0, 0] on slot at bounding box center [0, 0] width 0 height 0
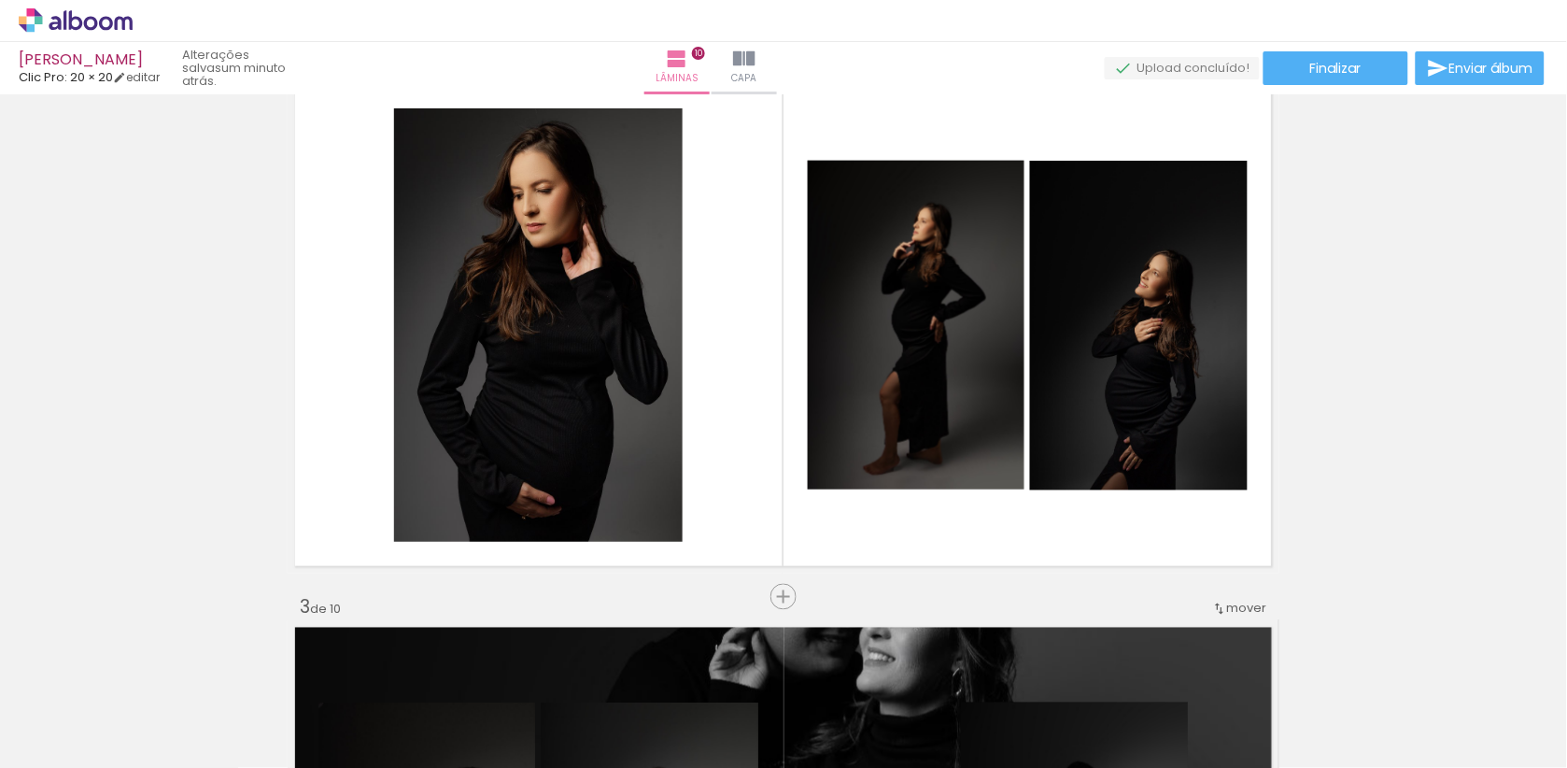
scroll to position [612, 0]
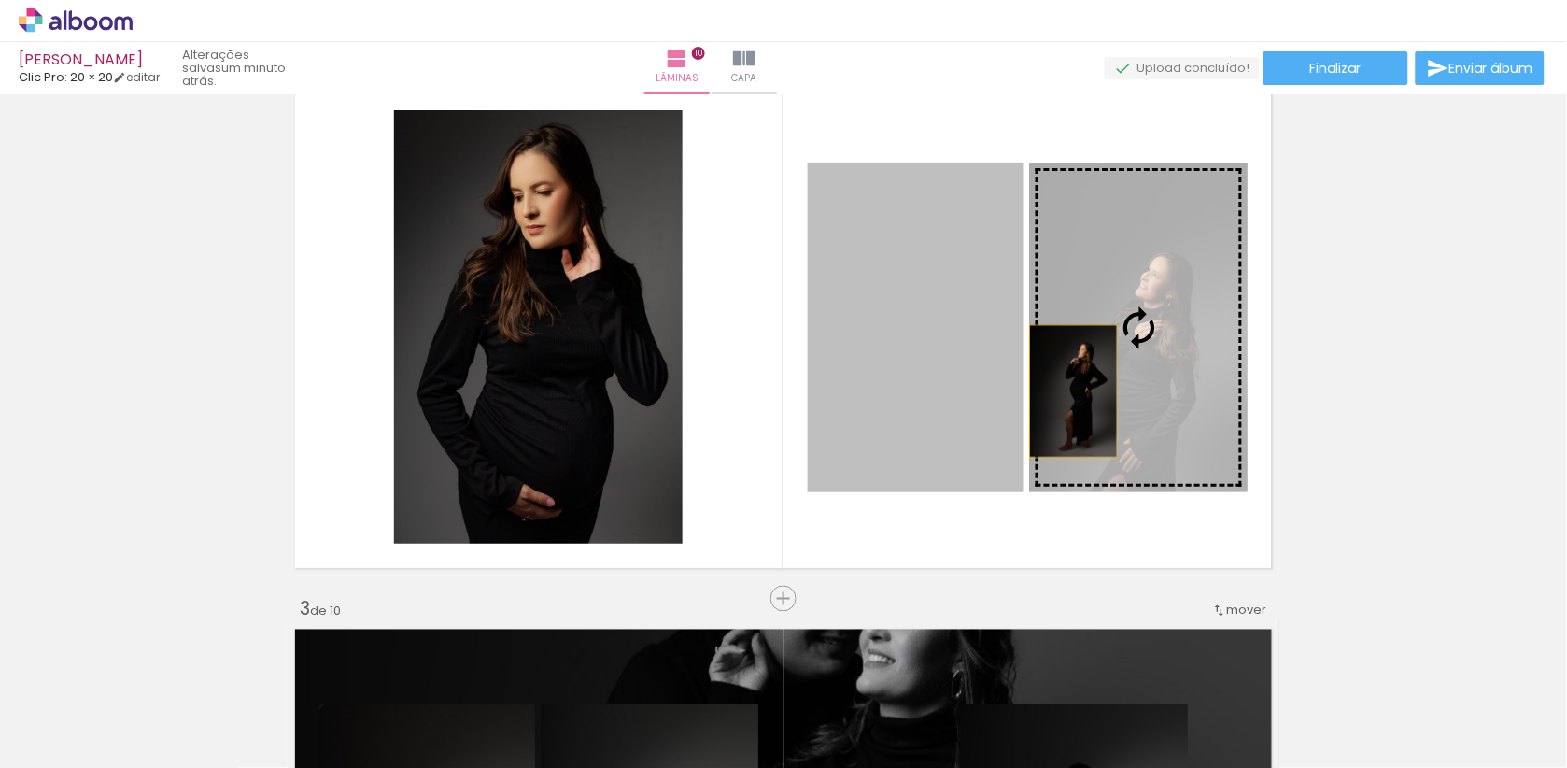
drag, startPoint x: 968, startPoint y: 391, endPoint x: 1087, endPoint y: 387, distance: 118.7
click at [0, 0] on slot at bounding box center [0, 0] width 0 height 0
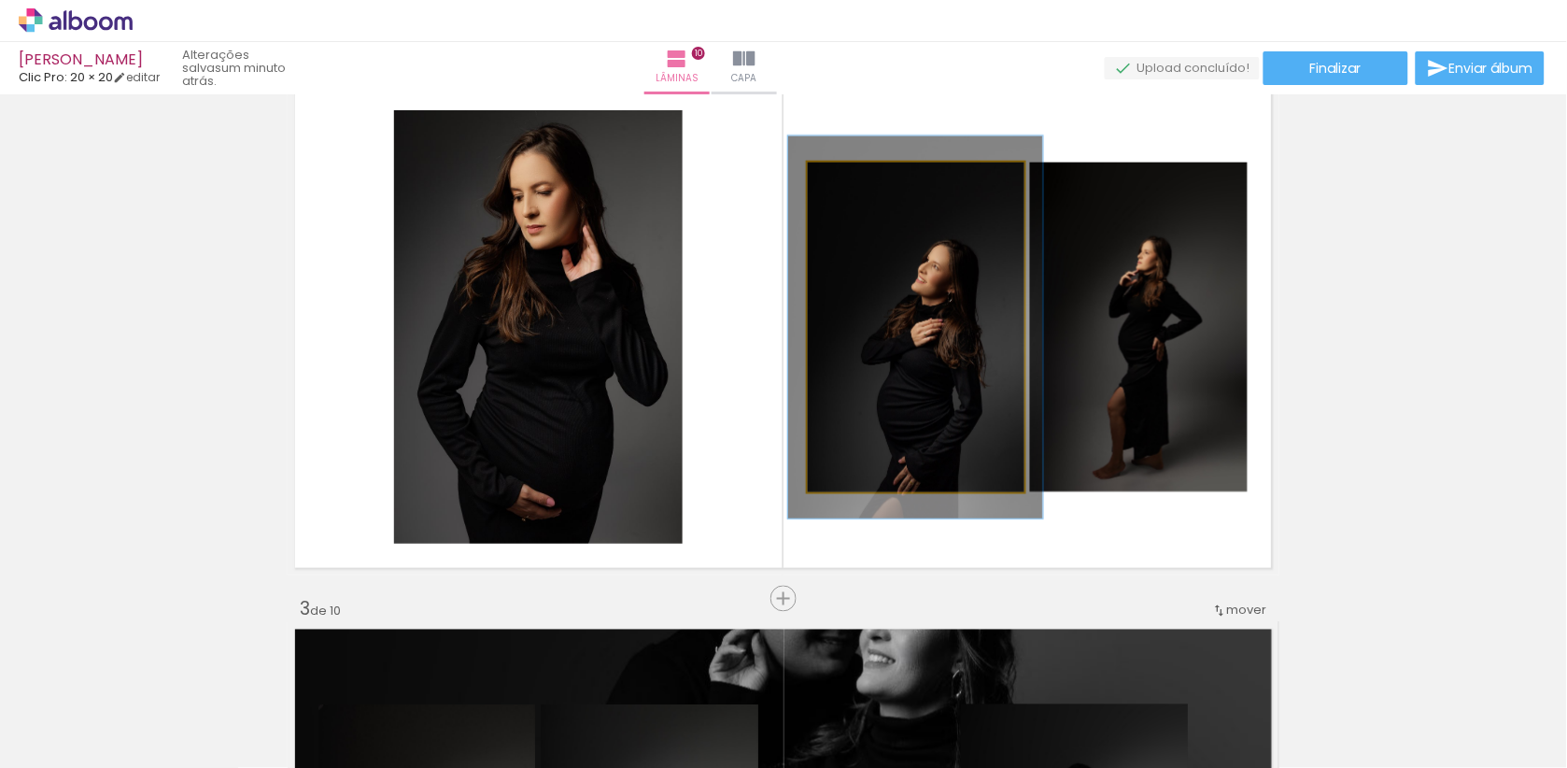
drag, startPoint x: 860, startPoint y: 185, endPoint x: 872, endPoint y: 188, distance: 12.5
click at [872, 188] on div at bounding box center [862, 182] width 30 height 30
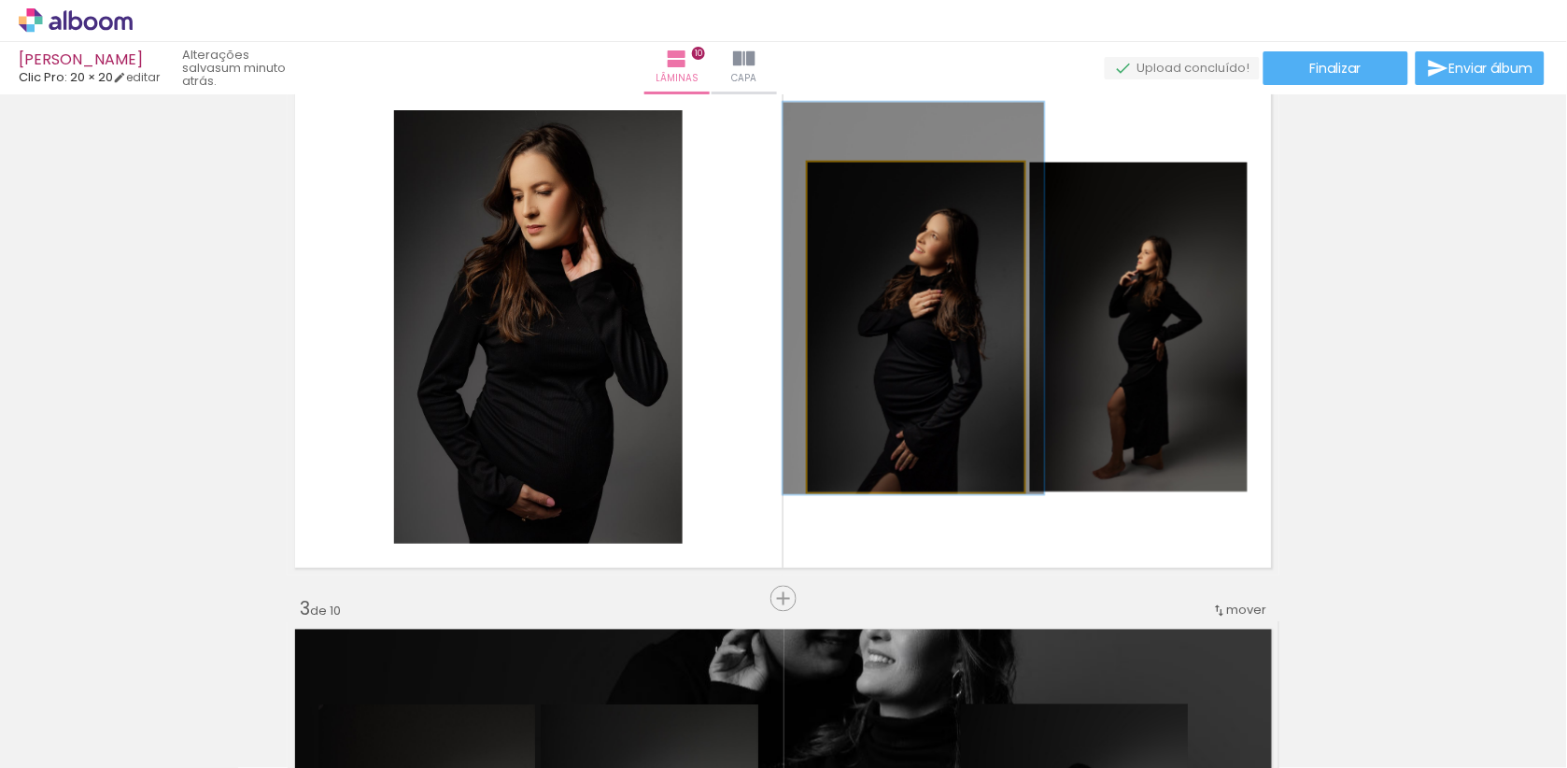
drag, startPoint x: 932, startPoint y: 322, endPoint x: 930, endPoint y: 293, distance: 29.0
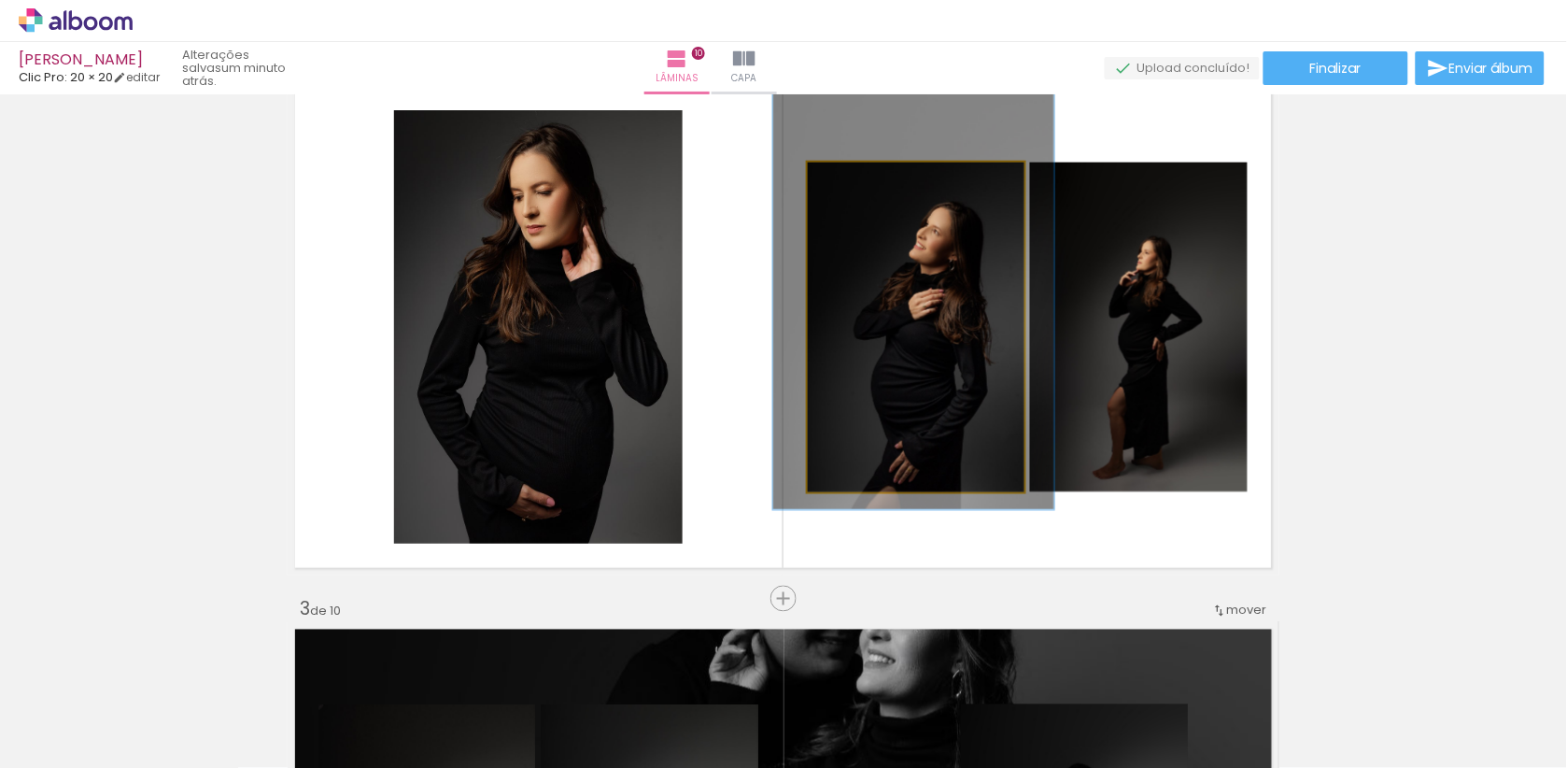
type paper-slider "131"
click at [881, 179] on div at bounding box center [872, 182] width 30 height 30
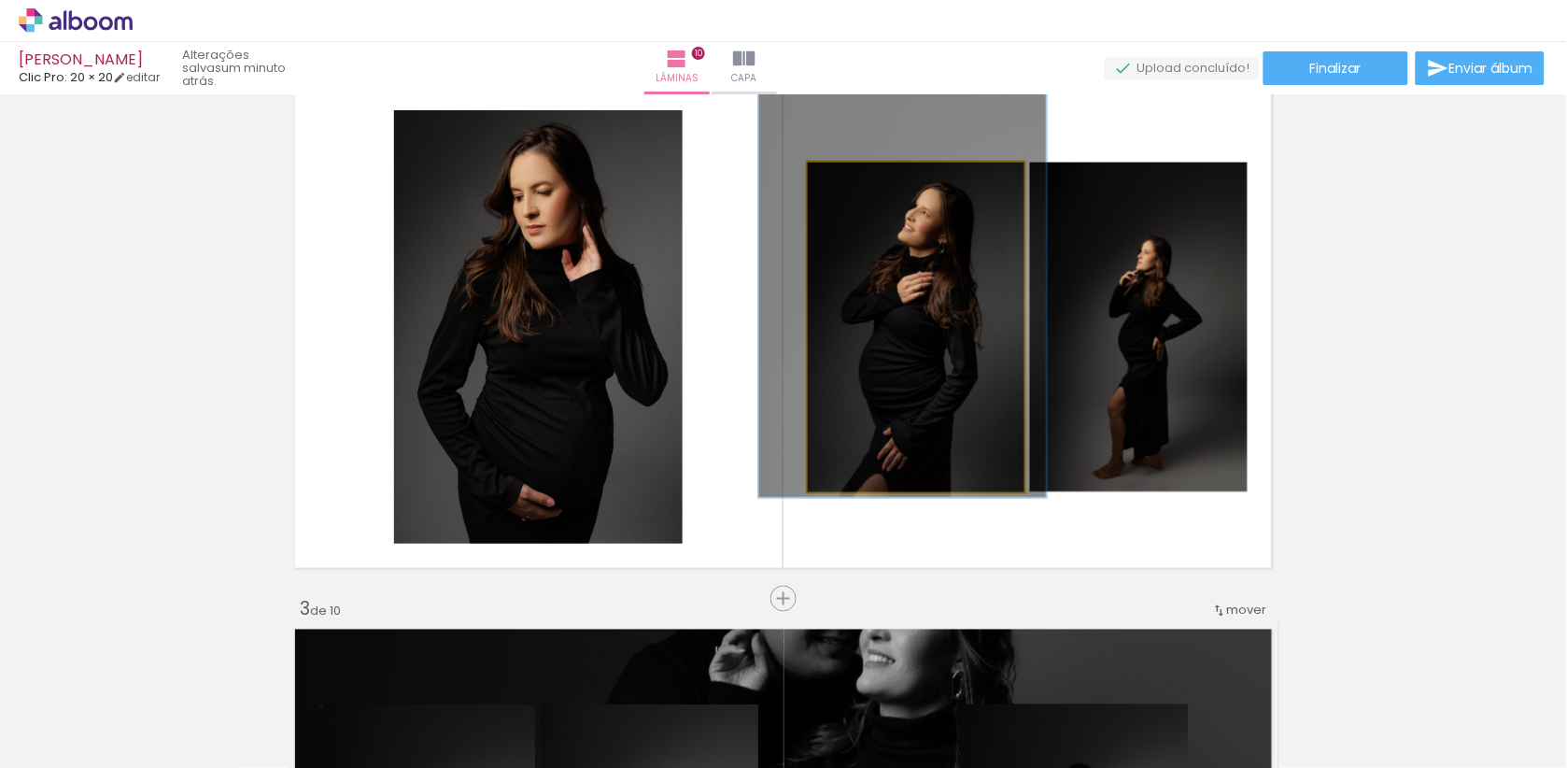
drag, startPoint x: 922, startPoint y: 291, endPoint x: 910, endPoint y: 275, distance: 20.2
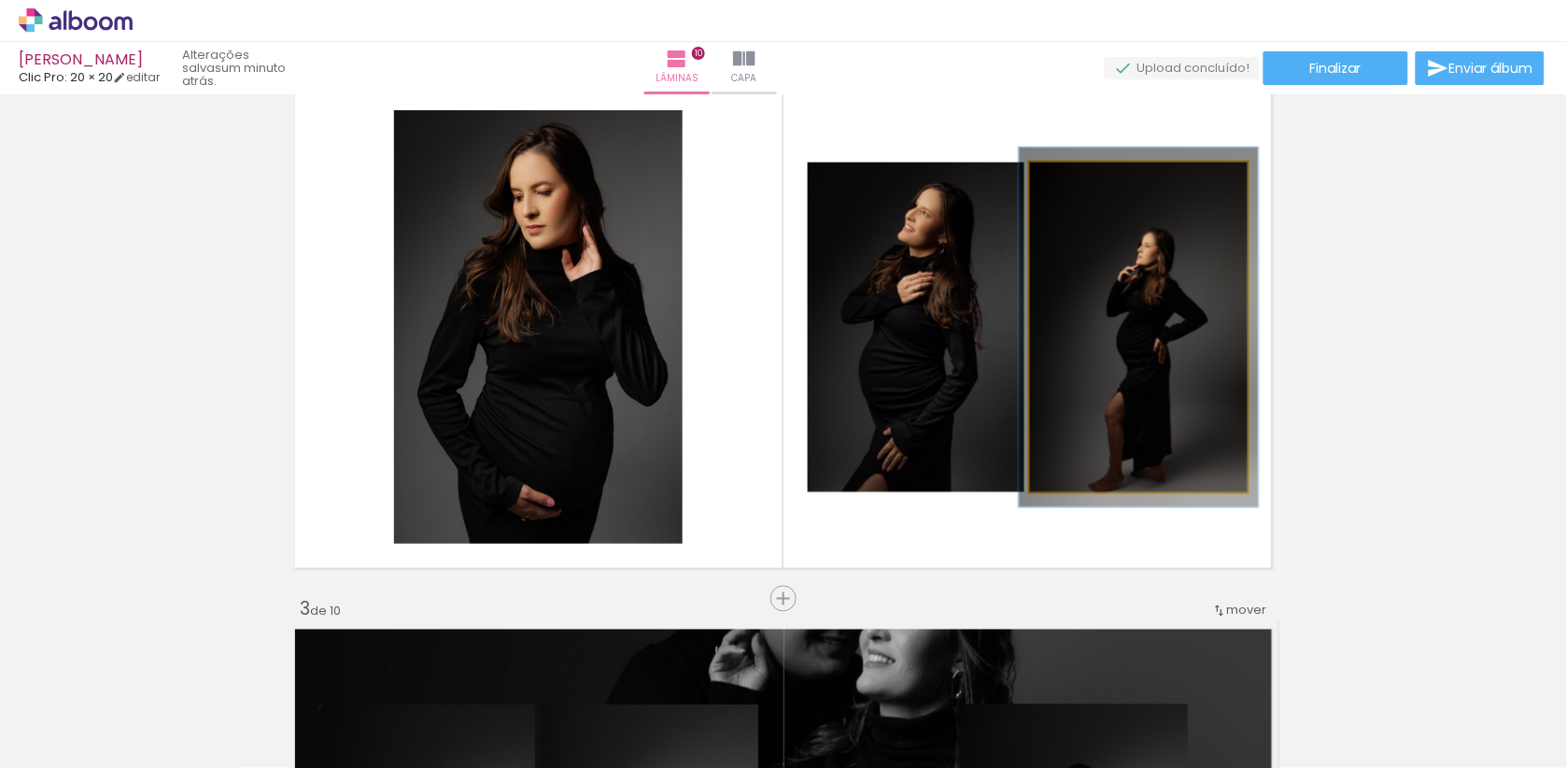
type paper-slider "113"
click at [1090, 188] on div at bounding box center [1080, 182] width 30 height 30
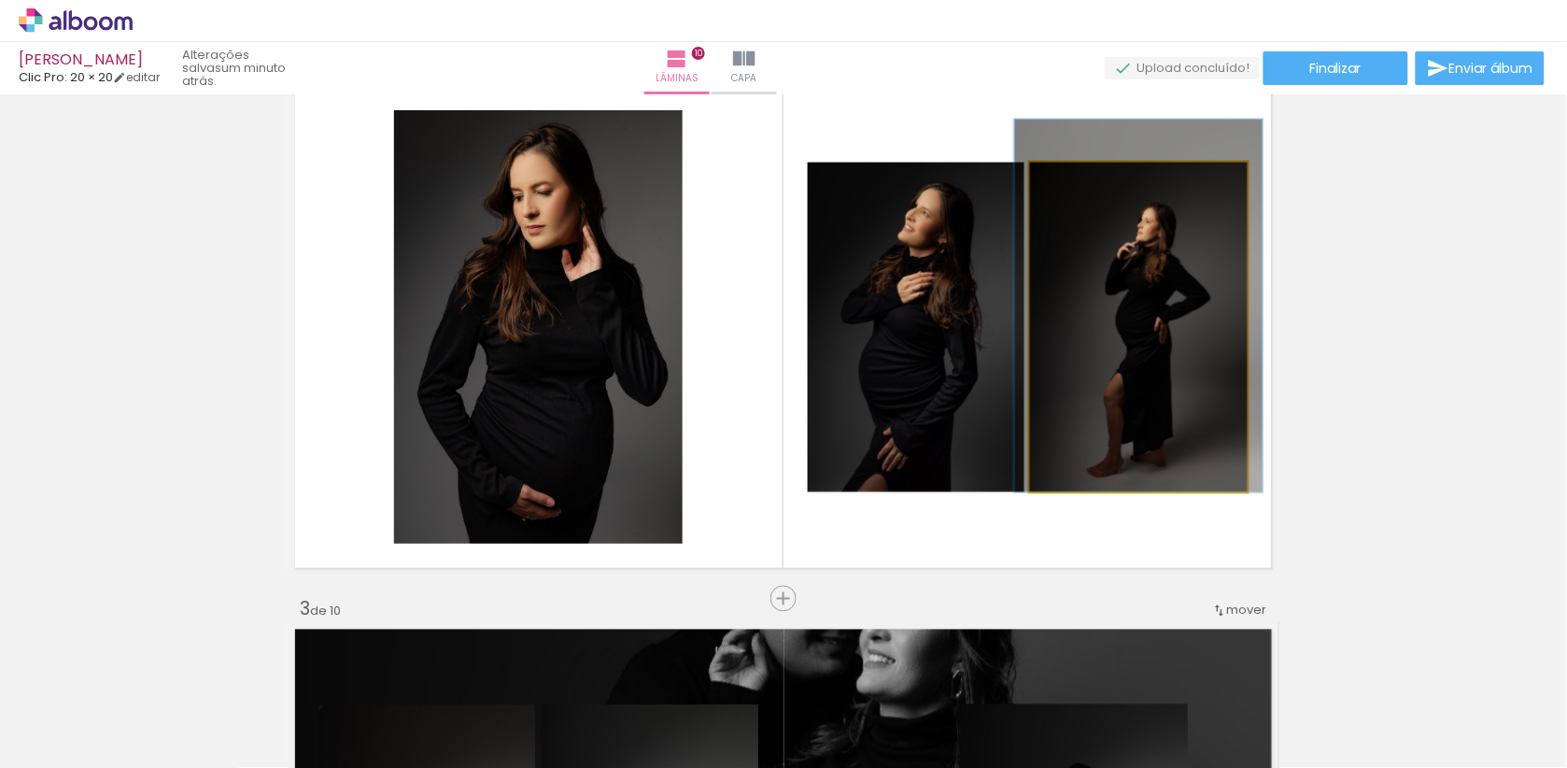
drag, startPoint x: 1121, startPoint y: 242, endPoint x: 1120, endPoint y: 213, distance: 29.0
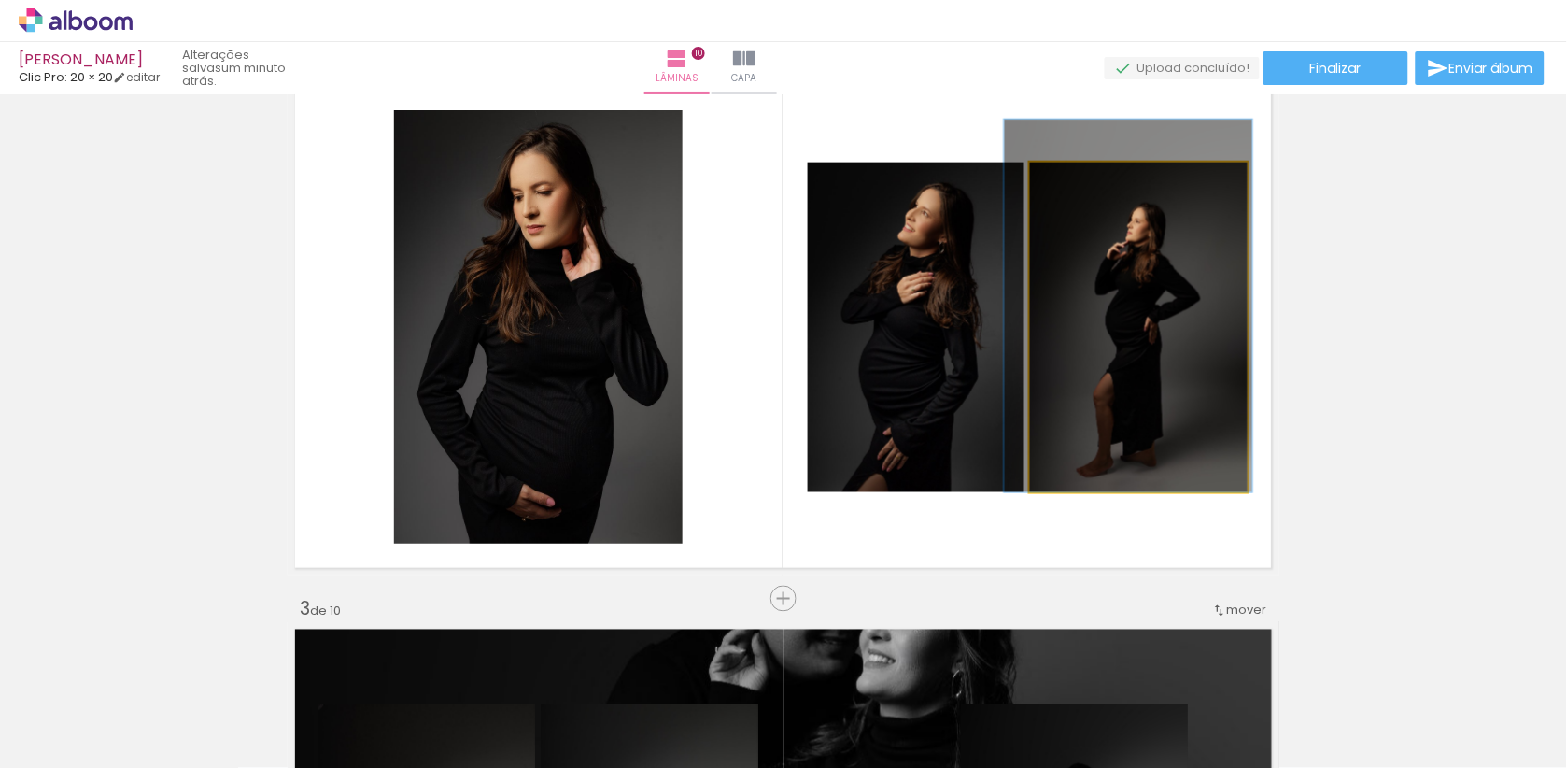
drag, startPoint x: 1165, startPoint y: 279, endPoint x: 1155, endPoint y: 278, distance: 10.3
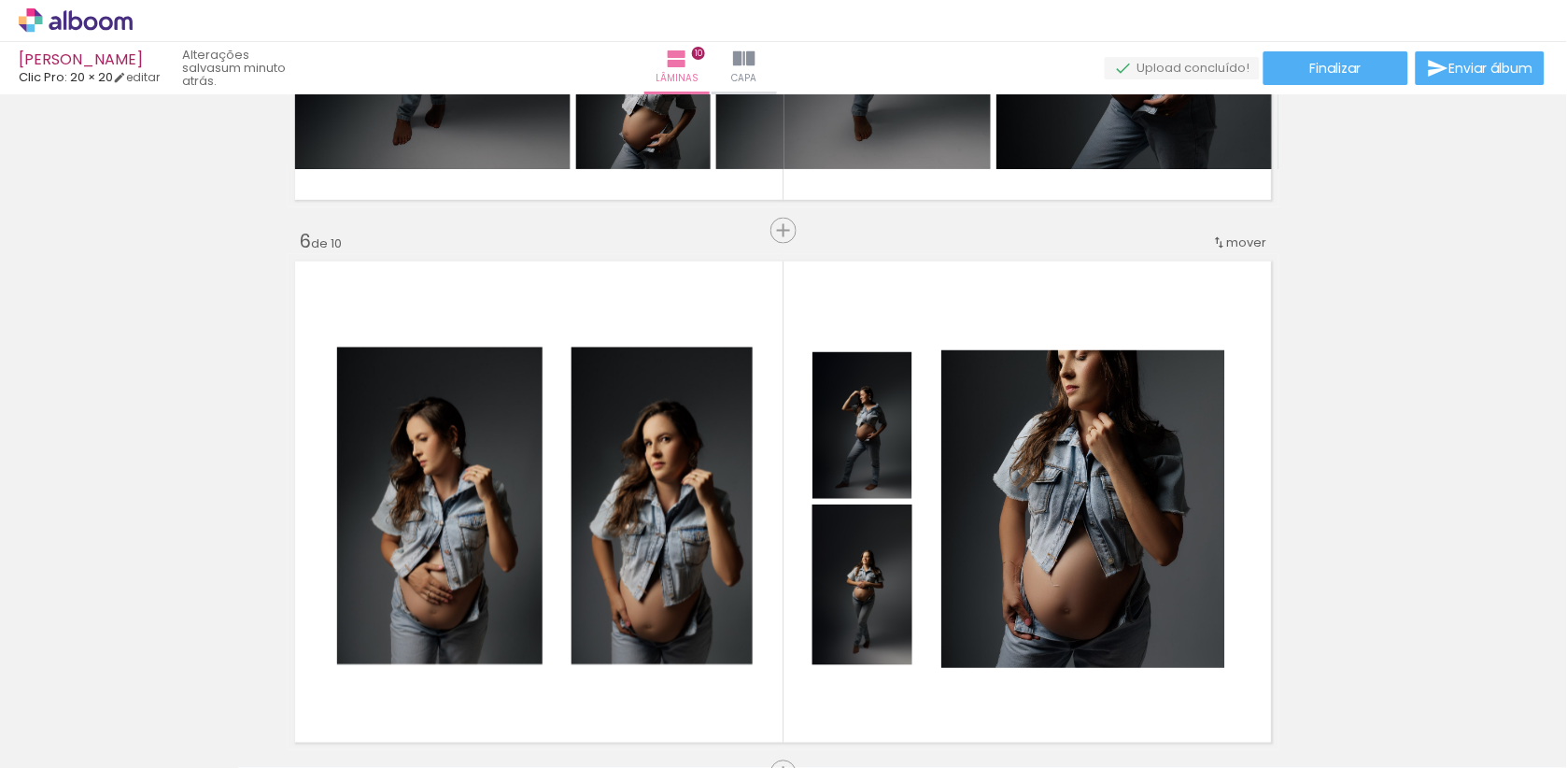
scroll to position [2613, 0]
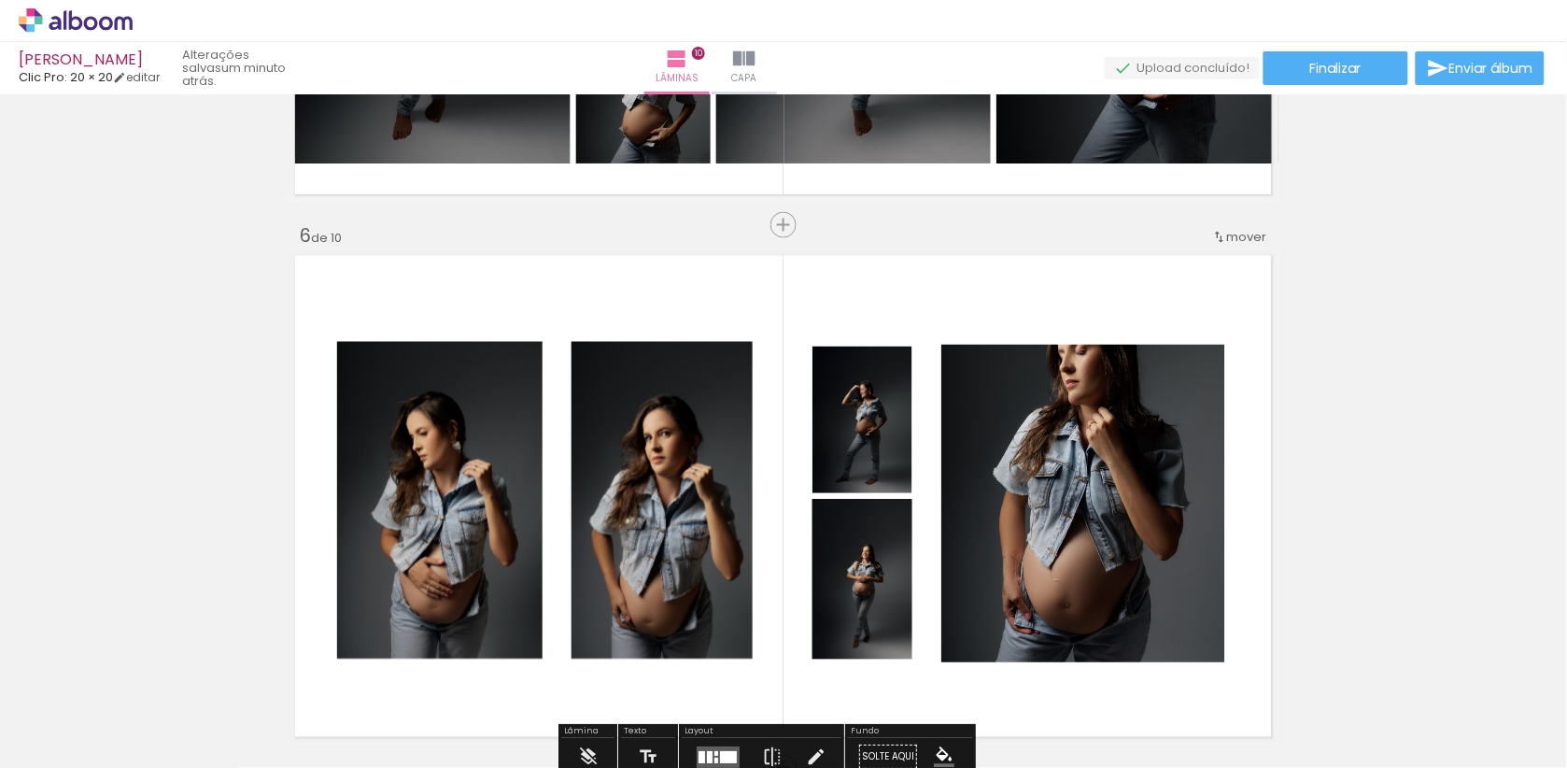
click at [1223, 235] on iron-icon at bounding box center [1219, 237] width 15 height 15
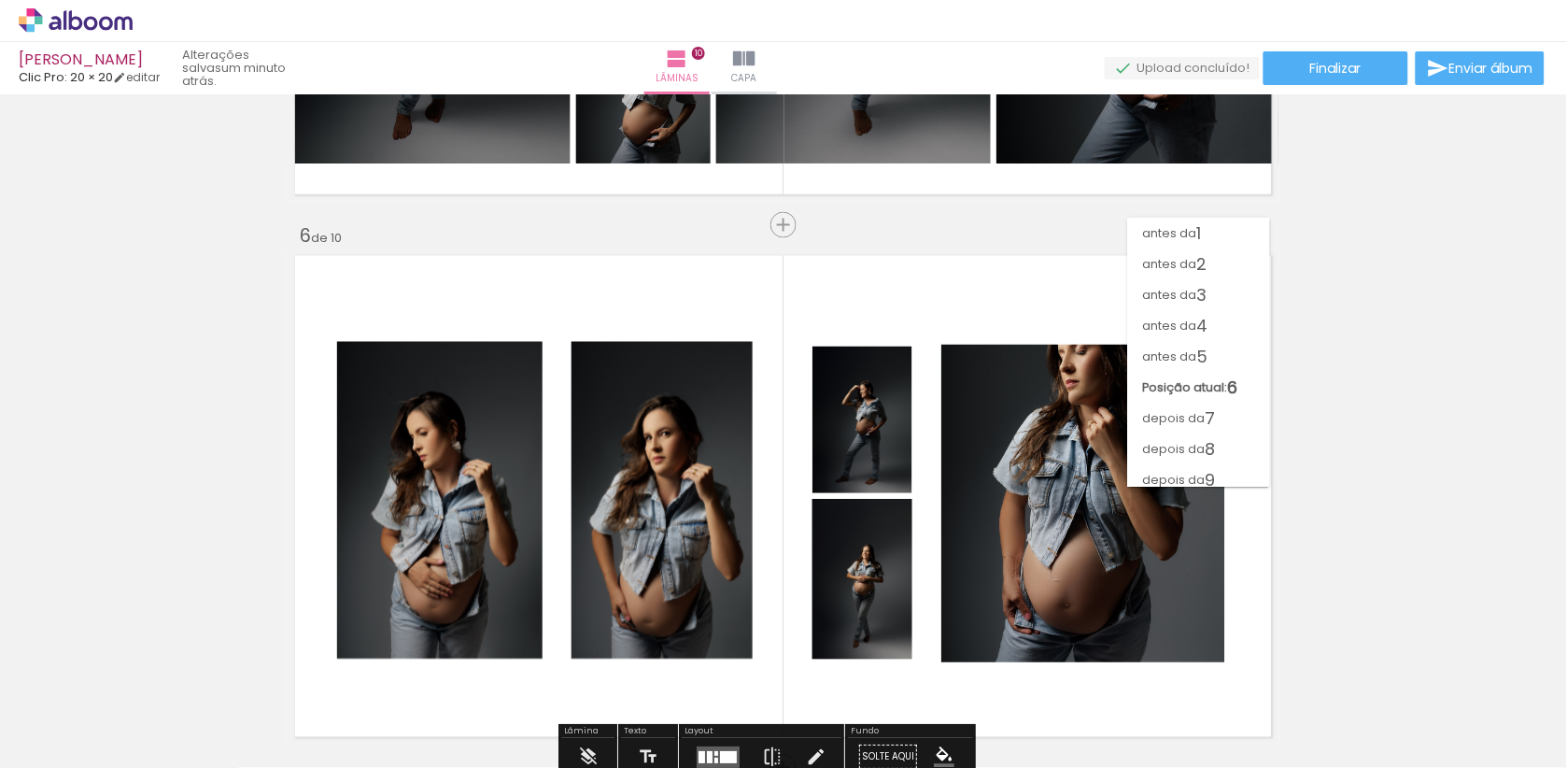
click at [1206, 349] on span "5" at bounding box center [1202, 356] width 11 height 31
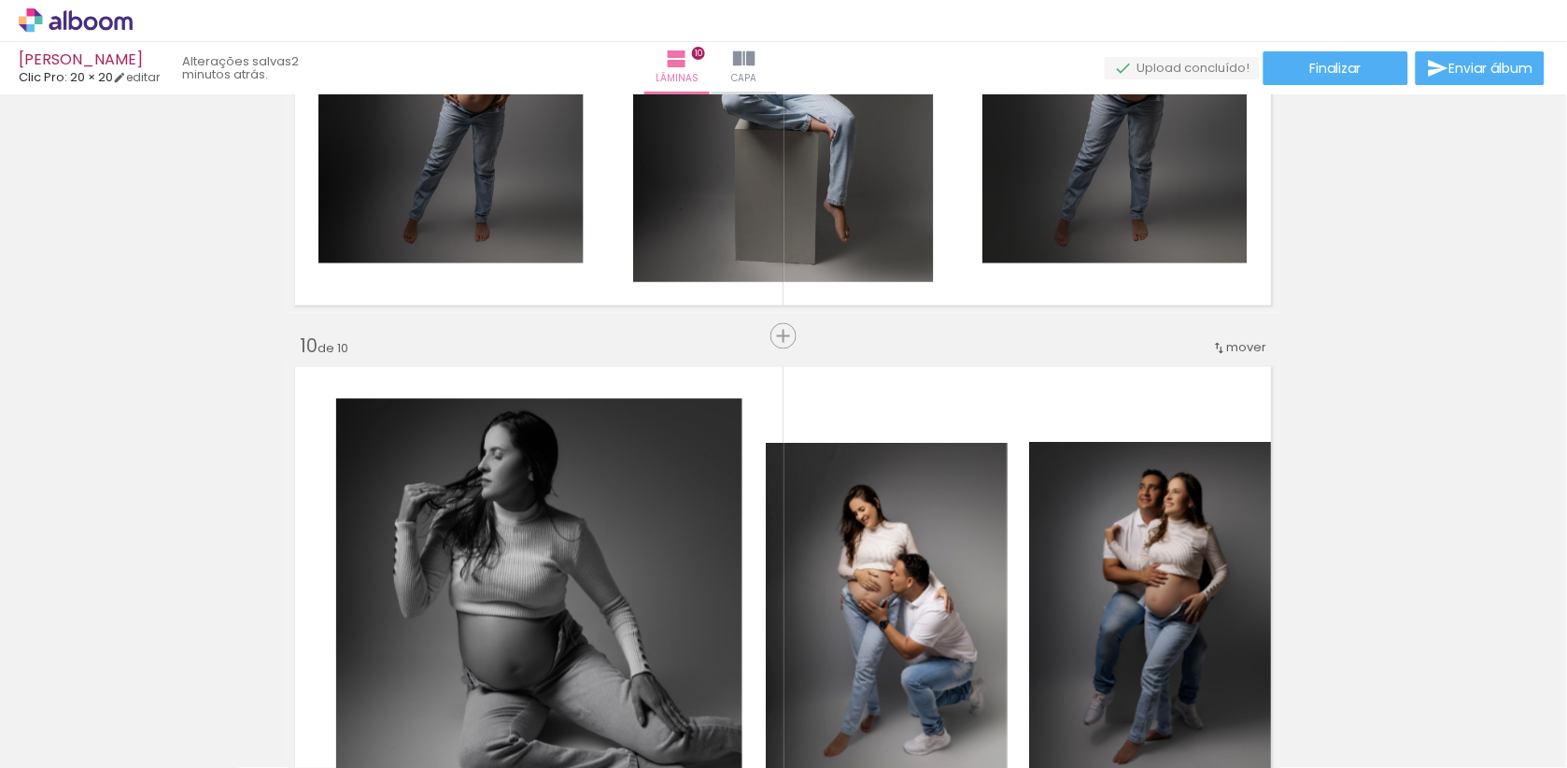
scroll to position [4624, 0]
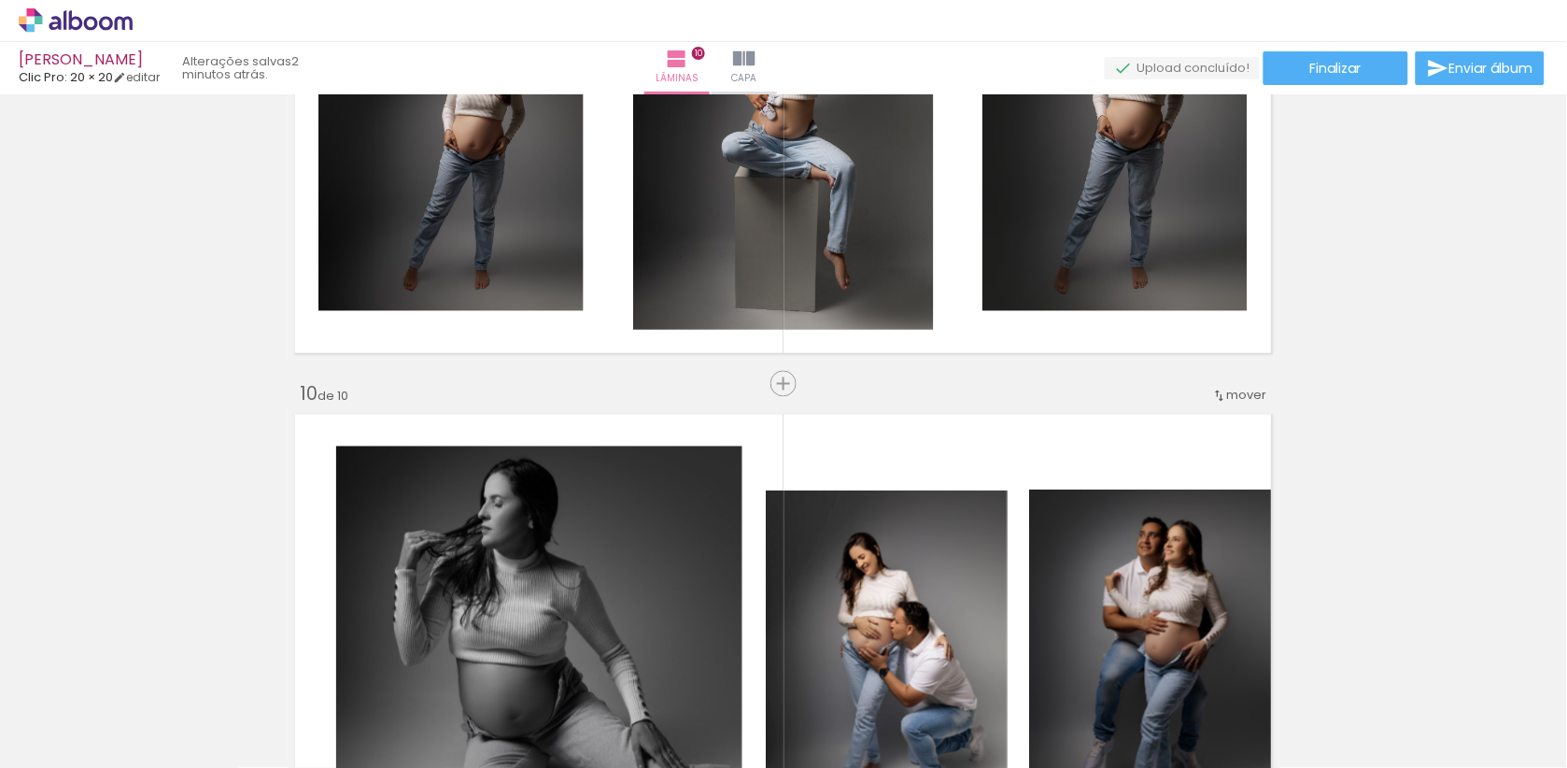
click at [1235, 396] on span "mover" at bounding box center [1247, 396] width 40 height 18
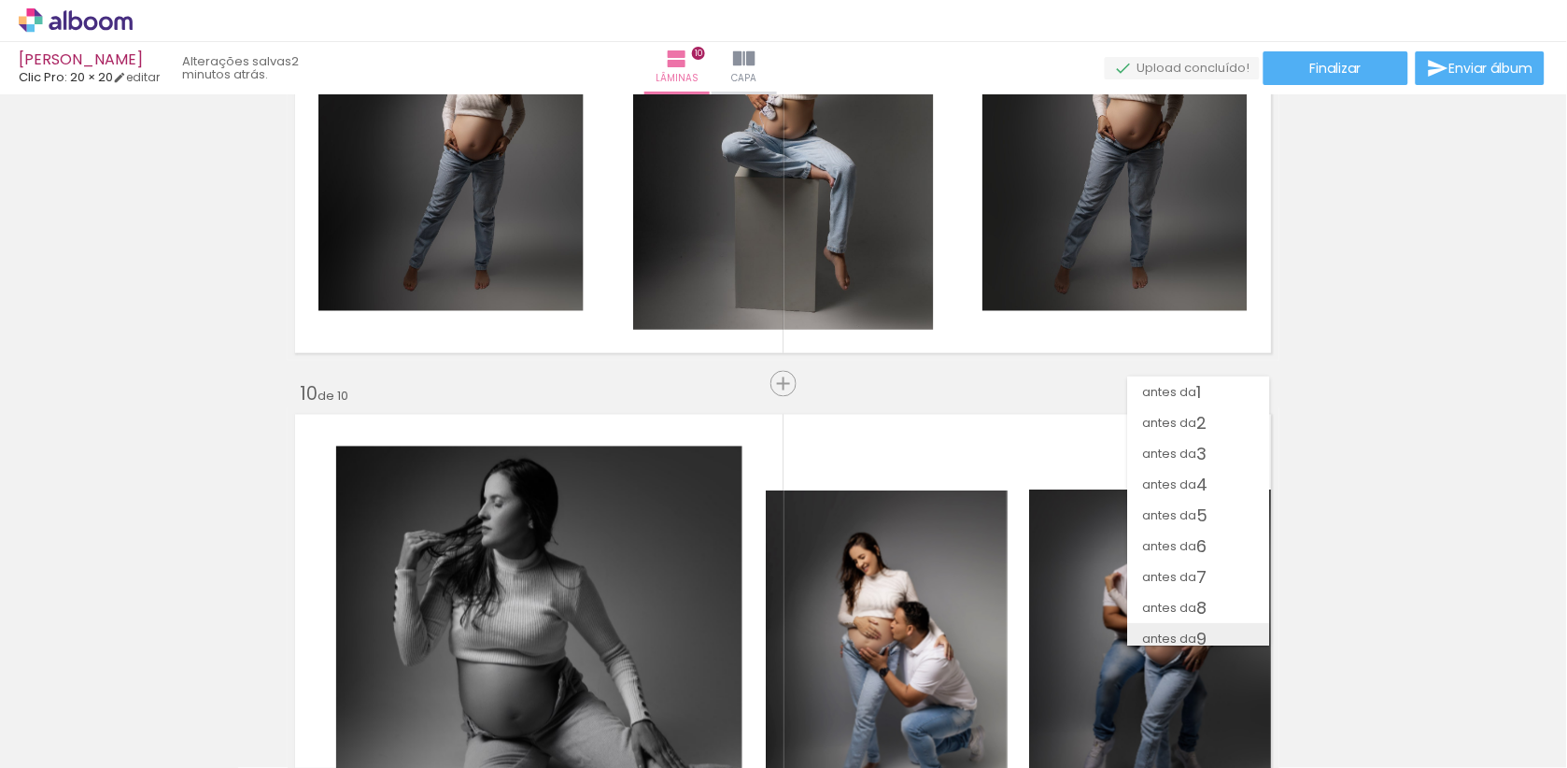
click at [1190, 623] on span "antes da" at bounding box center [1170, 638] width 54 height 31
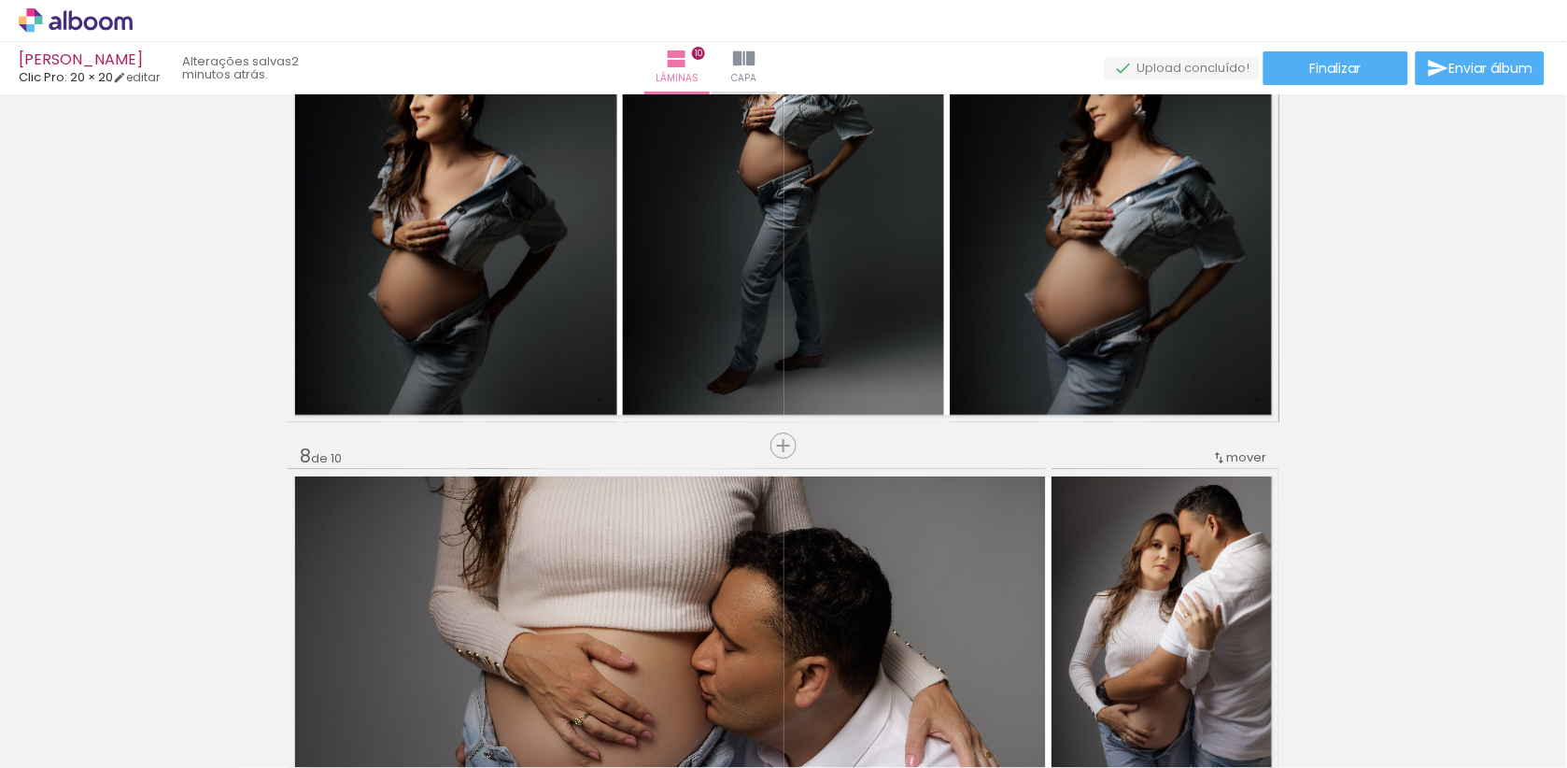
scroll to position [3453, 0]
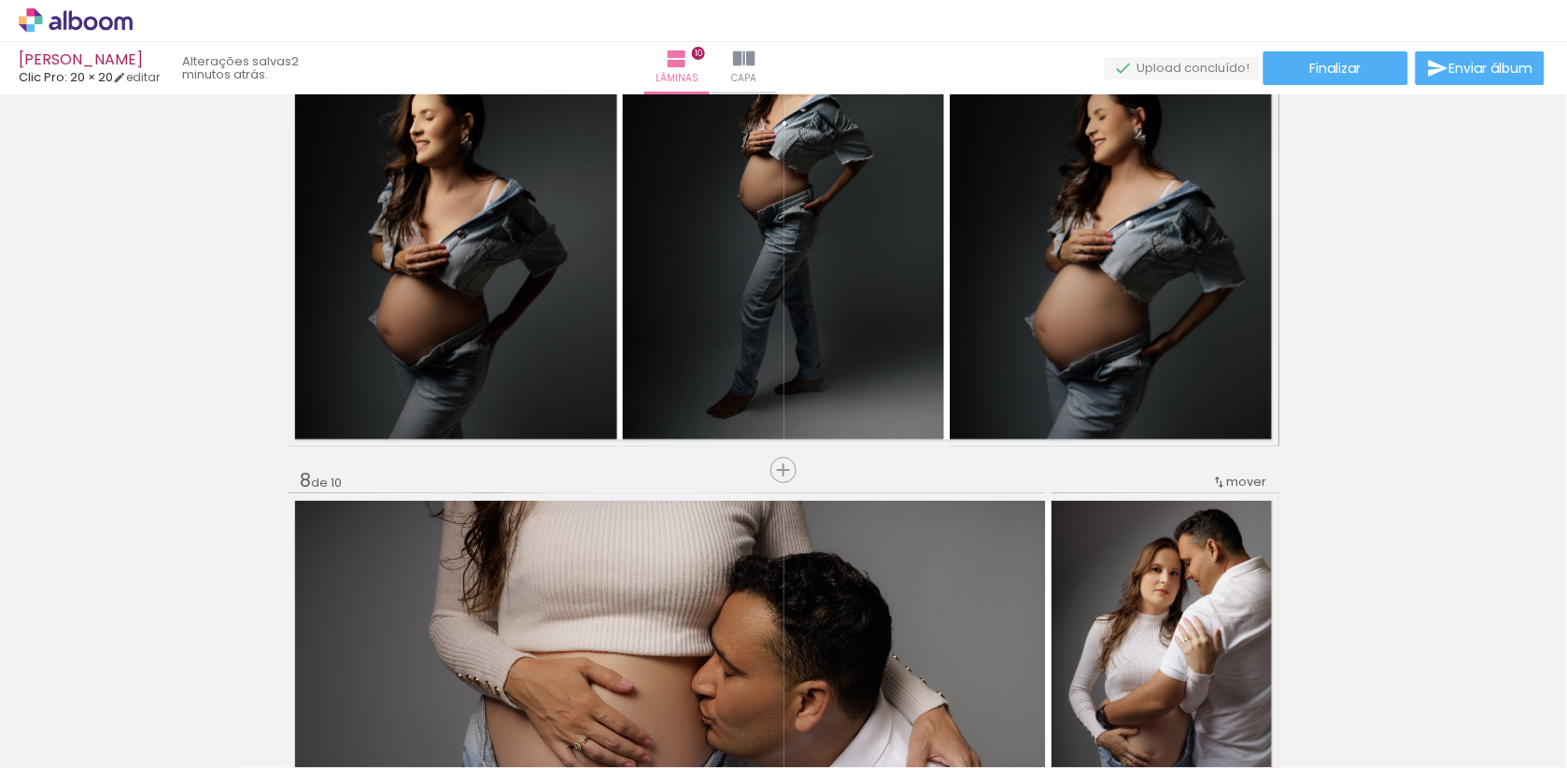
click at [1225, 477] on iron-icon at bounding box center [1219, 481] width 15 height 15
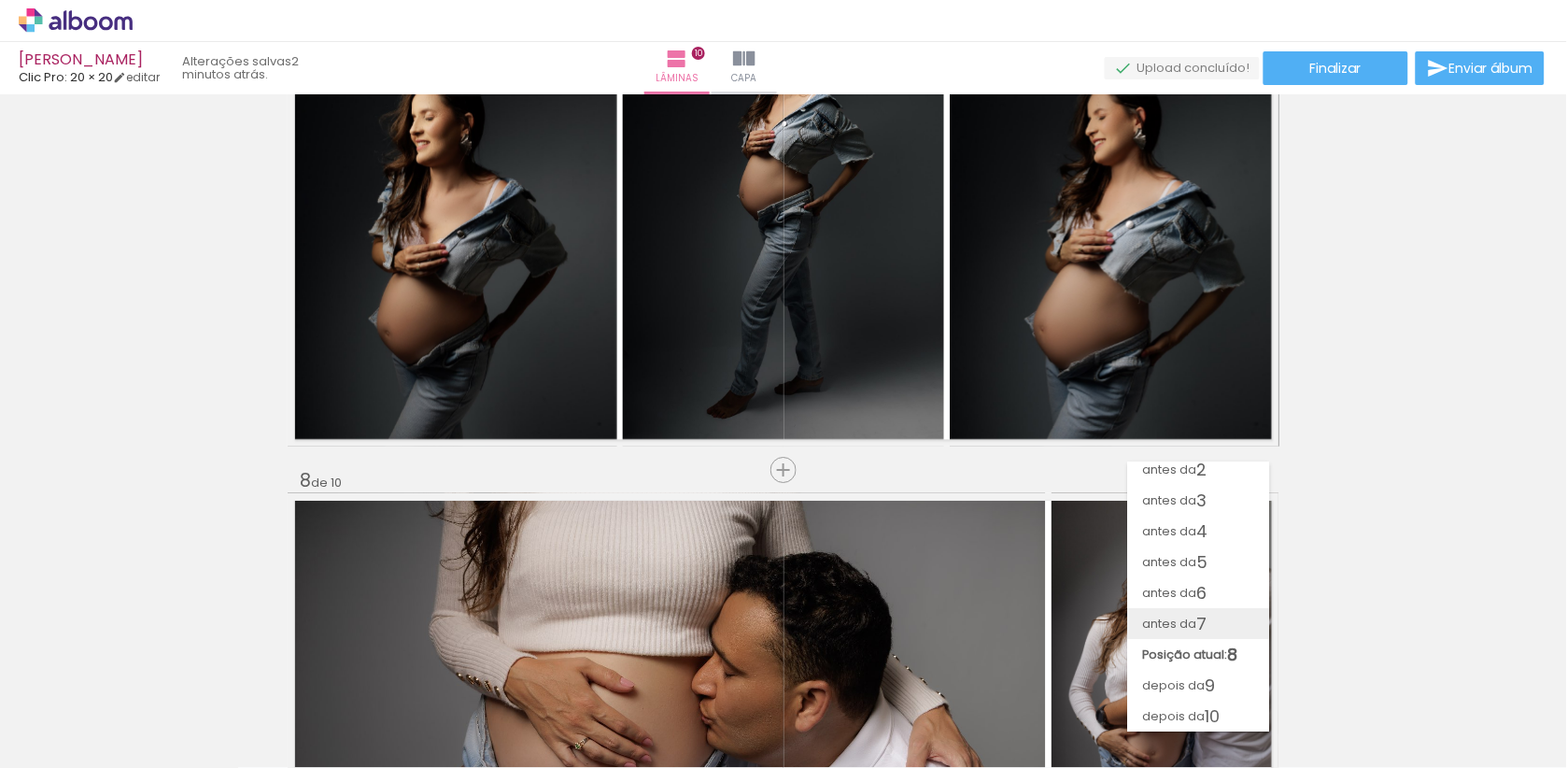
scroll to position [38, 0]
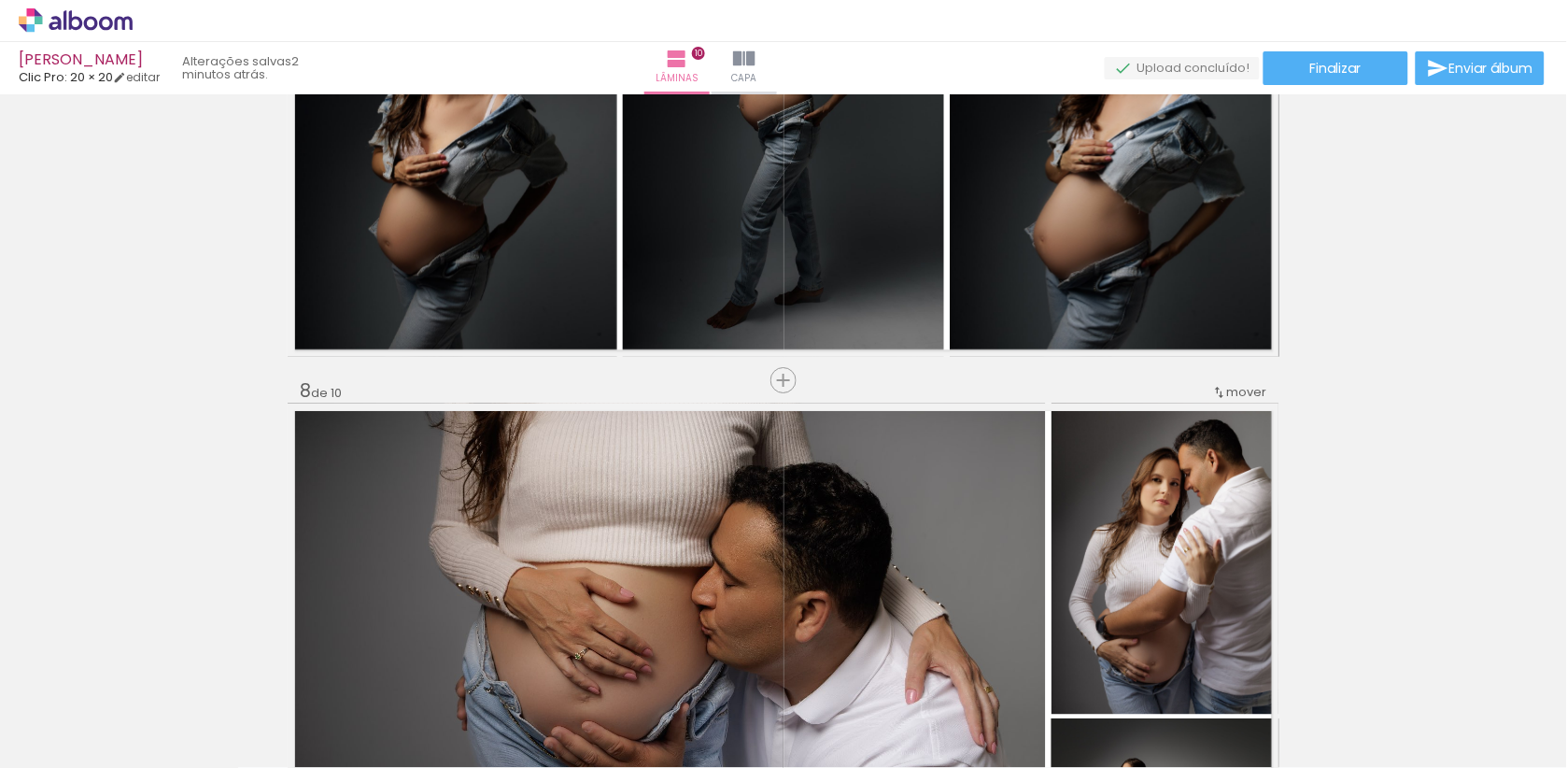
scroll to position [3603, 0]
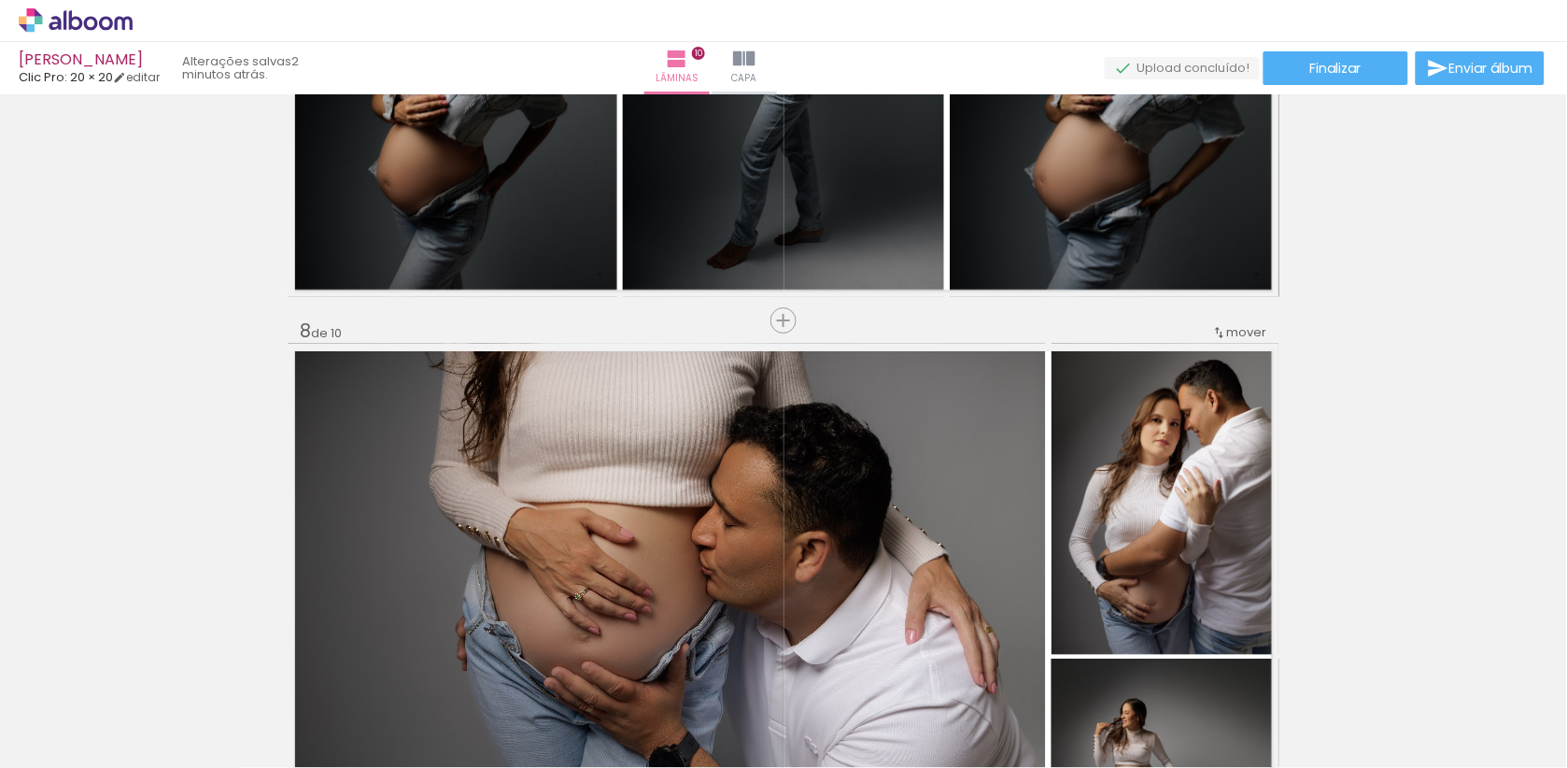
click at [1262, 344] on div "mover" at bounding box center [1239, 332] width 55 height 31
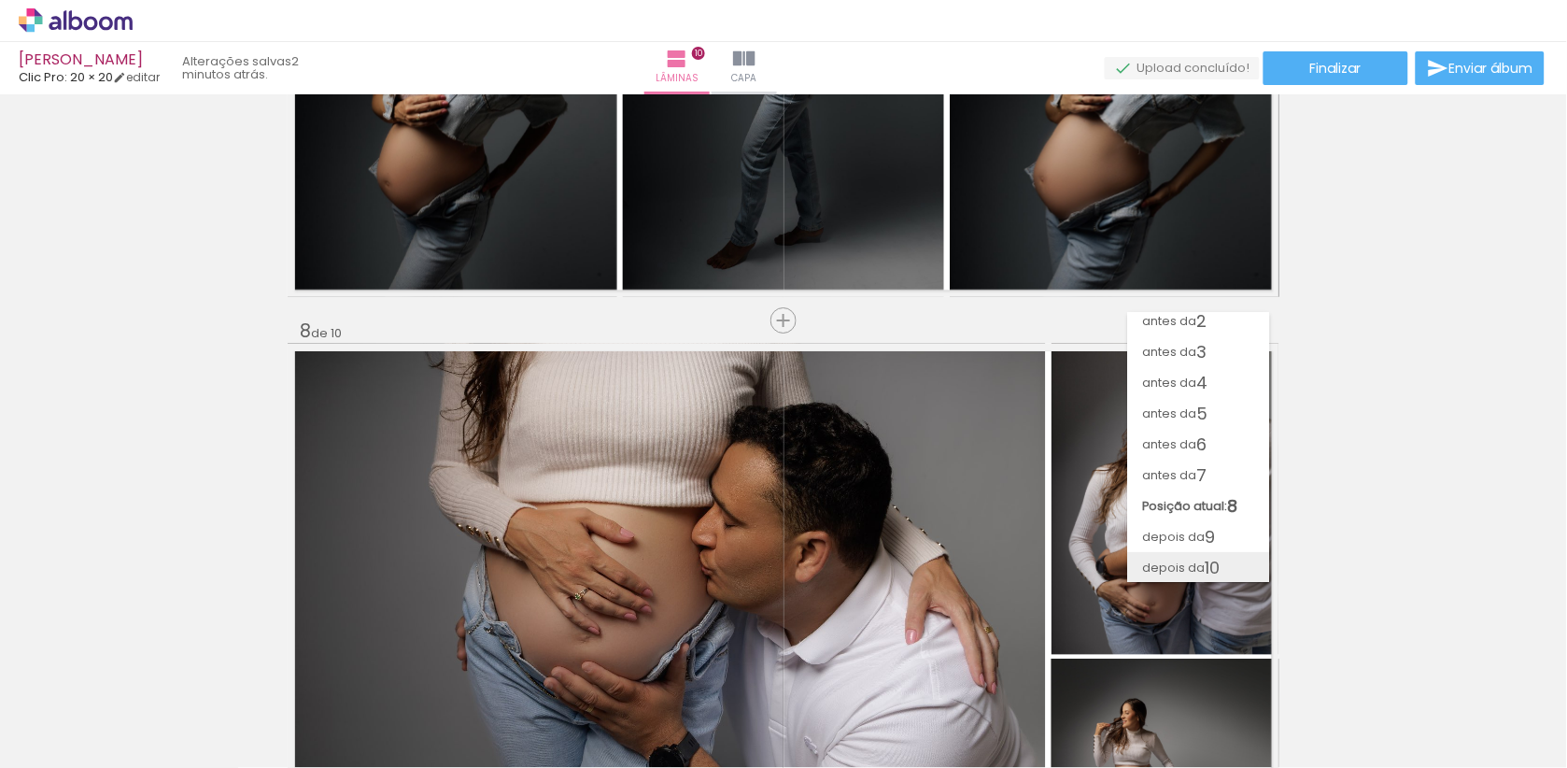
click at [1209, 573] on span "10" at bounding box center [1213, 567] width 15 height 31
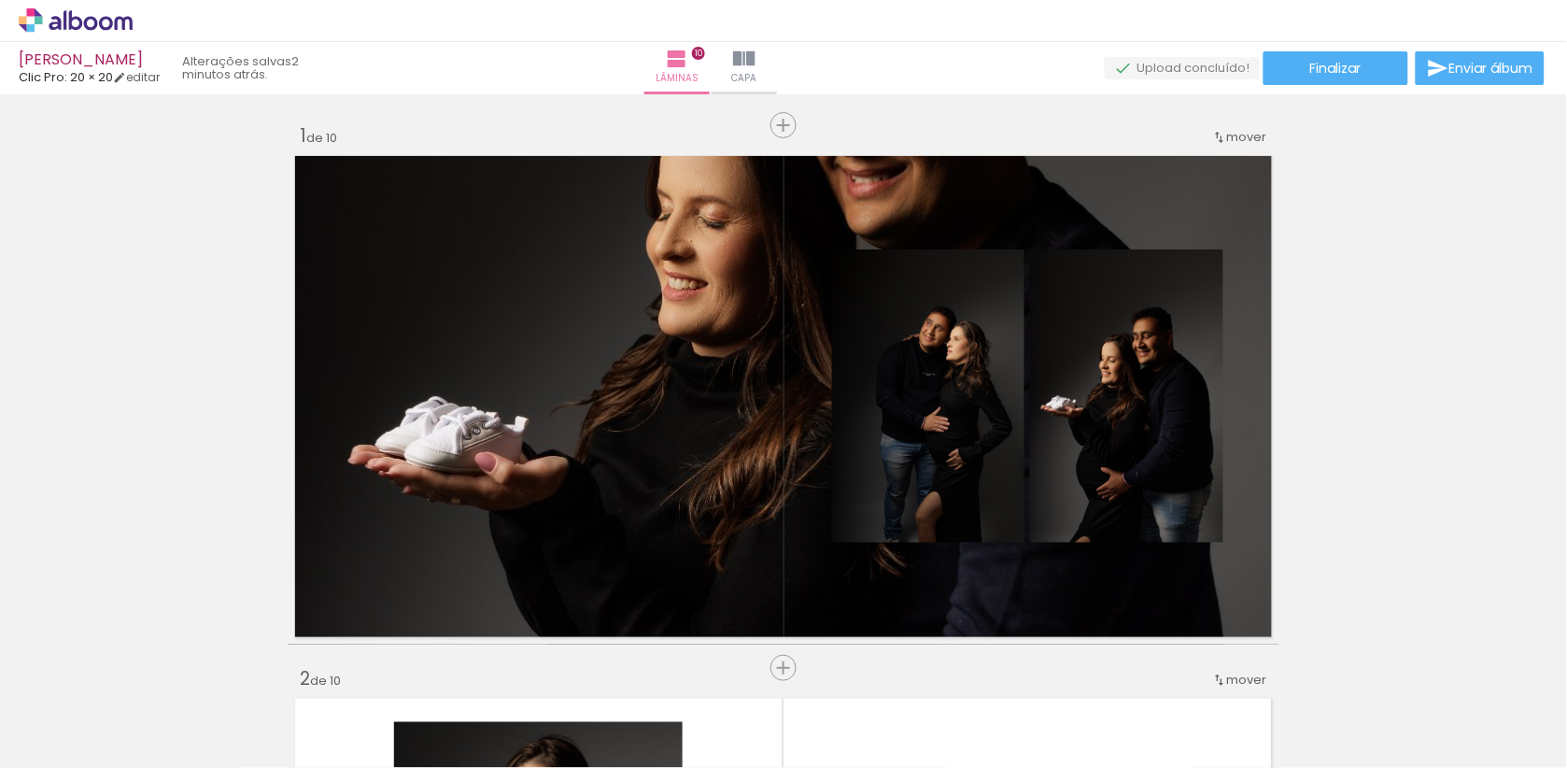
scroll to position [0, 0]
click at [1368, 67] on paper-button "Finalizar" at bounding box center [1335, 68] width 145 height 34
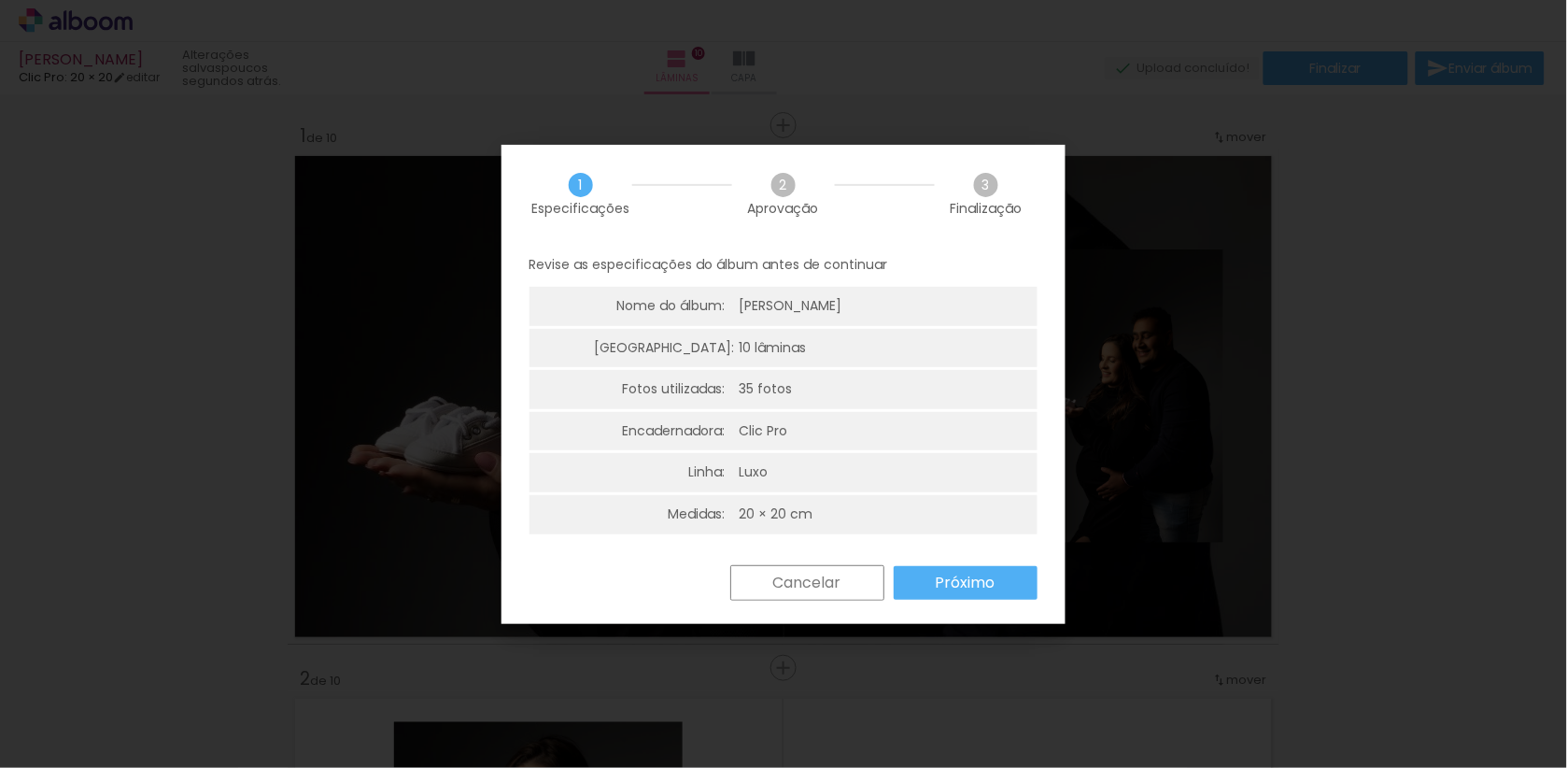
click at [0, 0] on slot "Próximo" at bounding box center [0, 0] width 0 height 0
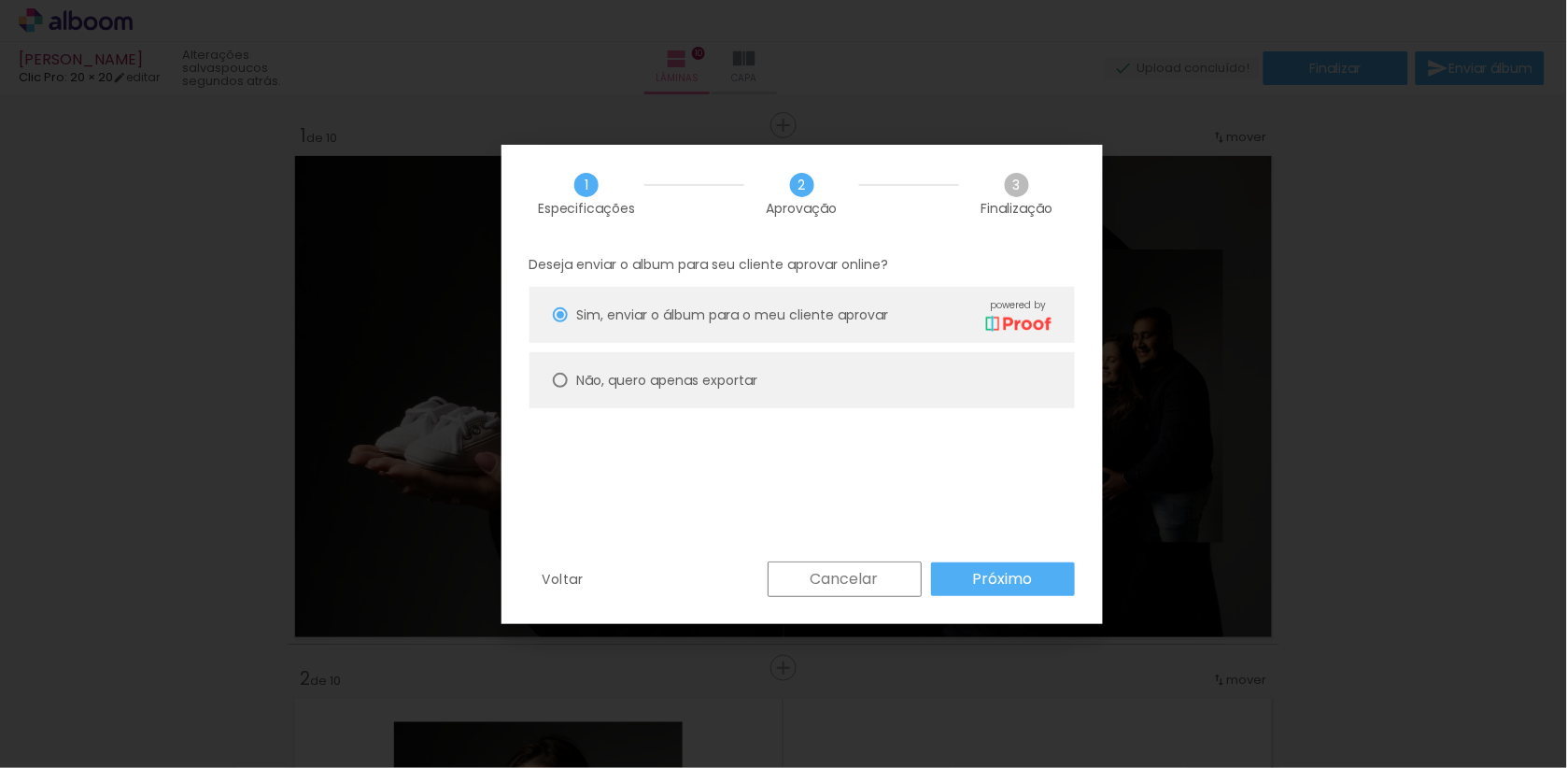
click at [895, 371] on paper-radio-button "Não, quero apenas exportar" at bounding box center [801, 380] width 545 height 56
type paper-radio-button "on"
click at [0, 0] on slot "Próximo" at bounding box center [0, 0] width 0 height 0
type input "Alta, 300 DPI"
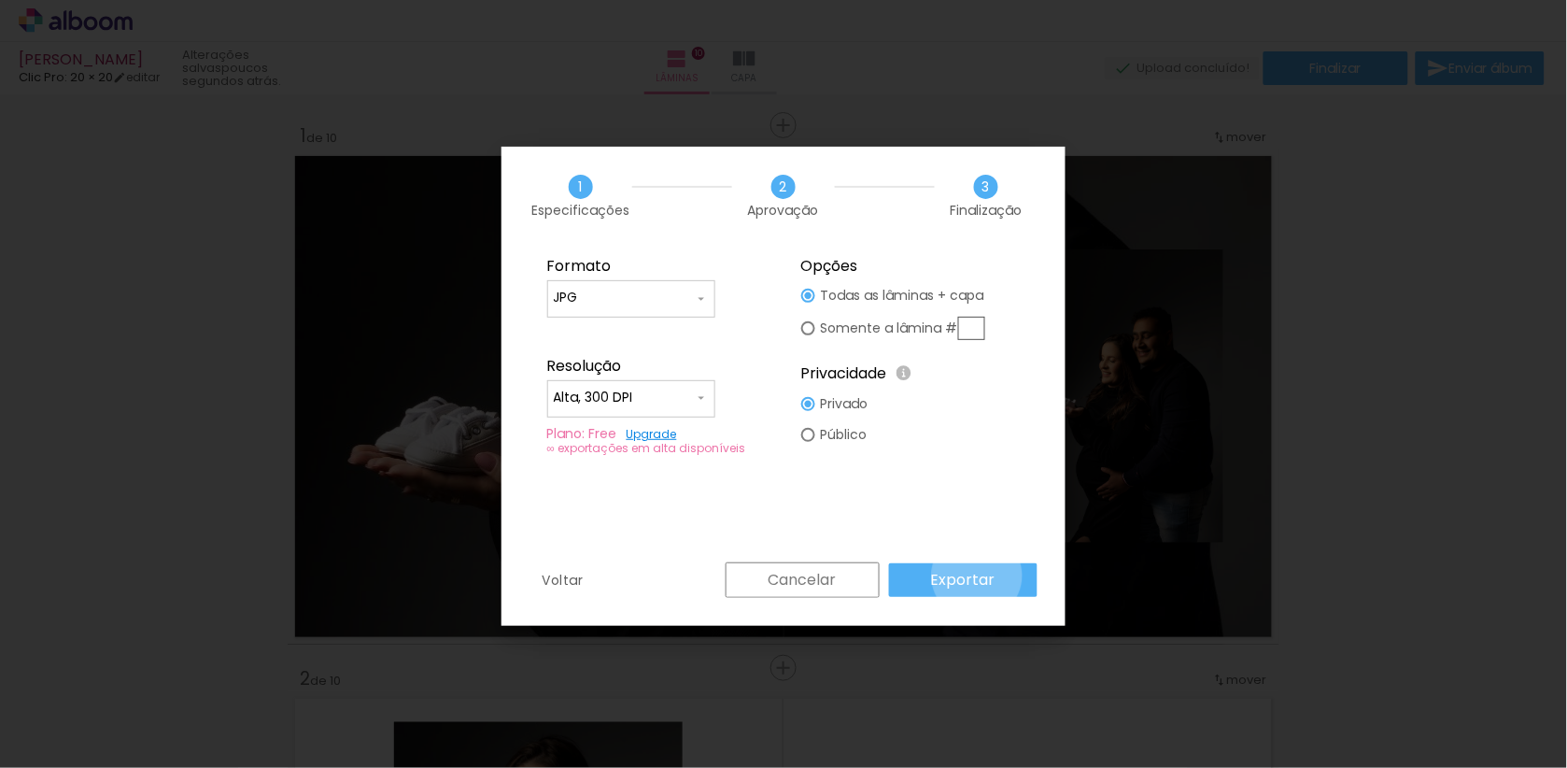
click at [0, 0] on slot "Exportar" at bounding box center [0, 0] width 0 height 0
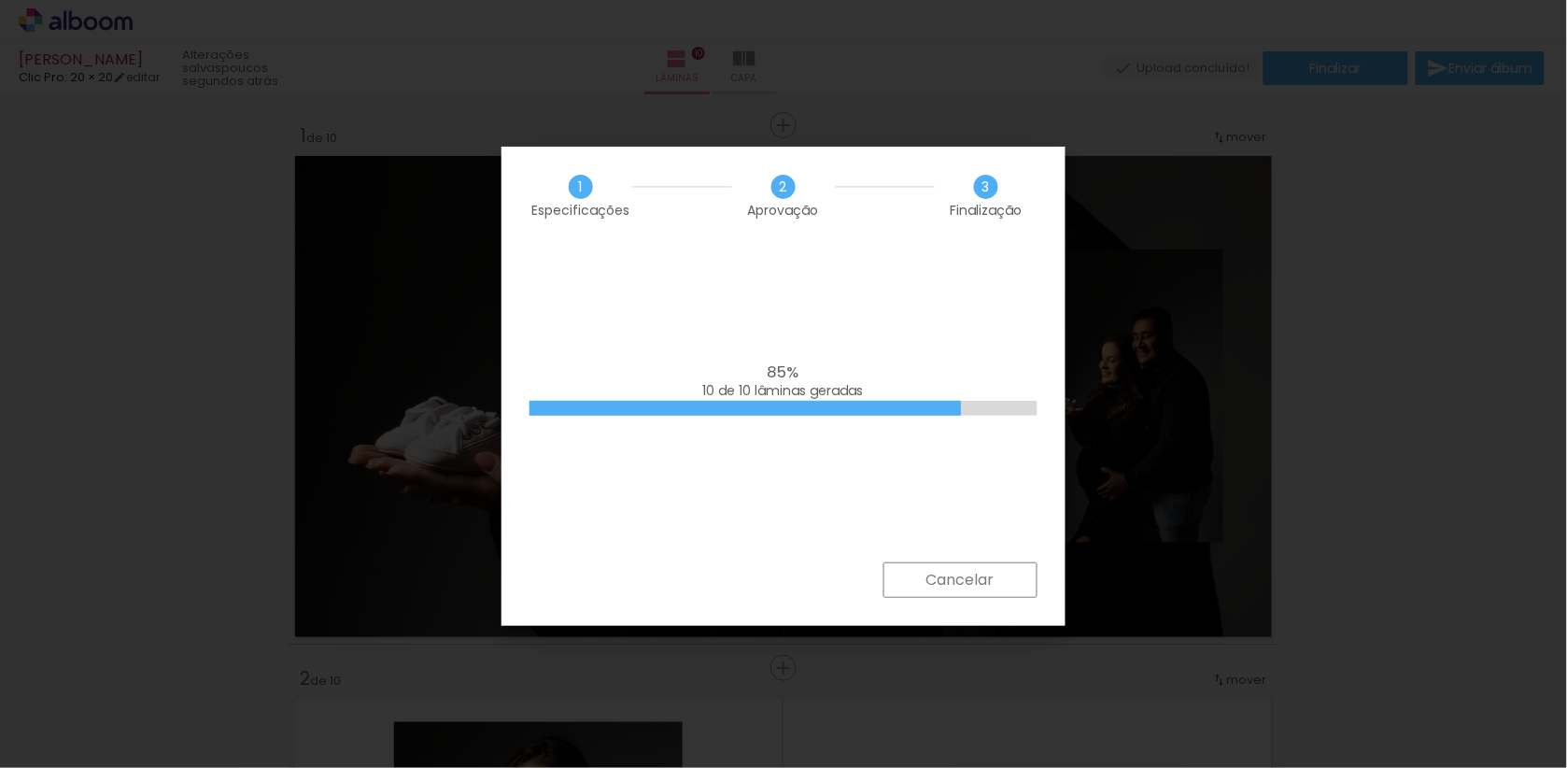
scroll to position [0, 172]
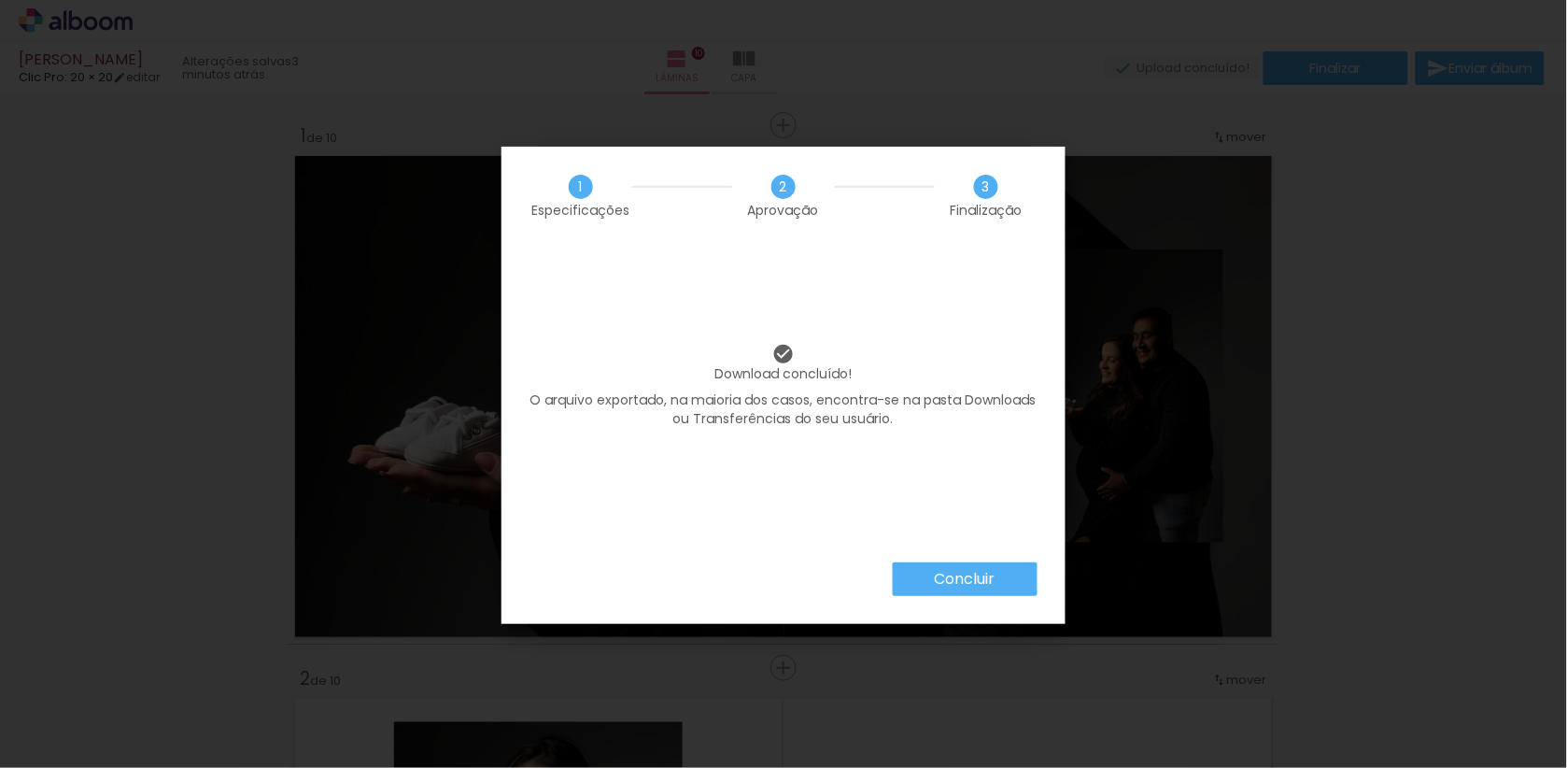
scroll to position [0, 172]
click at [0, 0] on slot "Concluir" at bounding box center [0, 0] width 0 height 0
